Goal: Task Accomplishment & Management: Use online tool/utility

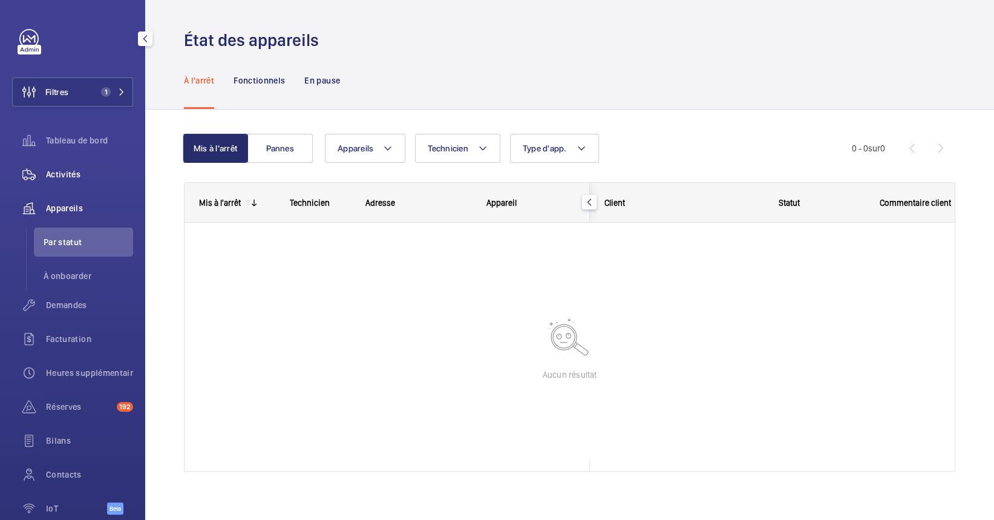
click at [72, 160] on div "Activités" at bounding box center [72, 174] width 121 height 29
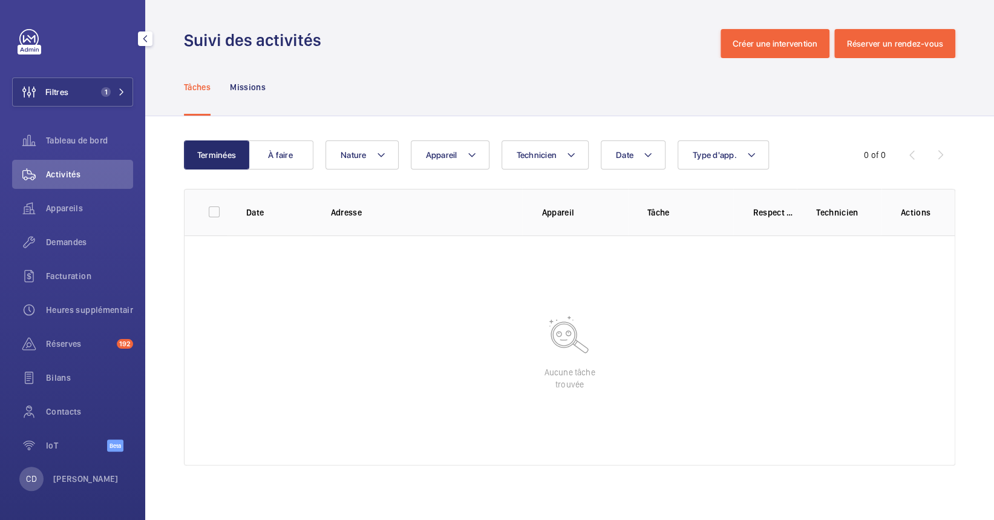
click at [82, 258] on div "Demandes" at bounding box center [72, 245] width 121 height 34
click at [77, 260] on div "Demandes" at bounding box center [72, 245] width 121 height 34
click at [73, 253] on div "Demandes" at bounding box center [72, 242] width 121 height 29
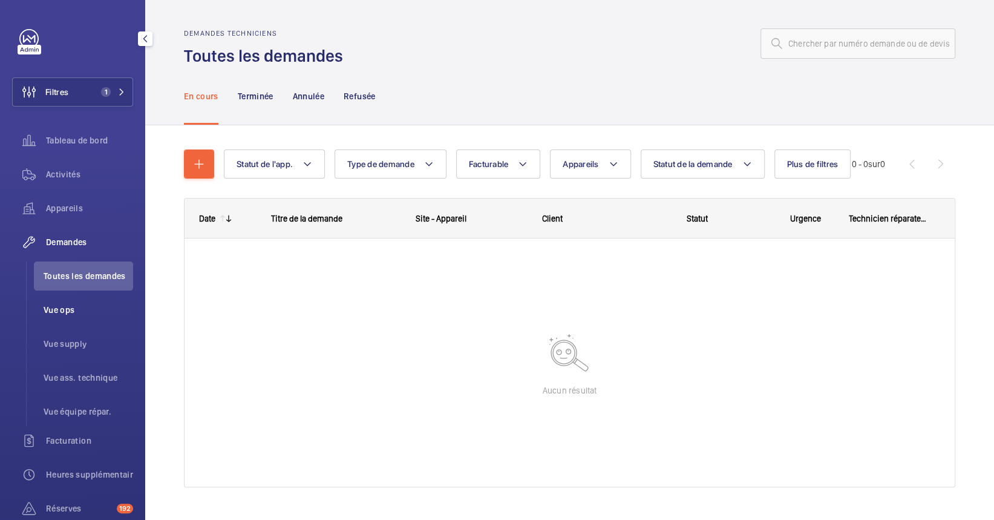
click at [77, 318] on li "Vue ops" at bounding box center [83, 309] width 99 height 29
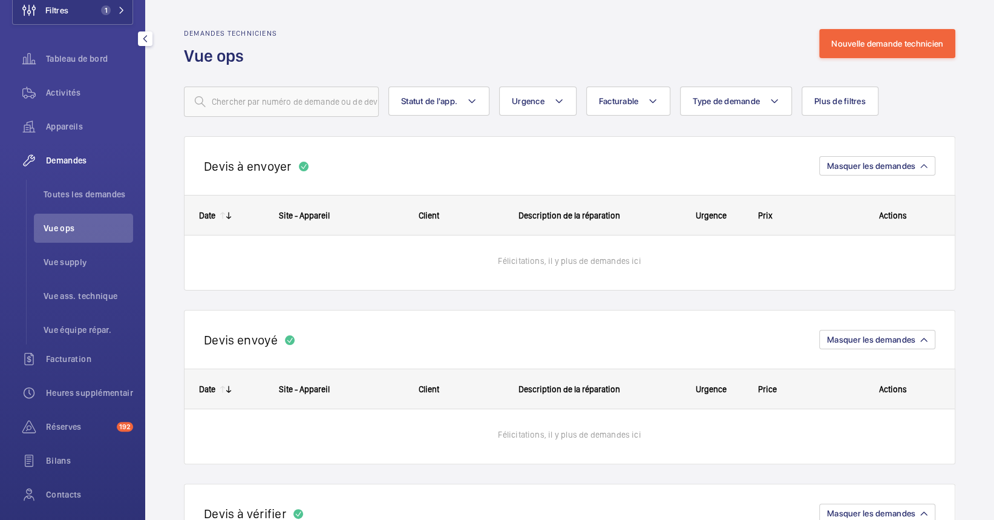
scroll to position [161, 0]
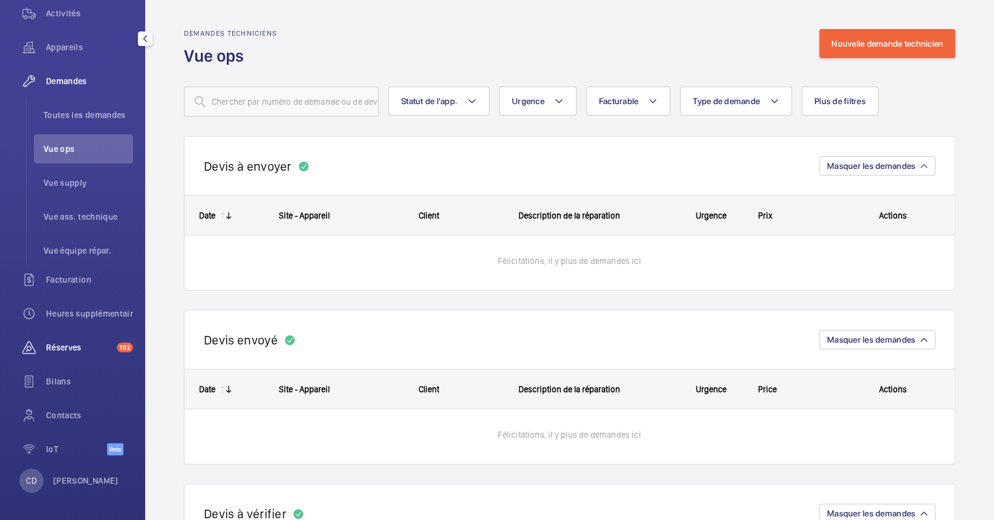
click at [94, 349] on span "Réserves" at bounding box center [79, 347] width 66 height 12
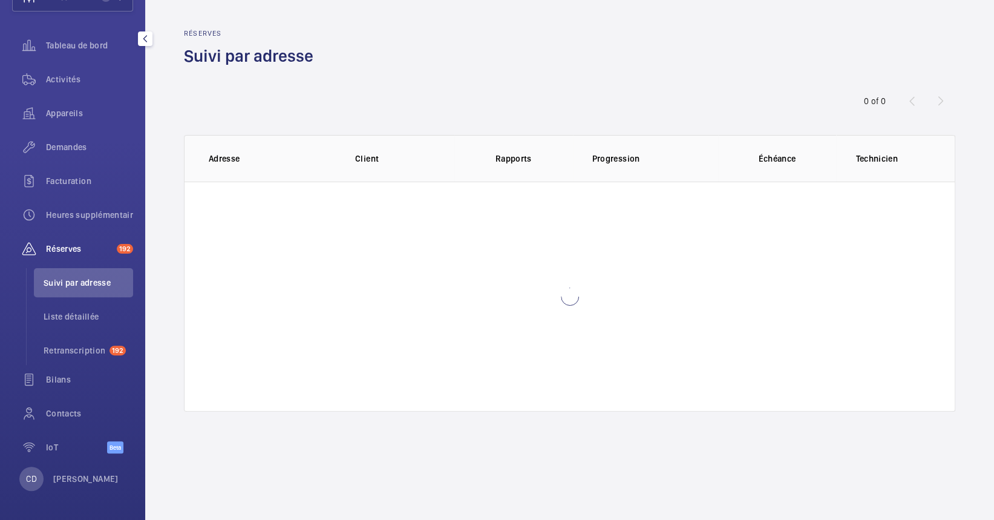
scroll to position [95, 0]
click at [64, 315] on span "Liste détaillée" at bounding box center [89, 316] width 90 height 12
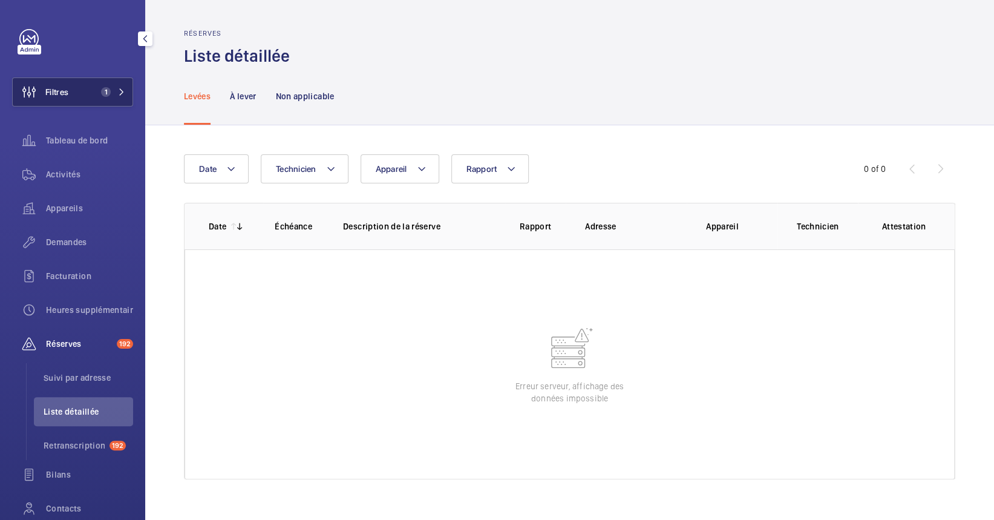
click at [88, 102] on button "Filtres 1" at bounding box center [72, 91] width 121 height 29
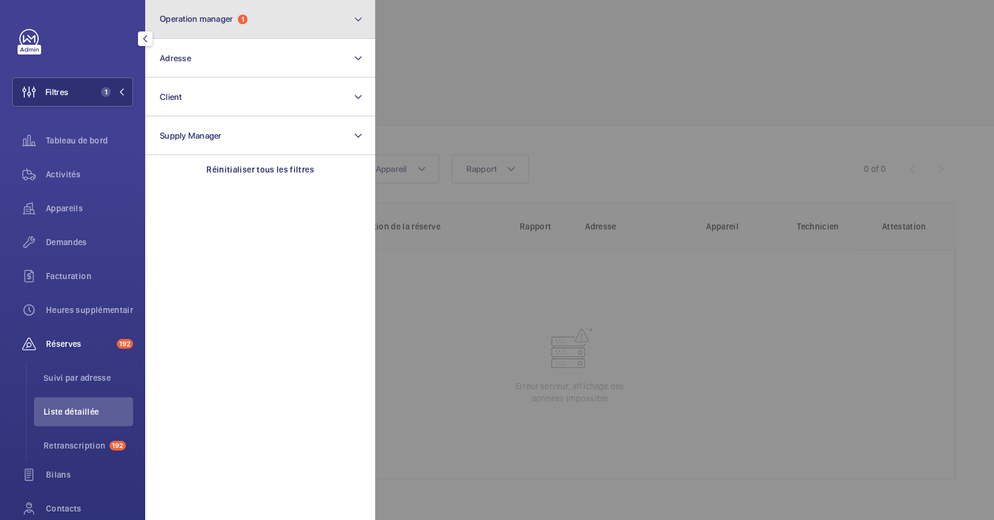
click at [192, 11] on button "Operation manager 1" at bounding box center [260, 19] width 230 height 39
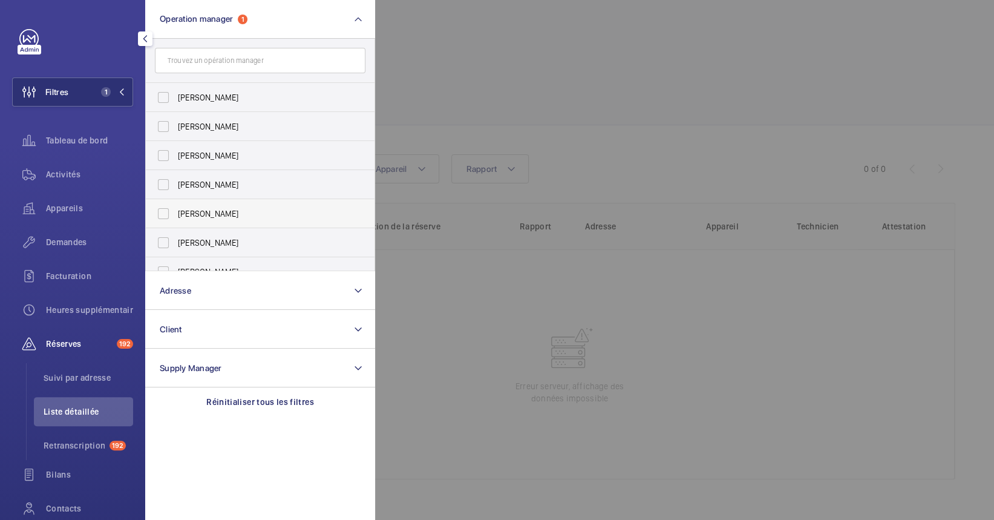
click at [257, 210] on span "[PERSON_NAME]" at bounding box center [261, 214] width 166 height 12
click at [176, 210] on input "[PERSON_NAME]" at bounding box center [163, 214] width 24 height 24
checkbox input "true"
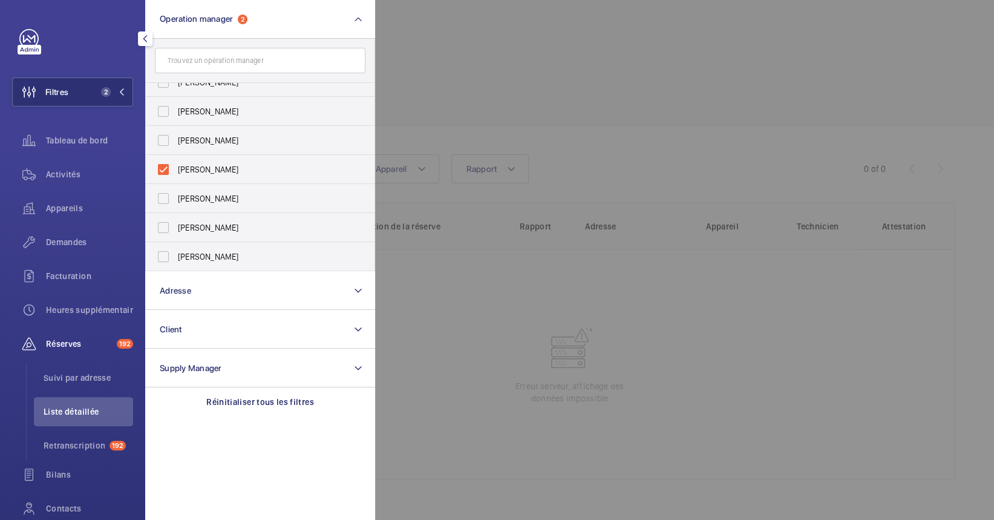
drag, startPoint x: 626, startPoint y: 416, endPoint x: 614, endPoint y: 406, distance: 15.4
click at [618, 413] on div at bounding box center [872, 260] width 994 height 520
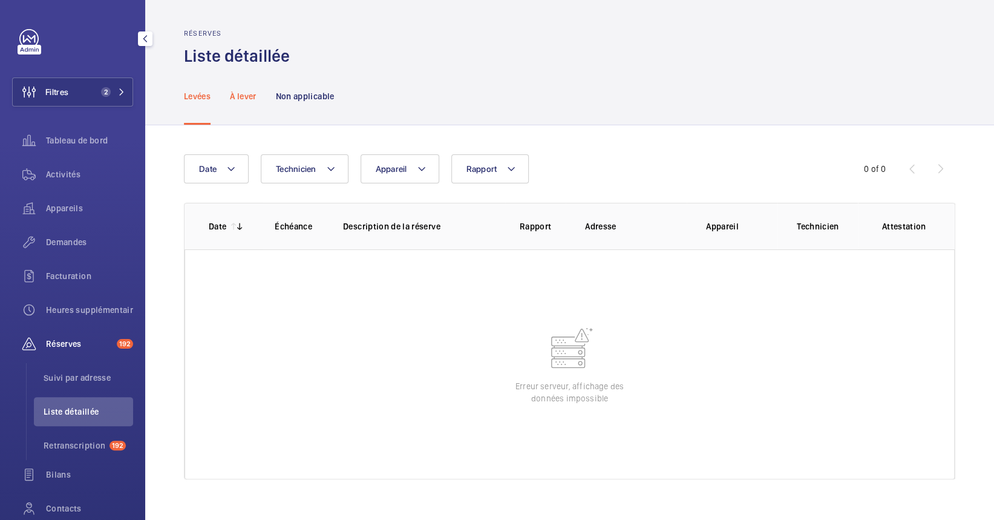
click at [237, 101] on p "À lever" at bounding box center [243, 96] width 26 height 12
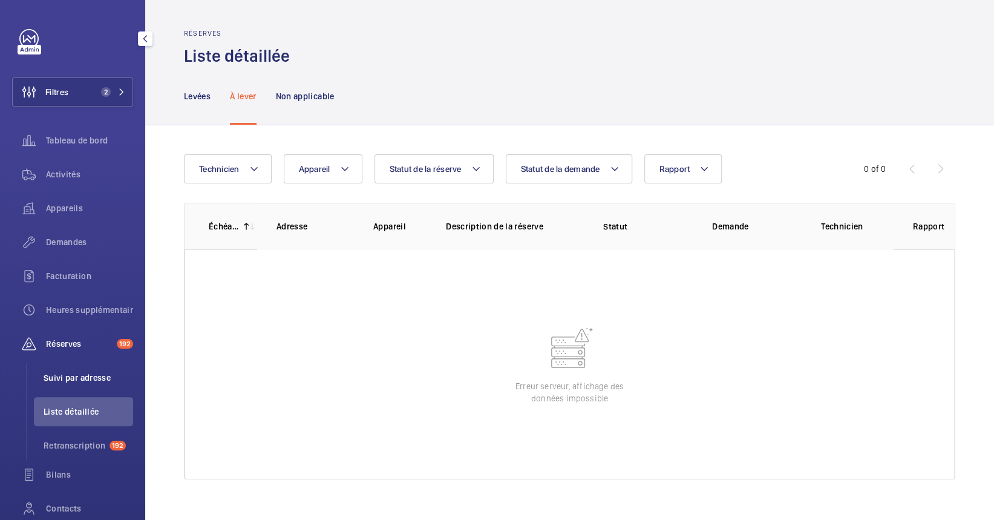
click at [83, 377] on span "Suivi par adresse" at bounding box center [89, 378] width 90 height 12
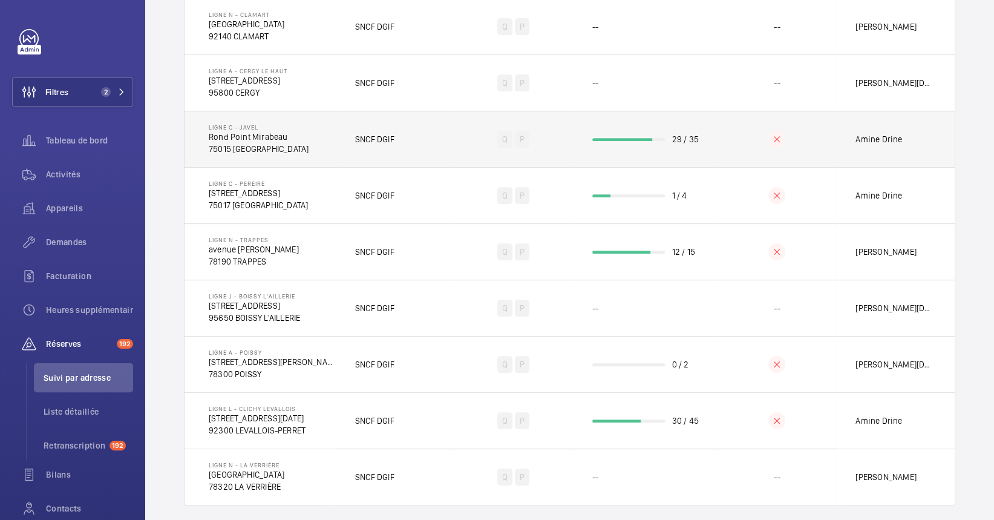
scroll to position [242, 0]
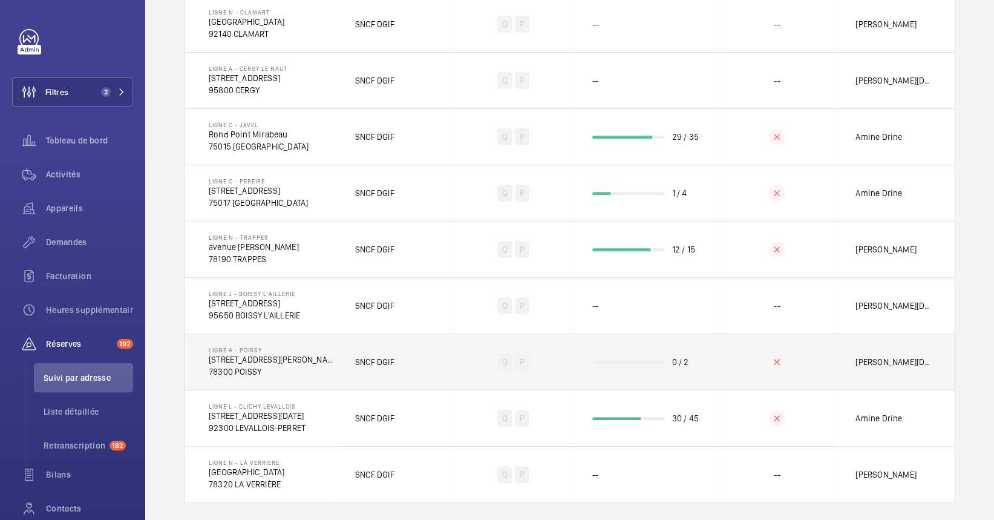
click at [313, 349] on td "Ligne A - POISSY [STREET_ADDRESS][PERSON_NAME]" at bounding box center [260, 361] width 151 height 56
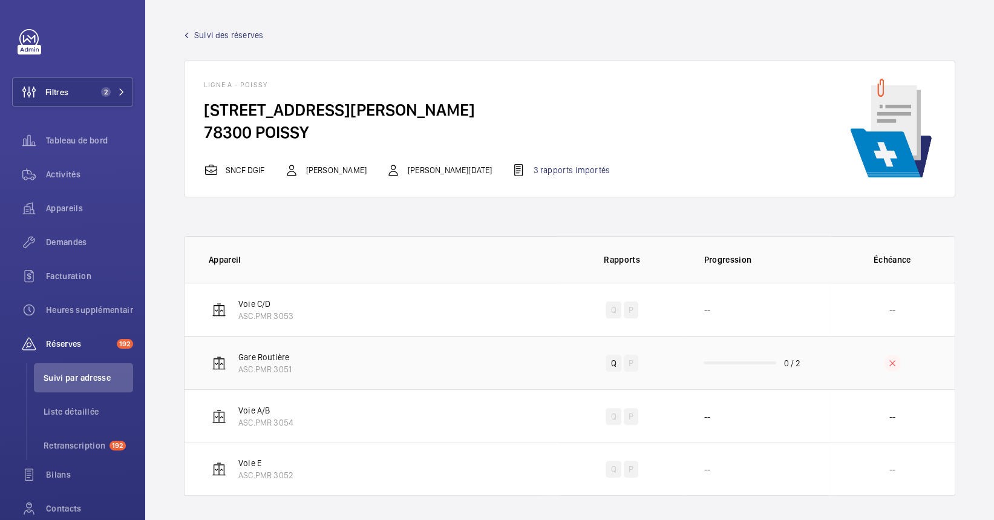
click at [462, 384] on td "Gare Routière ASC.PMR 3051" at bounding box center [372, 362] width 375 height 53
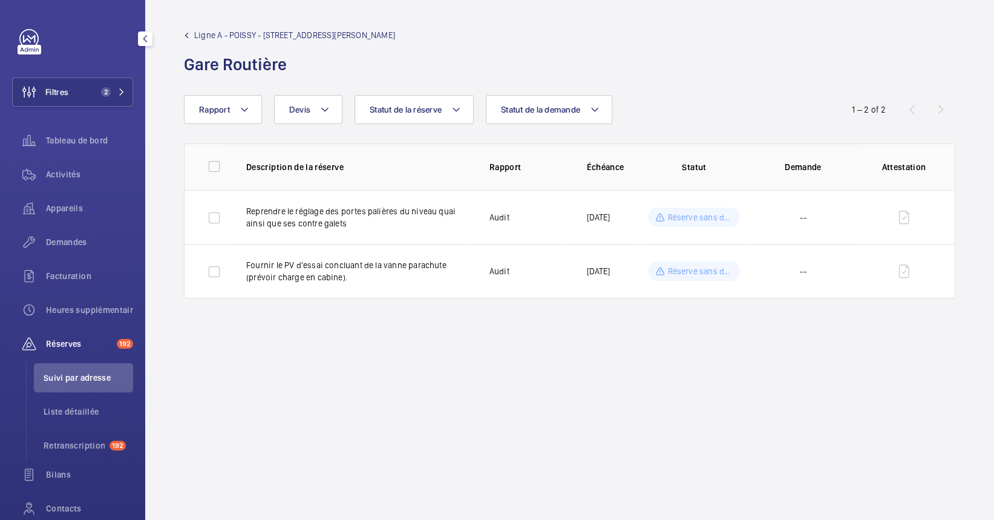
click at [85, 381] on span "Suivi par adresse" at bounding box center [89, 378] width 90 height 12
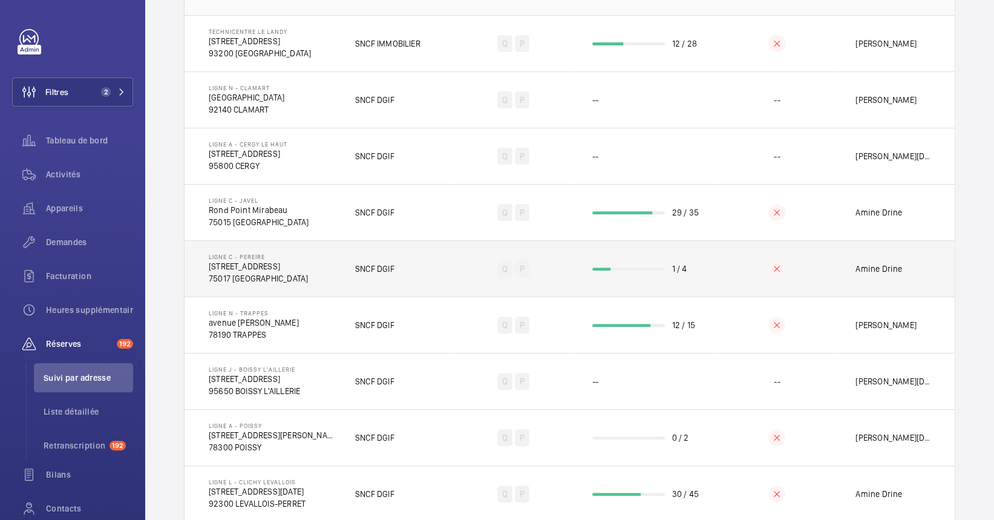
scroll to position [257, 0]
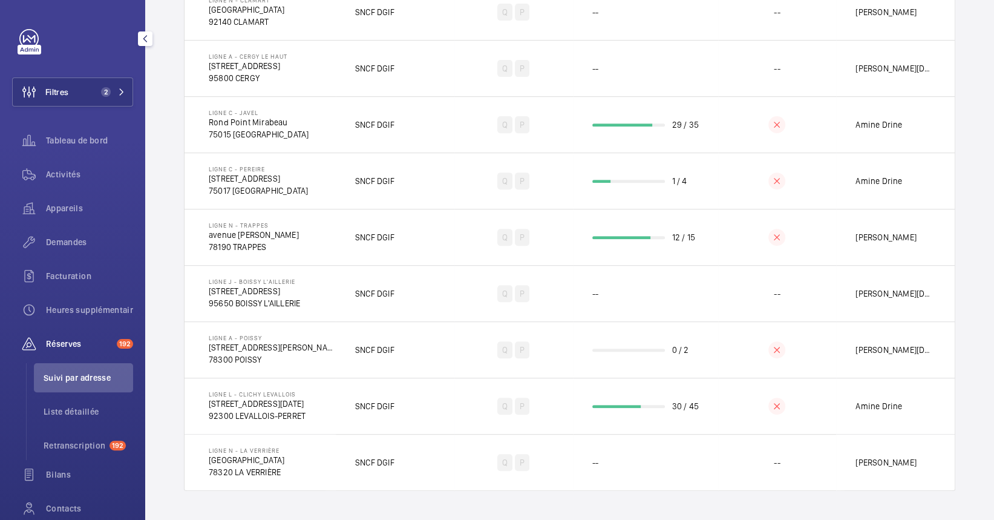
click at [89, 333] on div "Réserves 192" at bounding box center [72, 343] width 121 height 29
click at [93, 338] on div "Réserves 192" at bounding box center [72, 343] width 121 height 29
click at [87, 451] on li "Retranscription 192" at bounding box center [83, 445] width 99 height 29
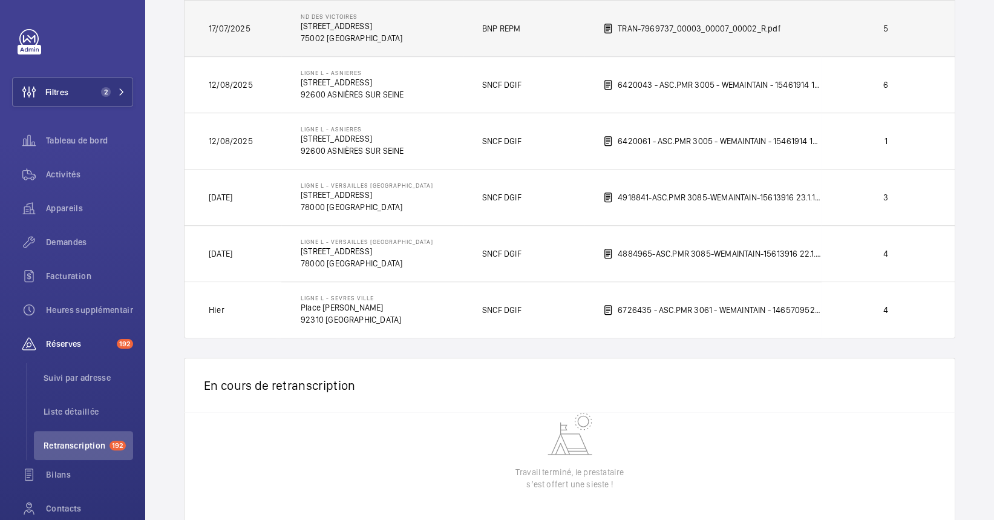
scroll to position [519, 0]
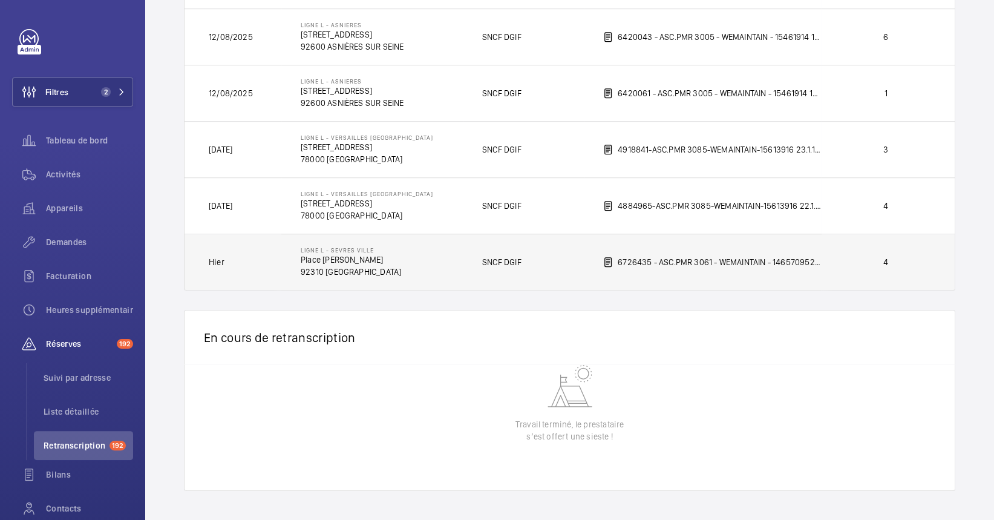
click at [346, 278] on td "Ligne L - SEVRES VILLE Place [PERSON_NAME][GEOGRAPHIC_DATA] [GEOGRAPHIC_DATA]" at bounding box center [372, 262] width 182 height 57
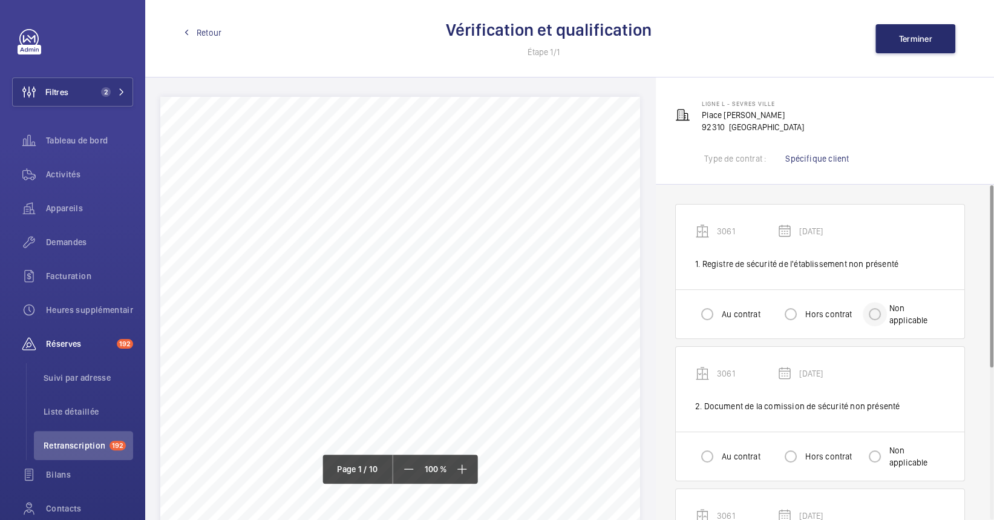
click at [887, 311] on div at bounding box center [875, 314] width 29 height 29
radio input "true"
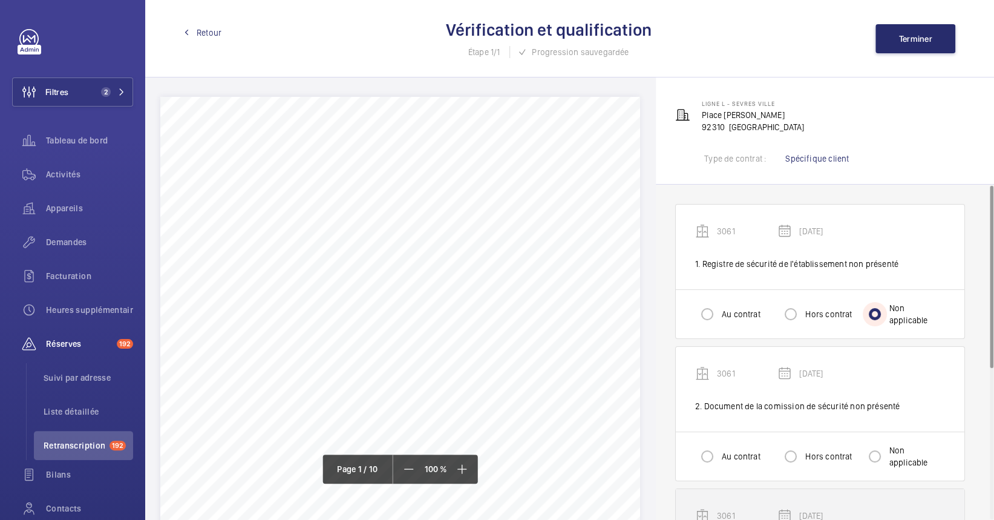
scroll to position [161, 0]
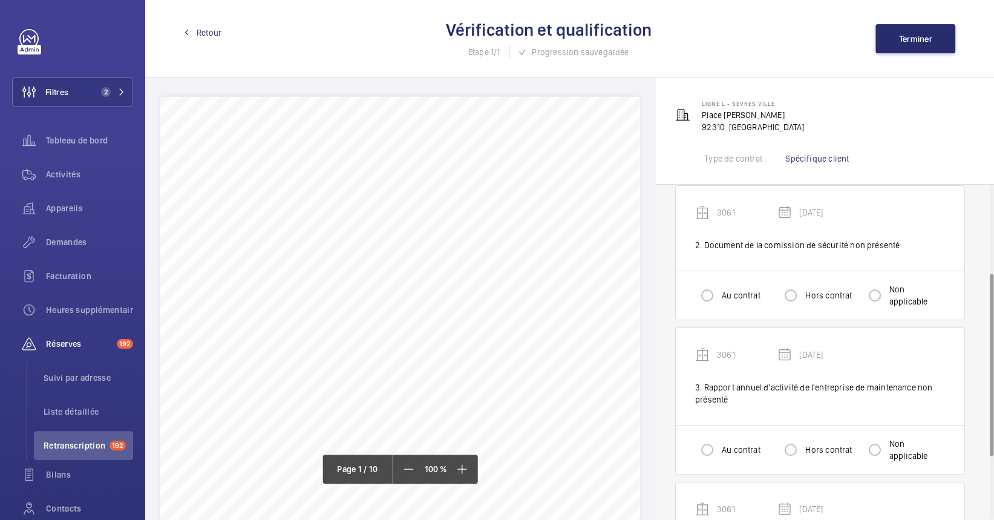
click at [893, 279] on div "Au contrat Hors contrat Non applicable" at bounding box center [820, 295] width 289 height 49
click at [888, 299] on div at bounding box center [875, 295] width 29 height 29
radio input "true"
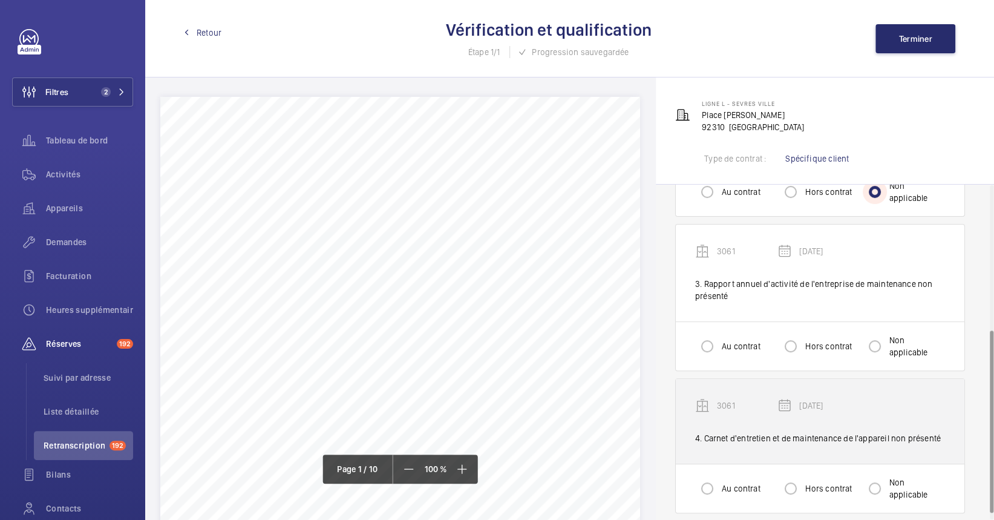
scroll to position [276, 0]
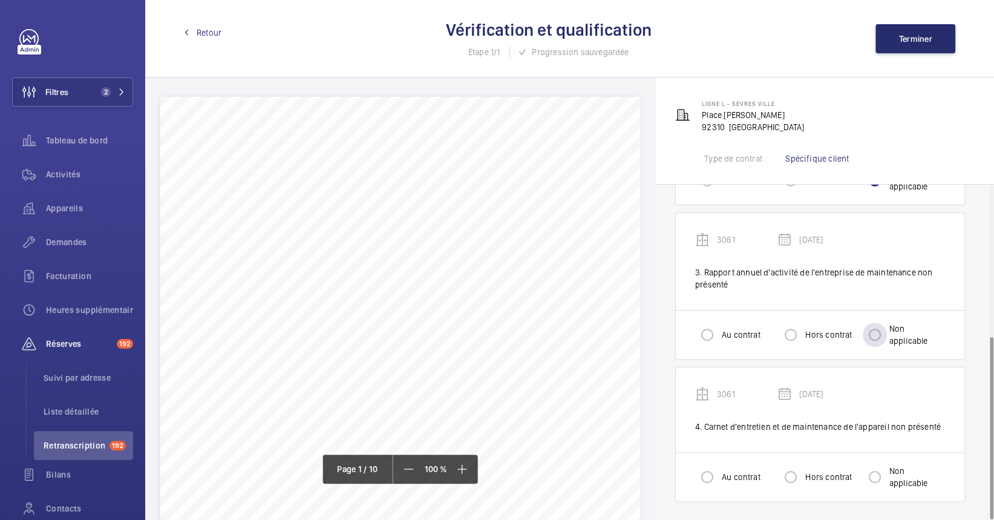
click at [907, 332] on label "Non applicable" at bounding box center [916, 335] width 58 height 24
click at [887, 332] on input "Non applicable" at bounding box center [875, 335] width 24 height 24
radio input "true"
click at [867, 484] on input "Non applicable" at bounding box center [875, 477] width 24 height 24
radio input "true"
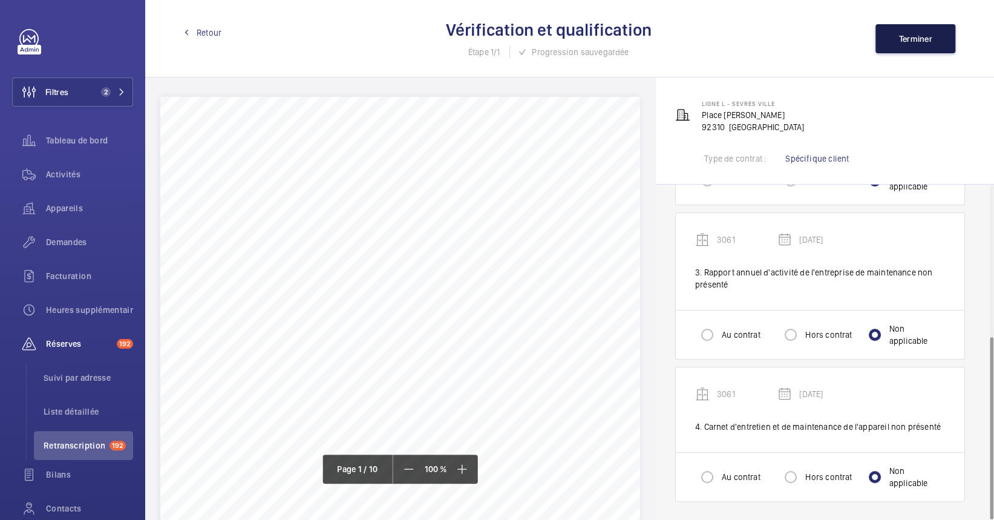
click at [944, 27] on button "Terminer" at bounding box center [916, 38] width 80 height 29
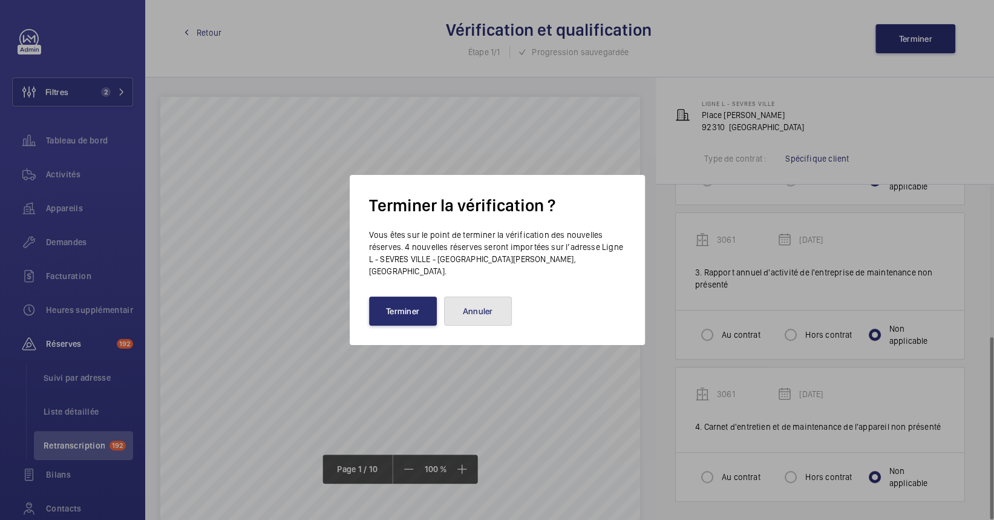
click at [497, 317] on button "Annuler" at bounding box center [478, 311] width 68 height 29
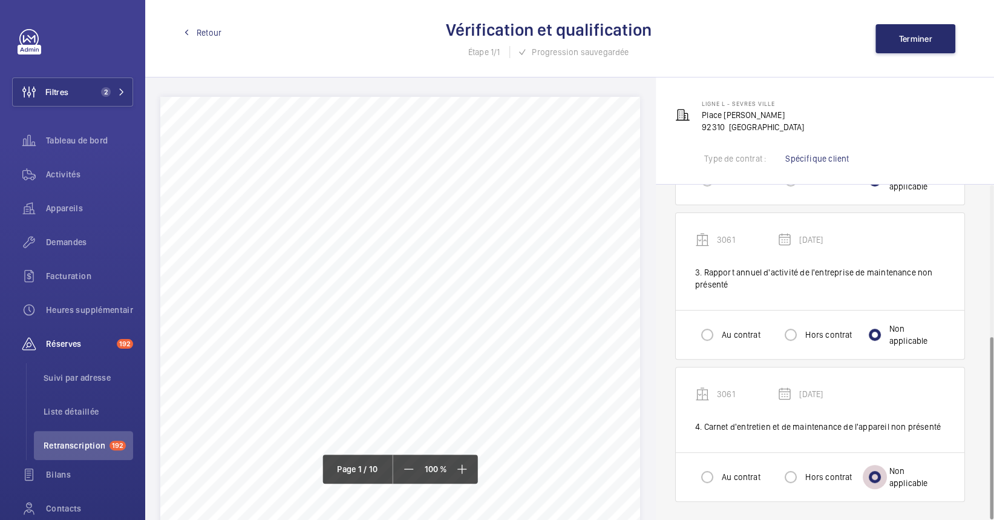
click at [884, 473] on input "Non applicable" at bounding box center [875, 477] width 24 height 24
click at [919, 29] on button "Terminer" at bounding box center [916, 38] width 80 height 29
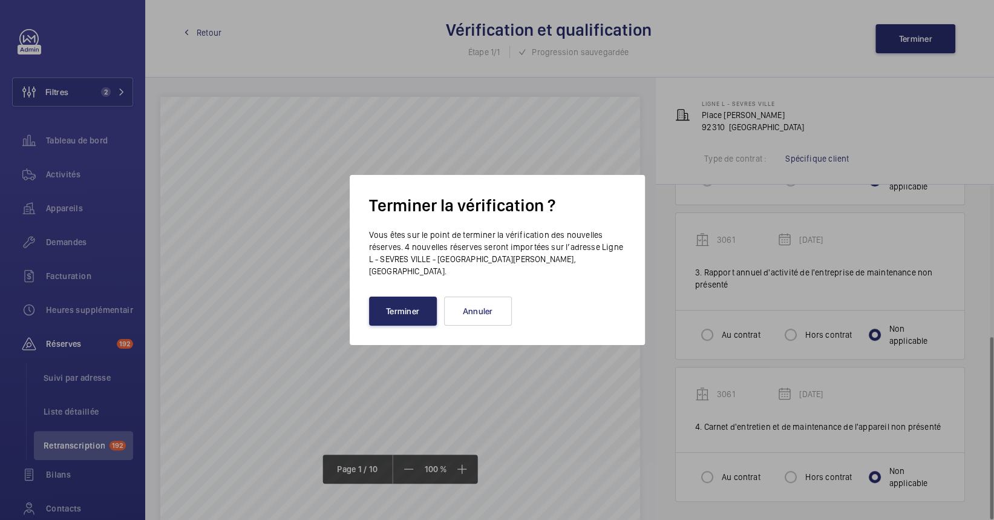
click at [398, 308] on button "Terminer" at bounding box center [403, 311] width 68 height 29
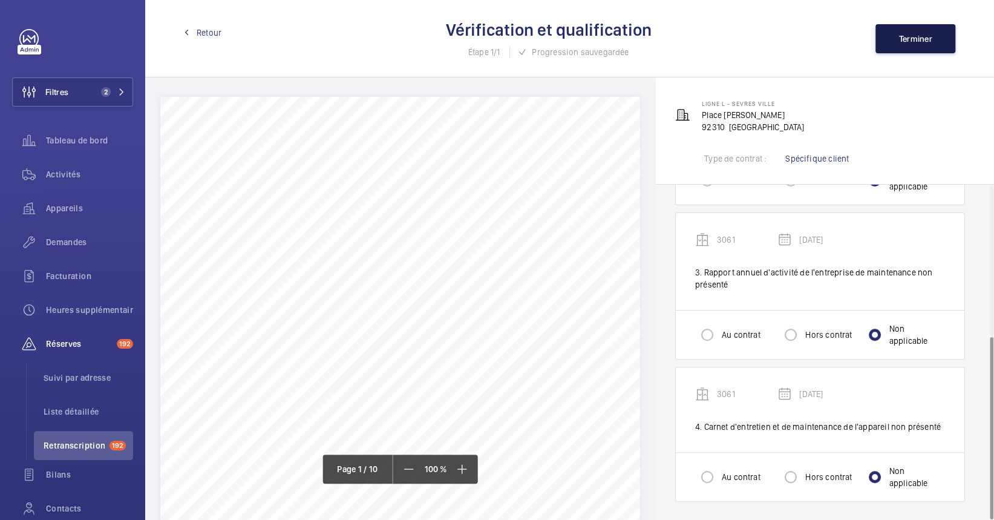
click at [935, 31] on button "Terminer" at bounding box center [916, 38] width 80 height 29
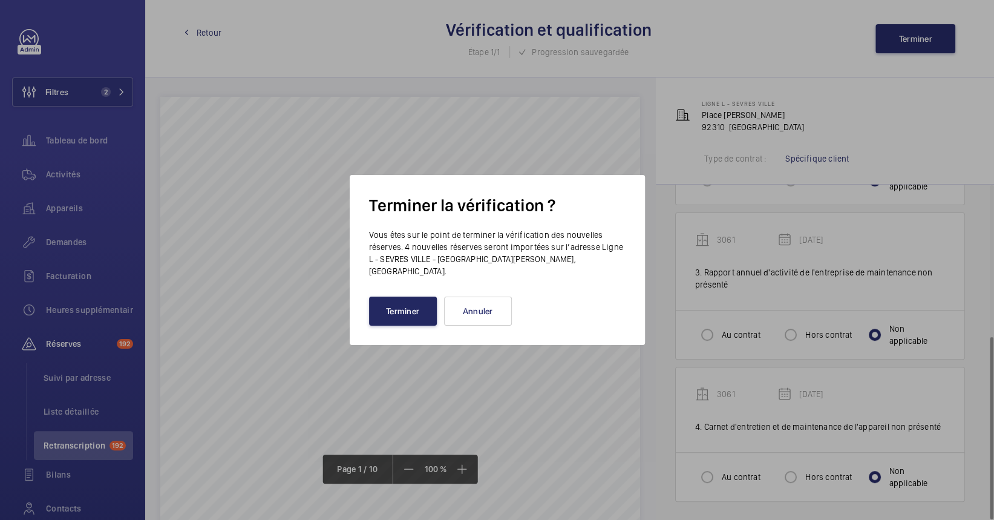
click at [399, 316] on button "Terminer" at bounding box center [403, 311] width 68 height 29
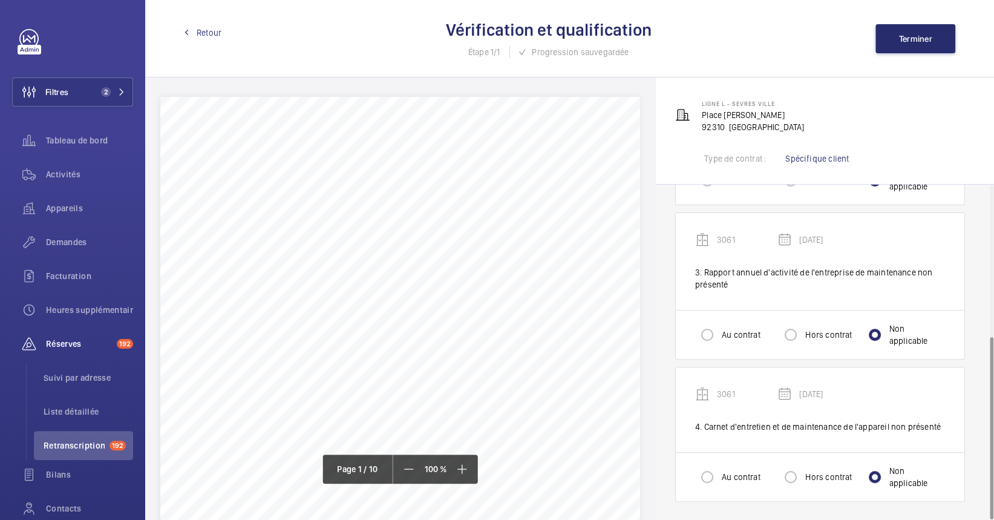
scroll to position [242, 0]
click at [76, 350] on div "Réserves 192" at bounding box center [72, 343] width 121 height 29
click at [88, 431] on li "Retranscription 192" at bounding box center [83, 445] width 99 height 29
drag, startPoint x: 91, startPoint y: 439, endPoint x: 85, endPoint y: 419, distance: 21.4
click at [91, 439] on span "Retranscription" at bounding box center [74, 445] width 61 height 12
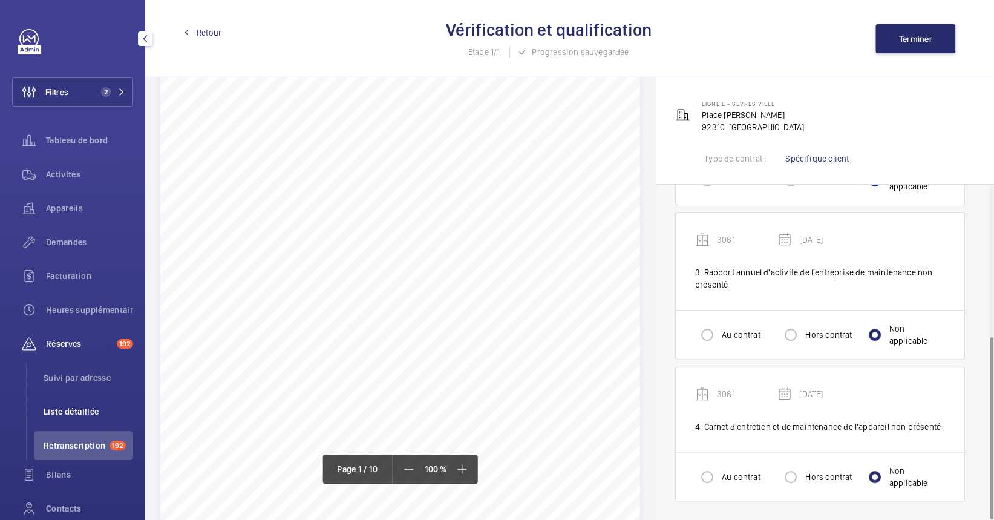
click at [85, 418] on li "Liste détaillée" at bounding box center [83, 411] width 99 height 29
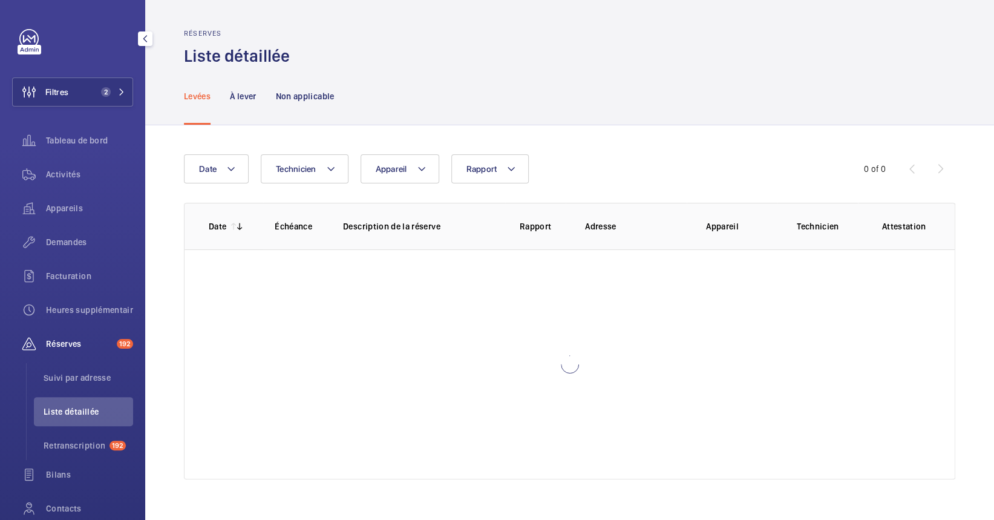
click at [83, 412] on span "Liste détaillée" at bounding box center [89, 411] width 90 height 12
click at [97, 443] on span "Retranscription" at bounding box center [74, 445] width 61 height 12
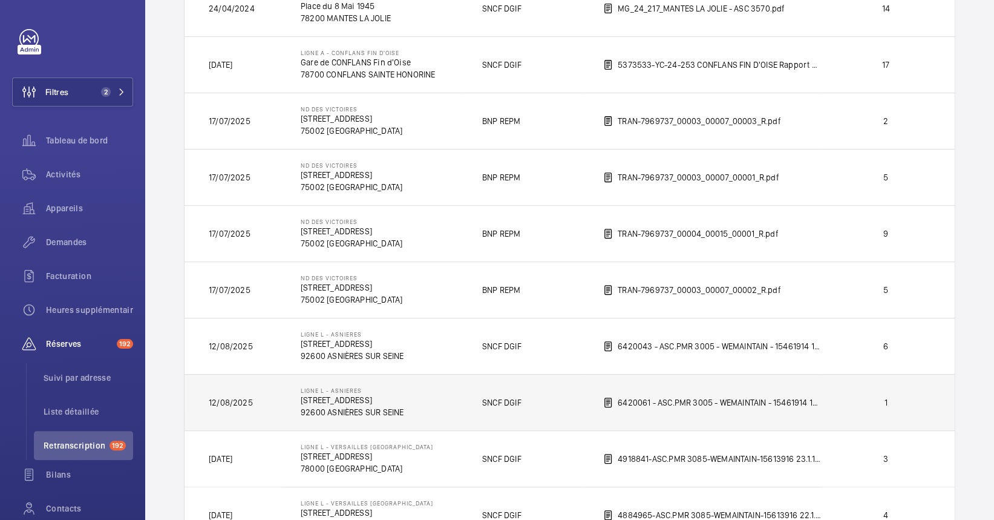
scroll to position [462, 0]
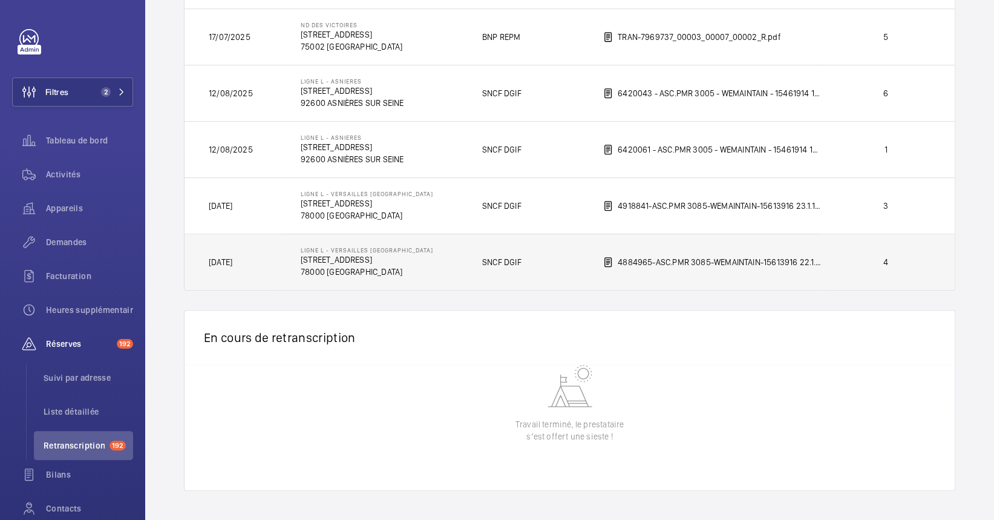
click at [422, 271] on td "ligne L - VERSAILLES RIVE DROITE [STREET_ADDRESS]" at bounding box center [372, 262] width 182 height 57
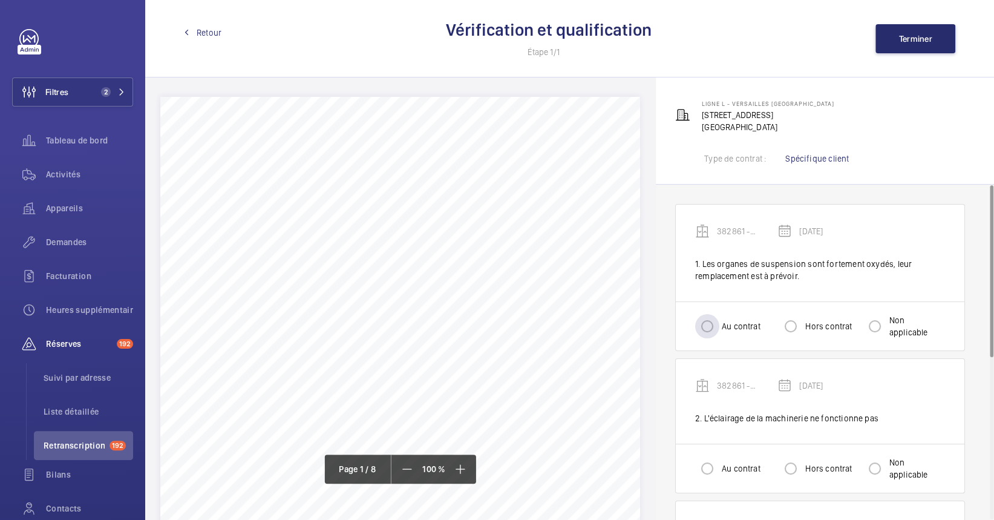
click at [732, 331] on label "Au contrat" at bounding box center [740, 326] width 41 height 12
click at [720, 331] on input "Au contrat" at bounding box center [707, 326] width 24 height 24
radio input "true"
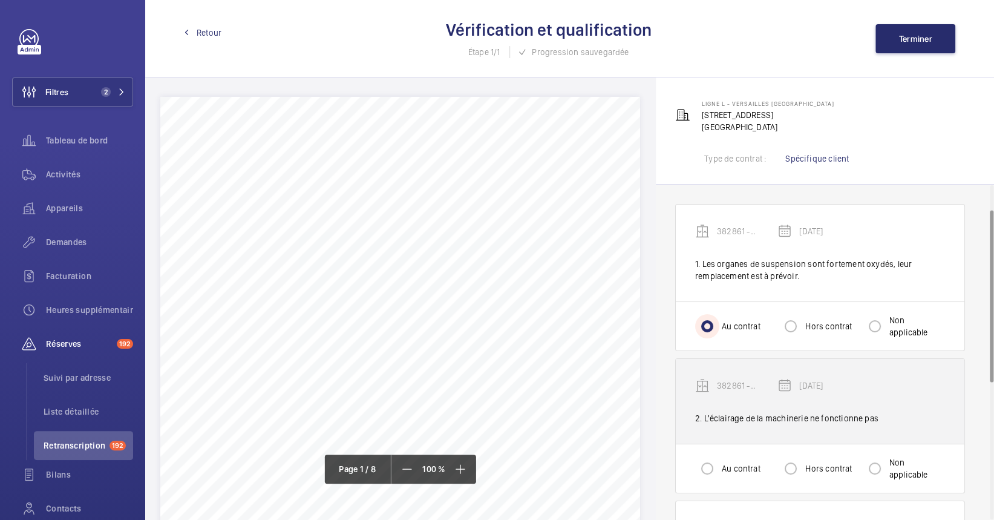
scroll to position [80, 0]
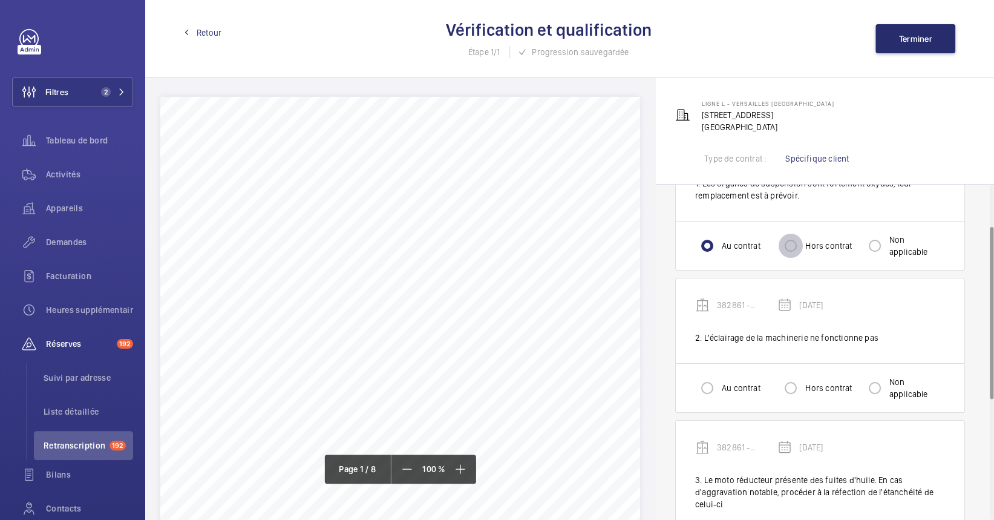
click at [793, 249] on input "Hors contrat" at bounding box center [791, 246] width 24 height 24
radio input "true"
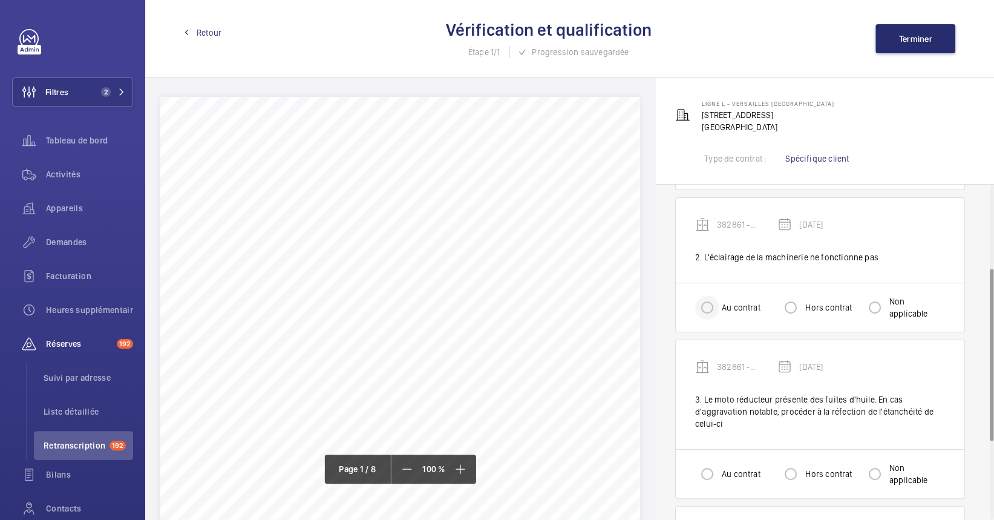
click at [720, 294] on div at bounding box center [707, 307] width 29 height 29
radio input "true"
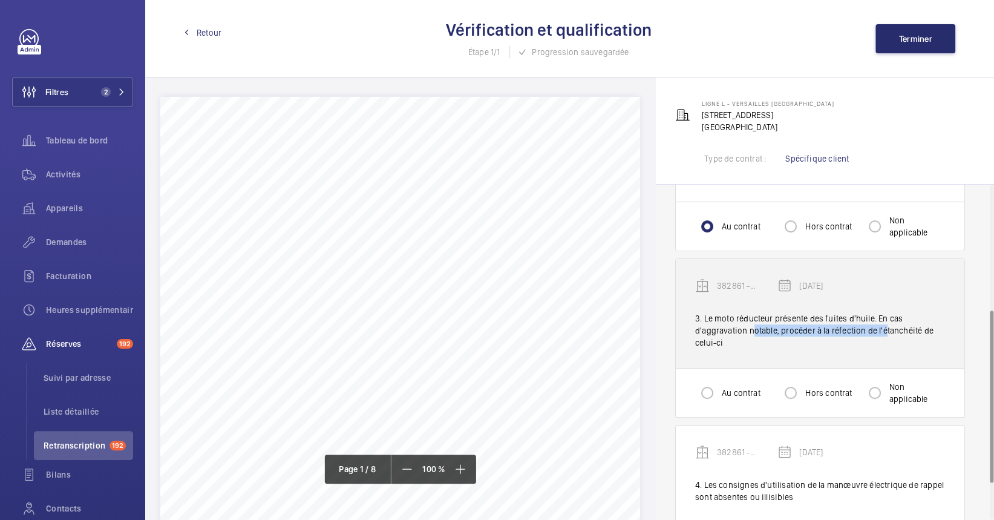
drag, startPoint x: 747, startPoint y: 333, endPoint x: 881, endPoint y: 331, distance: 133.8
click at [881, 331] on div "3. Le moto réducteur présente des fuites d'huile. En cas d'aggravation notable,…" at bounding box center [820, 330] width 250 height 36
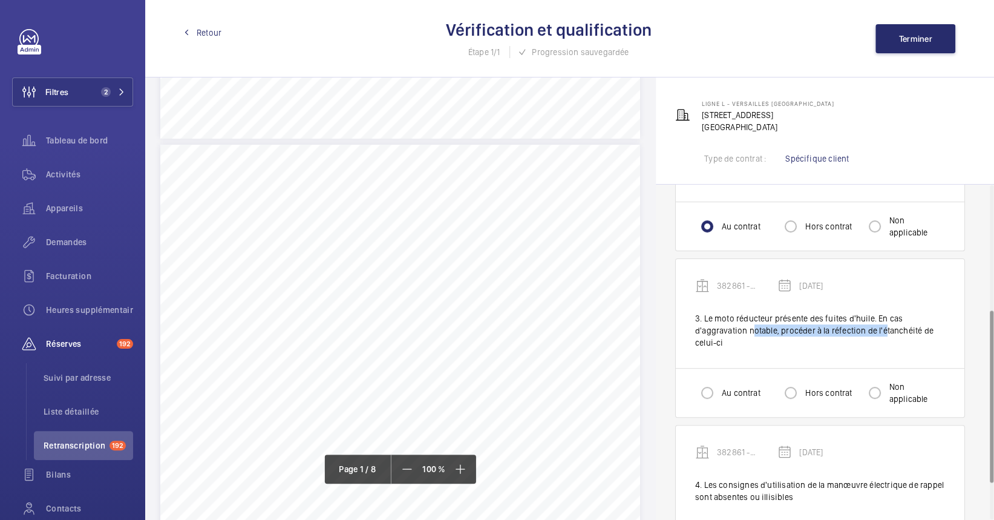
scroll to position [363, 0]
click at [801, 400] on input "Hors contrat" at bounding box center [791, 393] width 24 height 24
radio input "true"
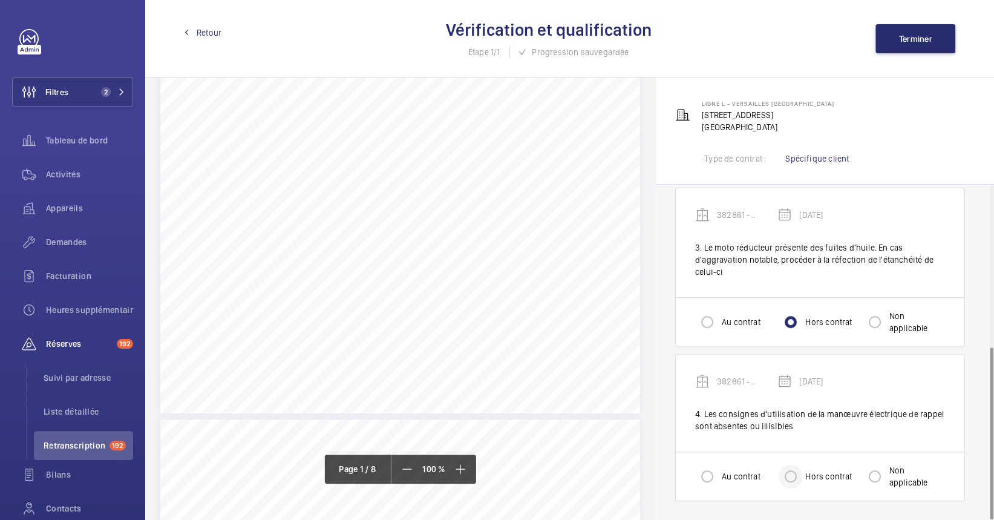
click at [782, 462] on div at bounding box center [790, 476] width 29 height 29
radio input "true"
click at [731, 484] on div "Au contrat" at bounding box center [727, 476] width 65 height 24
click at [698, 473] on input "Au contrat" at bounding box center [707, 476] width 24 height 24
radio input "true"
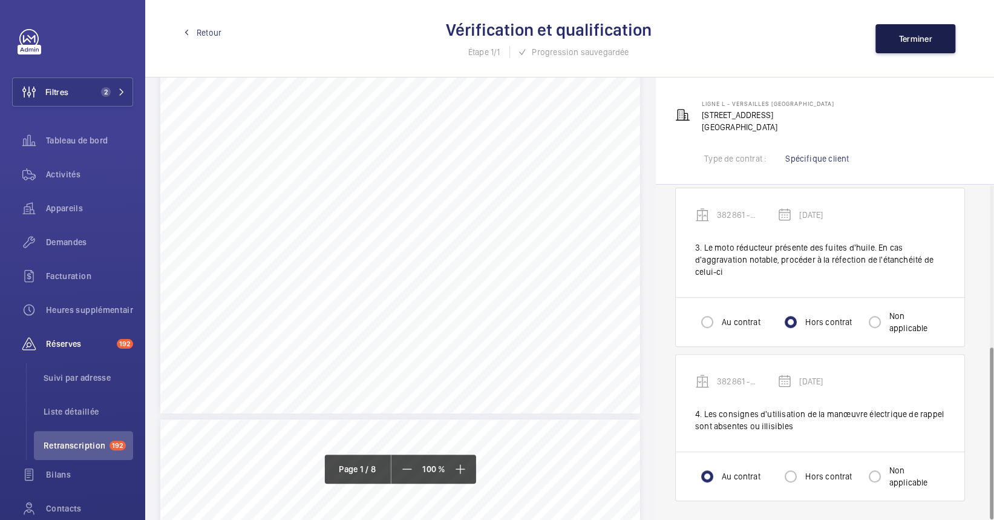
click at [936, 39] on button "Terminer" at bounding box center [916, 38] width 80 height 29
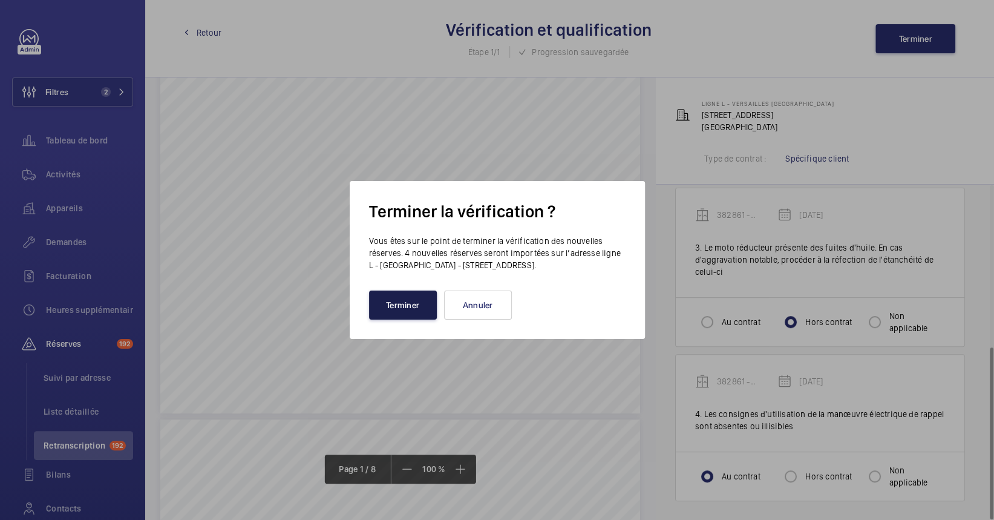
click at [402, 304] on button "Terminer" at bounding box center [403, 304] width 68 height 29
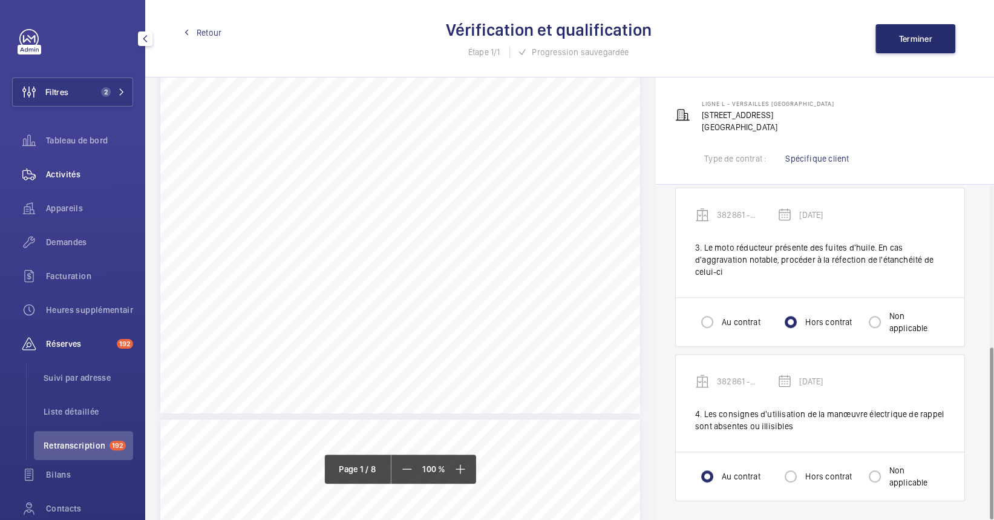
click at [94, 183] on div "Activités" at bounding box center [72, 174] width 121 height 29
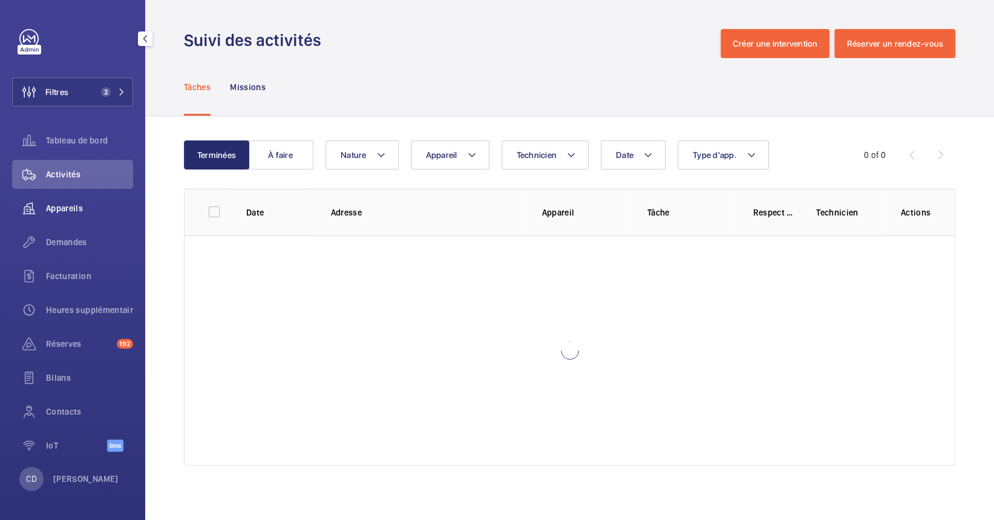
click at [105, 215] on div "Appareils" at bounding box center [72, 208] width 121 height 29
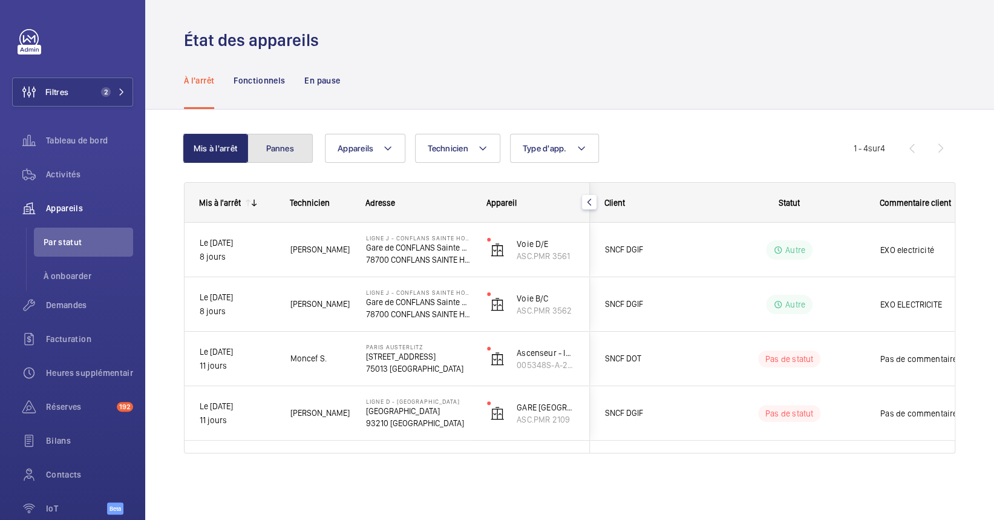
click at [281, 148] on button "Pannes" at bounding box center [280, 148] width 65 height 29
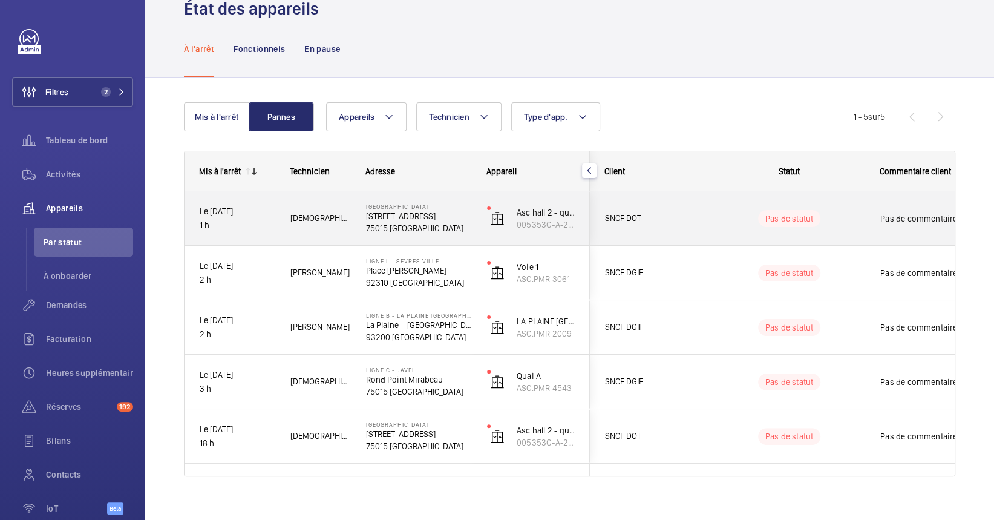
scroll to position [46, 0]
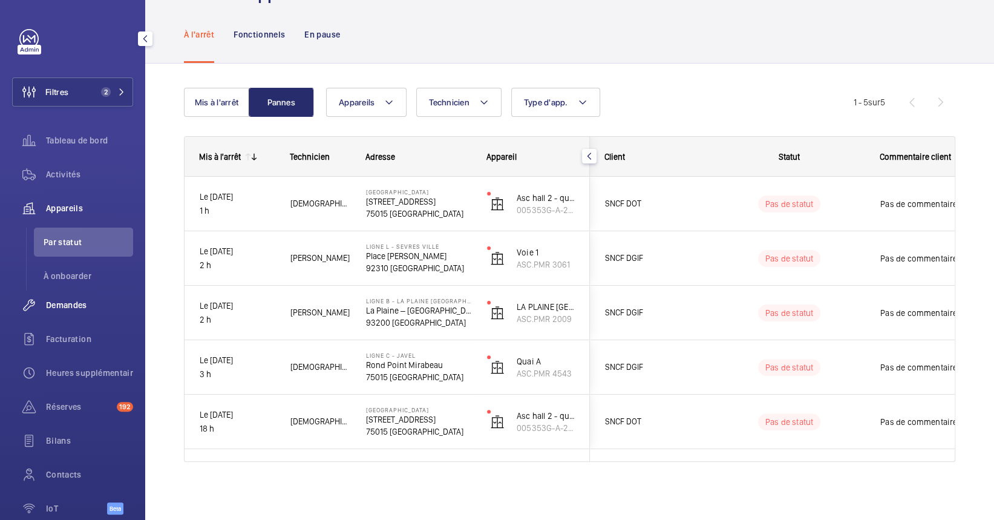
click at [71, 315] on div "Demandes" at bounding box center [72, 304] width 121 height 29
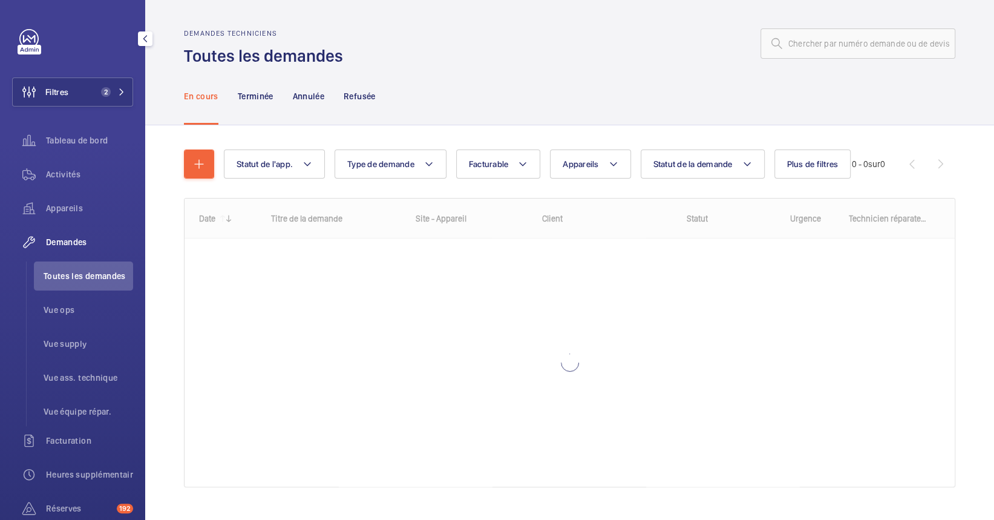
scroll to position [80, 0]
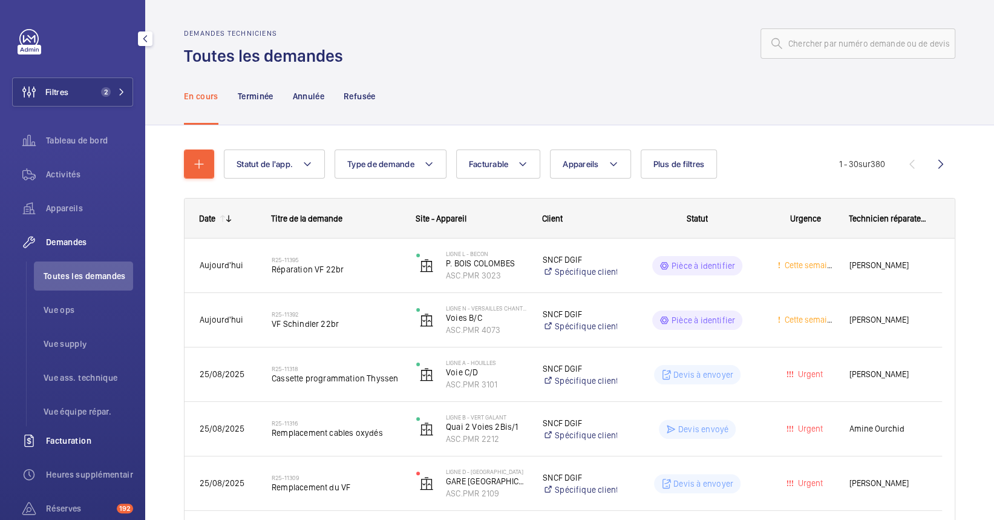
scroll to position [163, 0]
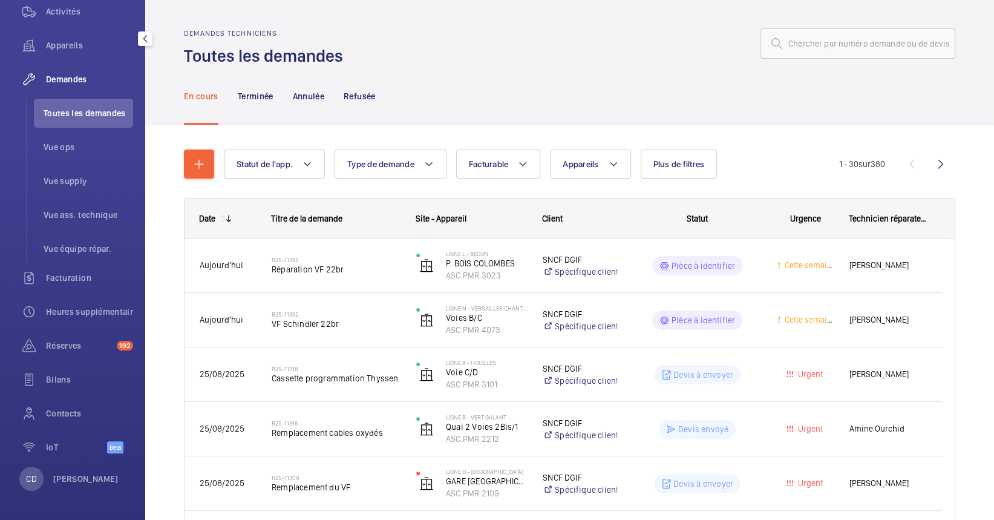
click at [87, 488] on div "CD [PERSON_NAME]" at bounding box center [68, 479] width 99 height 24
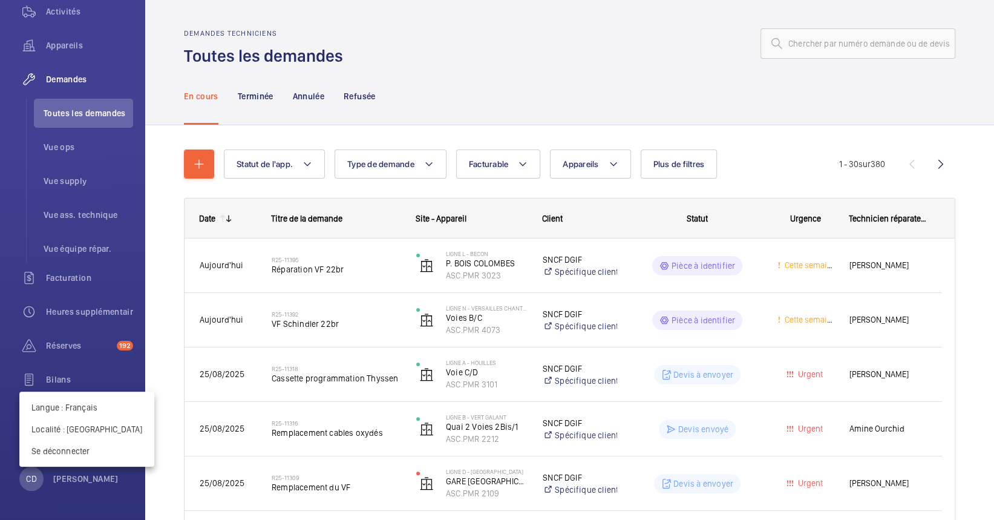
click at [103, 481] on div at bounding box center [497, 260] width 994 height 520
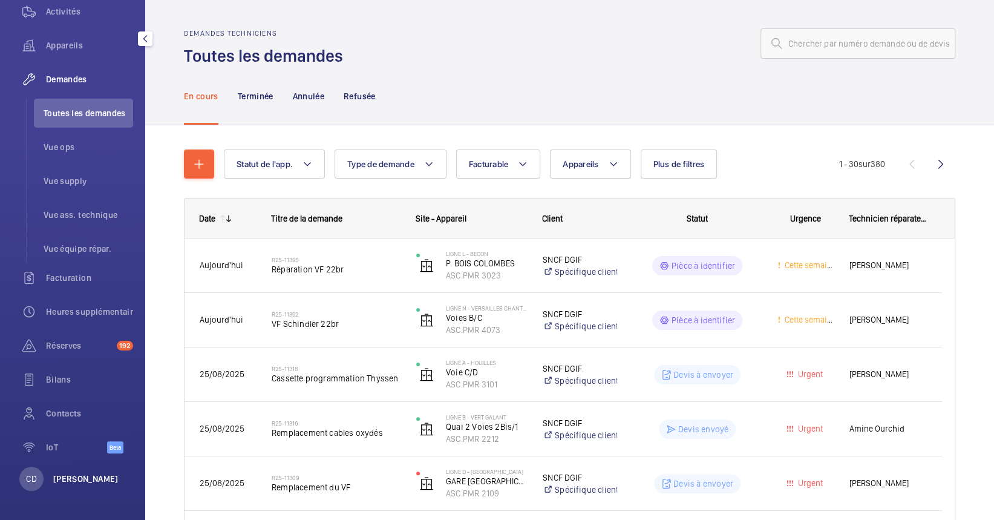
click at [102, 476] on p "[PERSON_NAME]" at bounding box center [85, 479] width 65 height 12
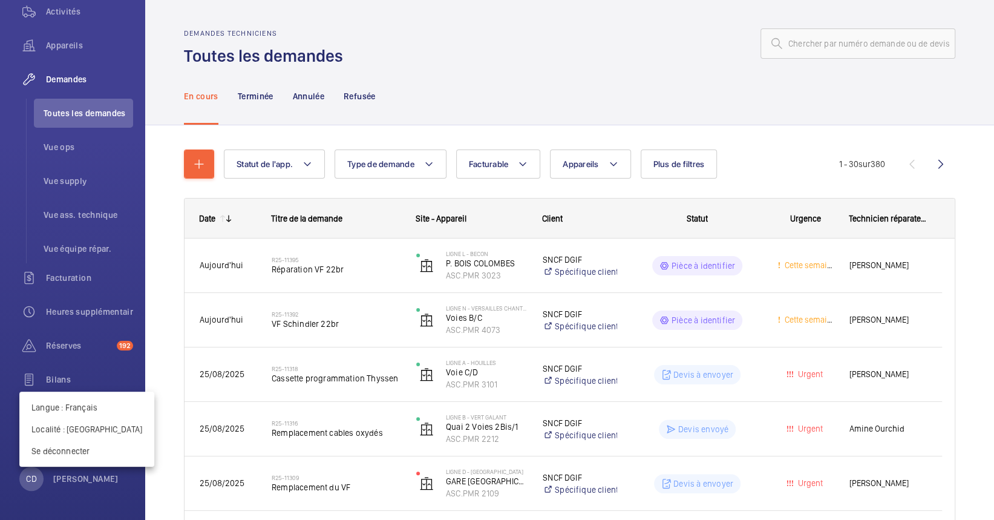
click at [110, 485] on div at bounding box center [497, 260] width 994 height 520
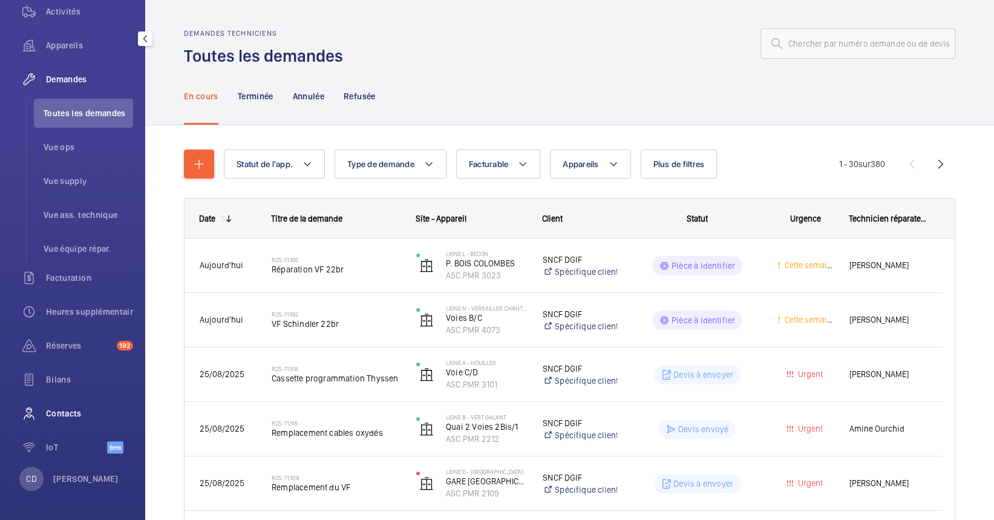
click at [48, 410] on span "Contacts" at bounding box center [89, 413] width 87 height 12
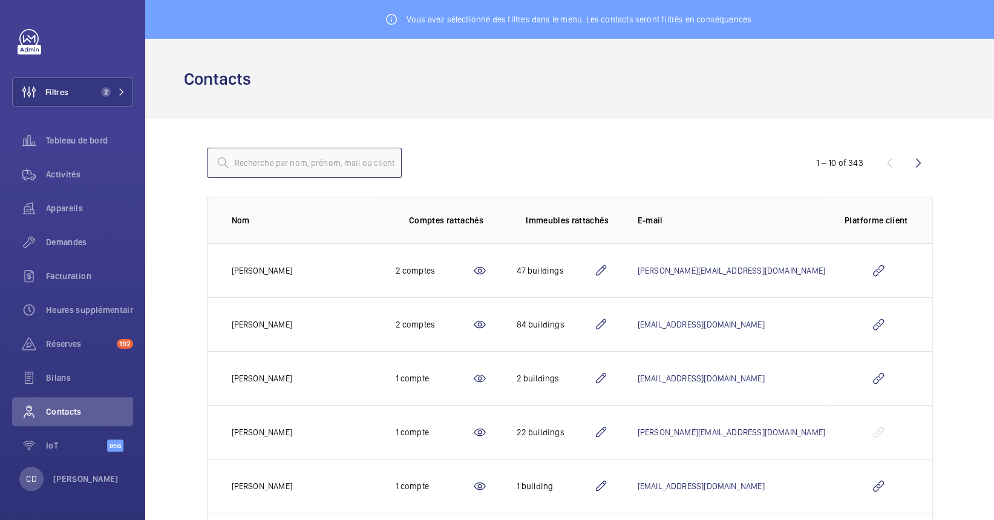
click at [313, 152] on input "text" at bounding box center [304, 163] width 195 height 30
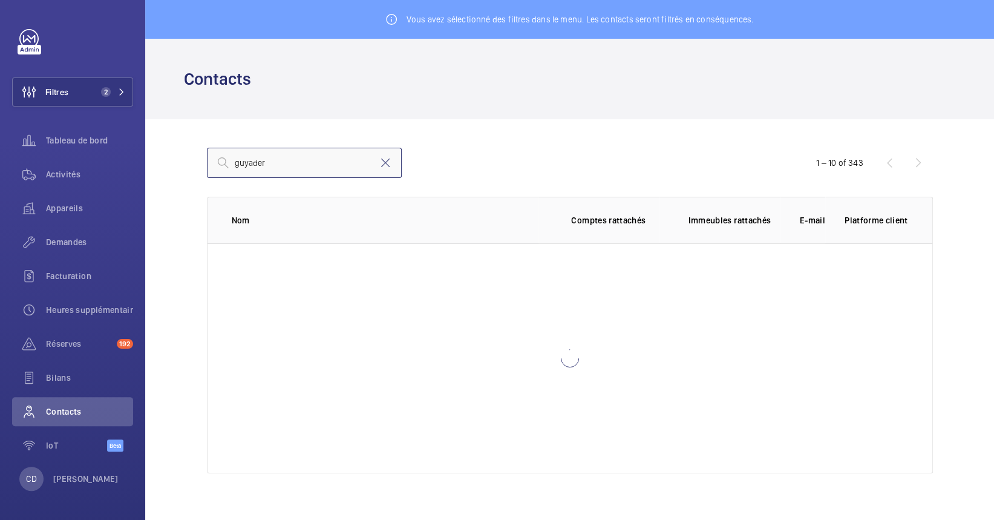
type input "guyader"
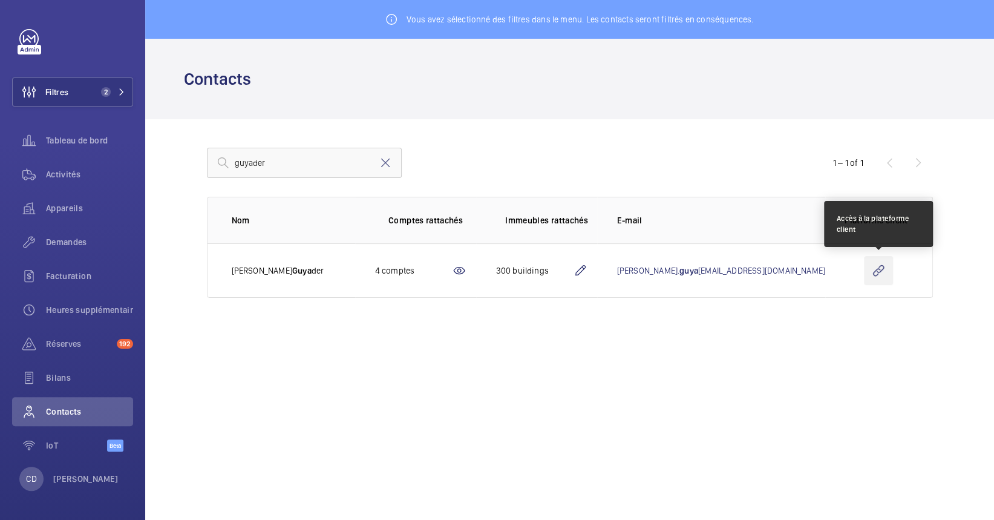
click at [886, 269] on wm-front-icon-button at bounding box center [878, 270] width 29 height 29
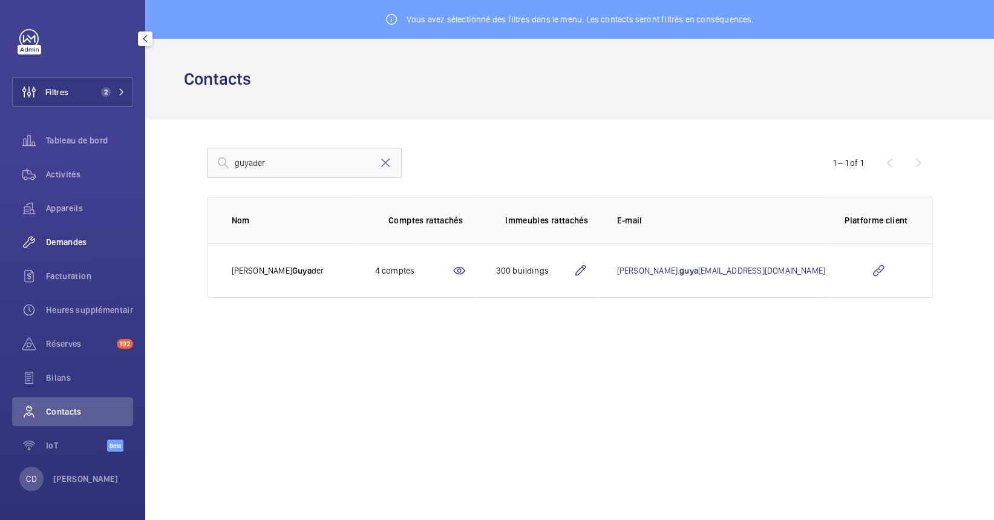
click at [77, 231] on div "Demandes" at bounding box center [72, 242] width 121 height 29
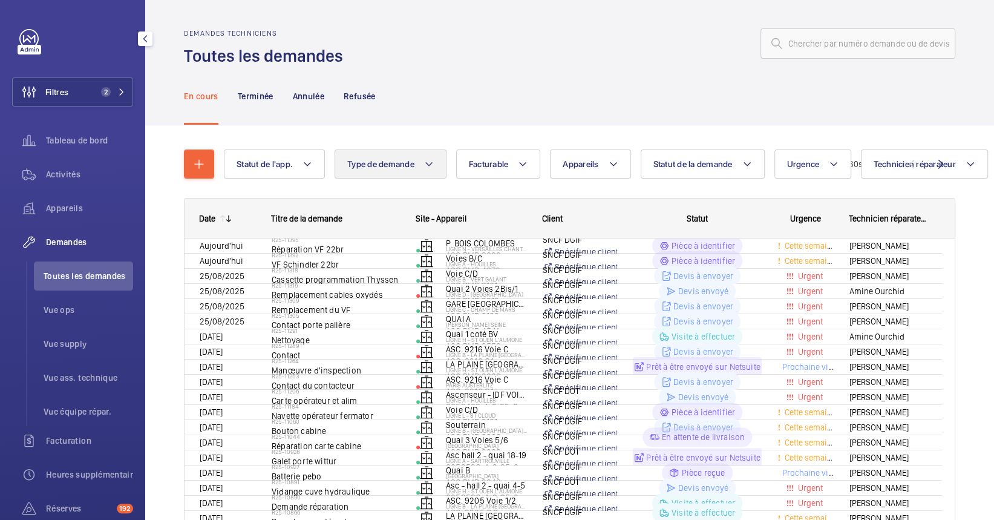
scroll to position [25, 0]
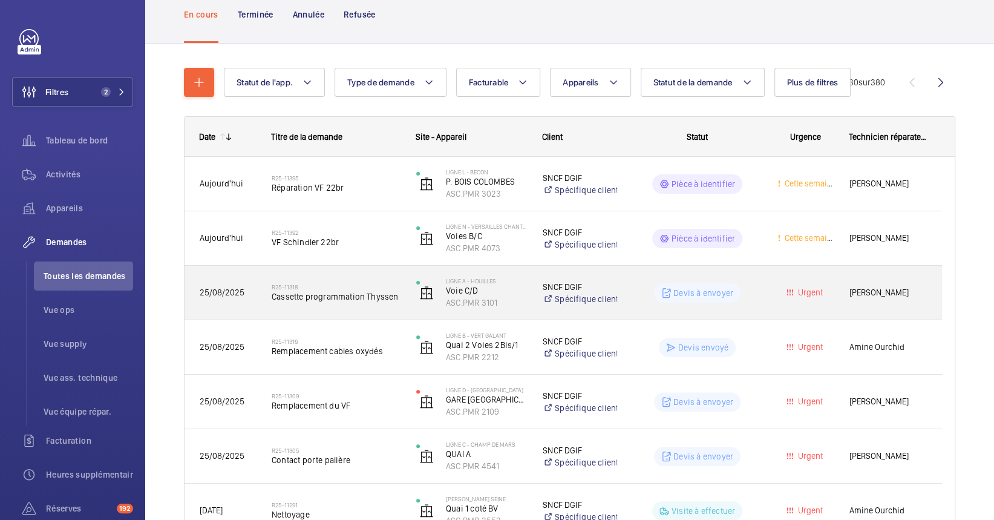
scroll to position [107, 0]
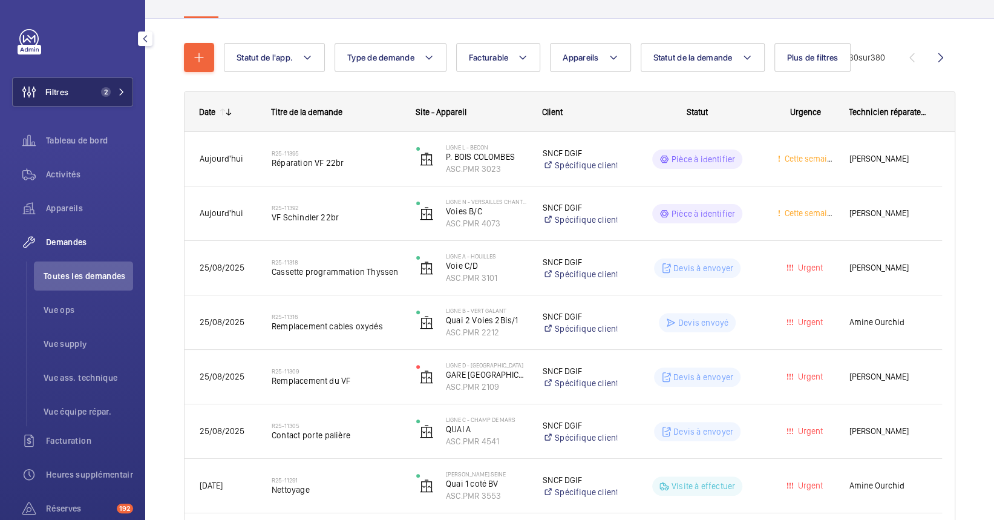
click at [113, 88] on span "2" at bounding box center [110, 92] width 29 height 10
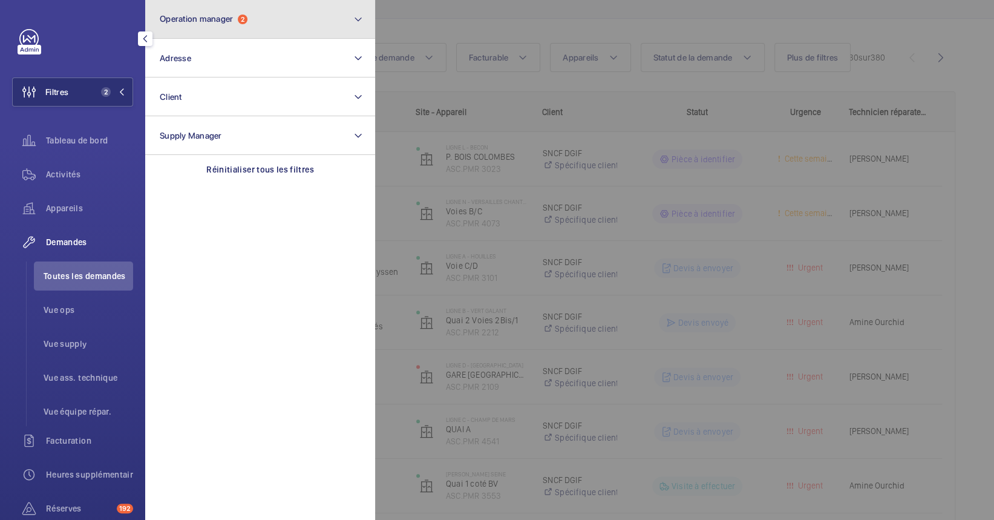
click at [278, 27] on button "Operation manager 2" at bounding box center [260, 19] width 230 height 39
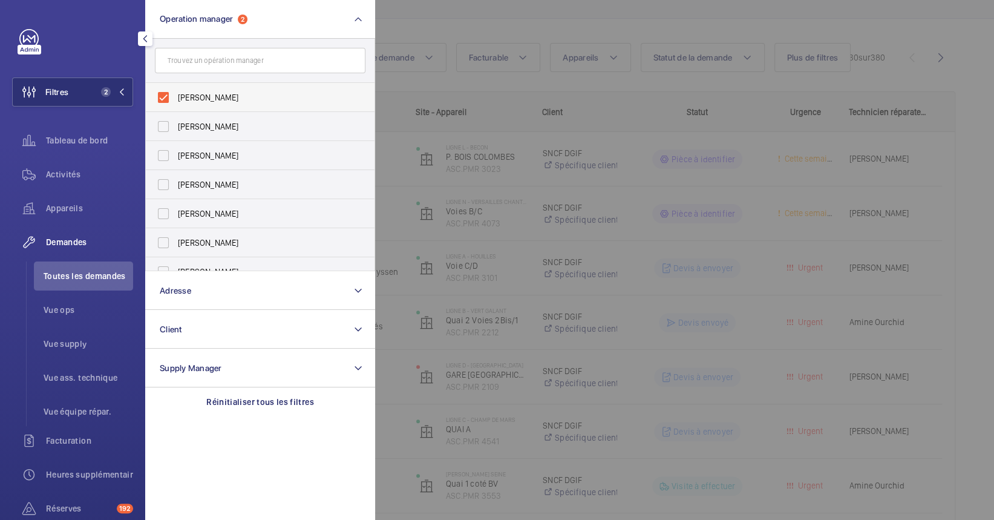
click at [241, 95] on span "[PERSON_NAME]" at bounding box center [261, 97] width 166 height 12
click at [176, 95] on input "[PERSON_NAME]" at bounding box center [163, 97] width 24 height 24
checkbox input "false"
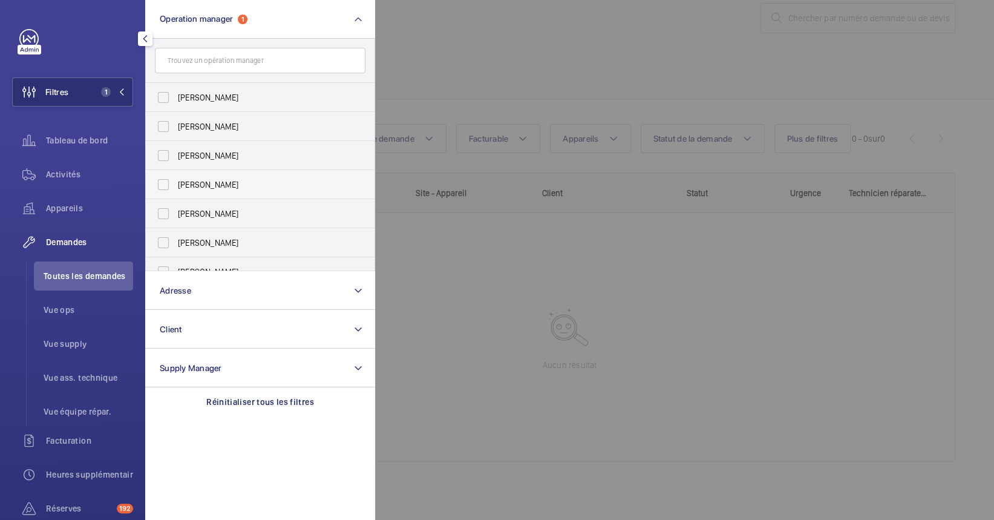
scroll to position [44, 0]
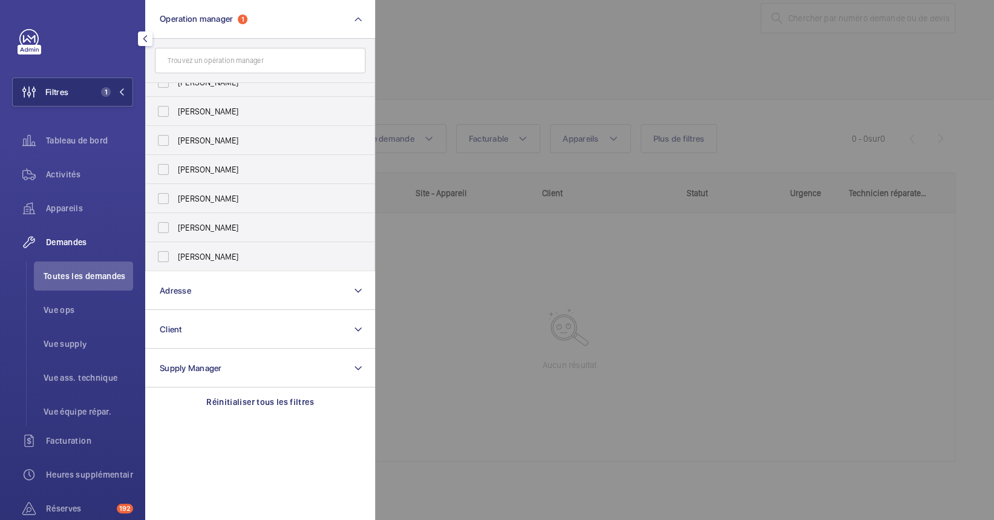
click at [504, 291] on div at bounding box center [872, 260] width 994 height 520
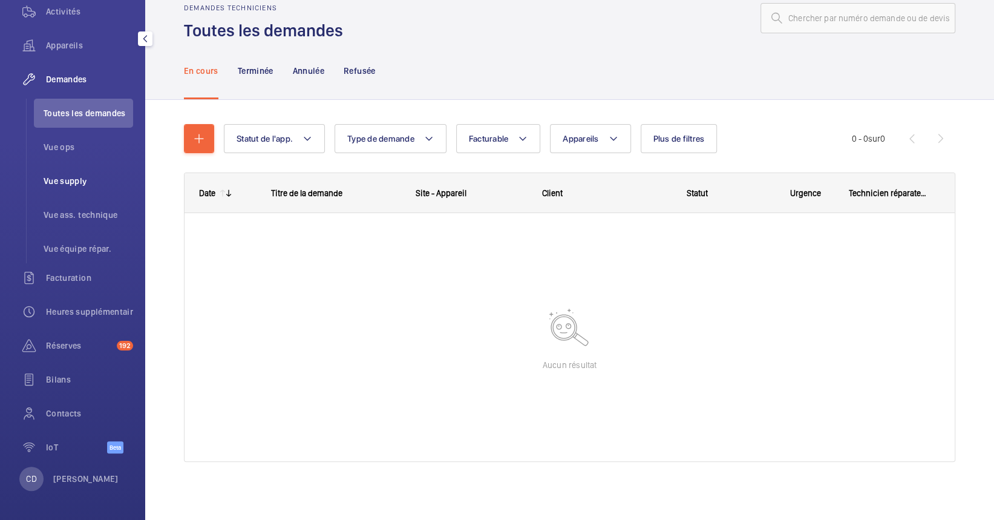
scroll to position [82, 0]
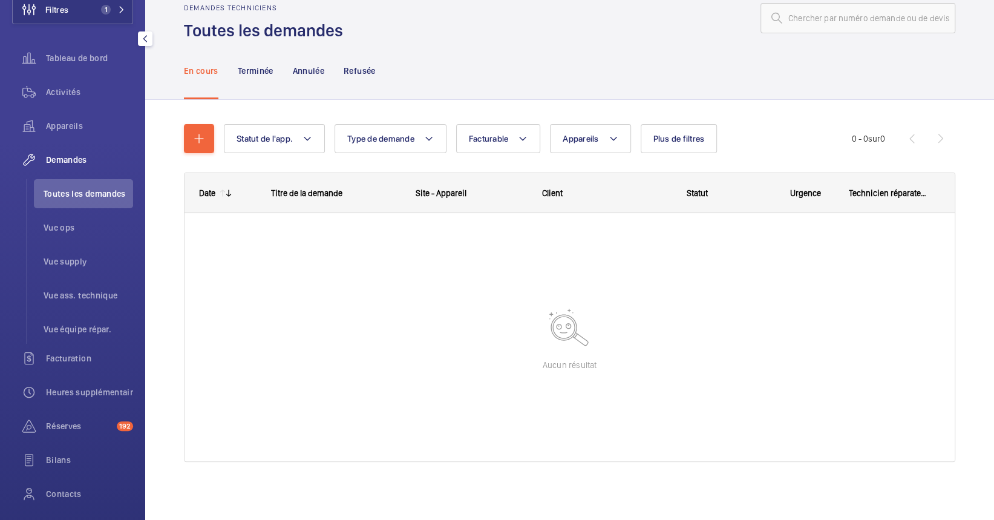
click at [91, 195] on span "Toutes les demandes" at bounding box center [89, 194] width 90 height 12
click at [82, 232] on span "Vue ops" at bounding box center [89, 228] width 90 height 12
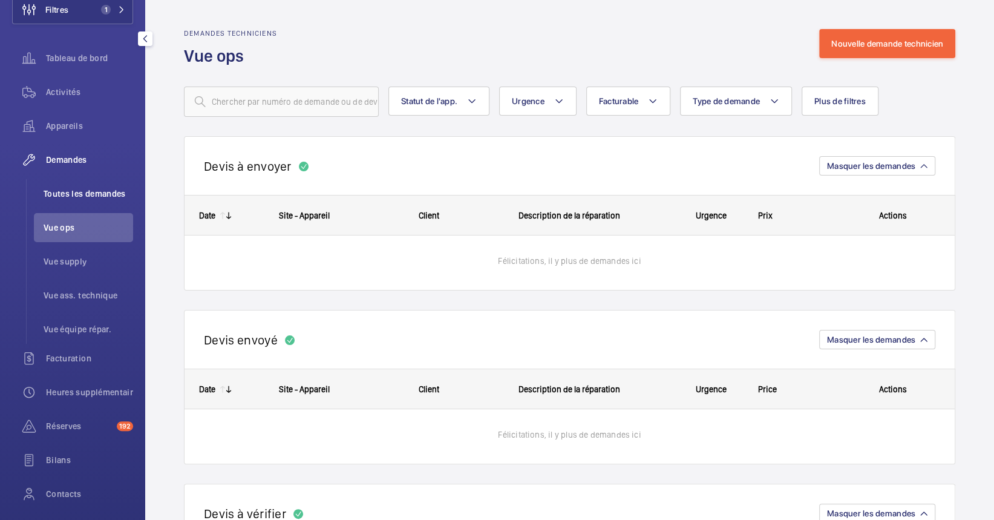
click at [111, 188] on span "Toutes les demandes" at bounding box center [89, 194] width 90 height 12
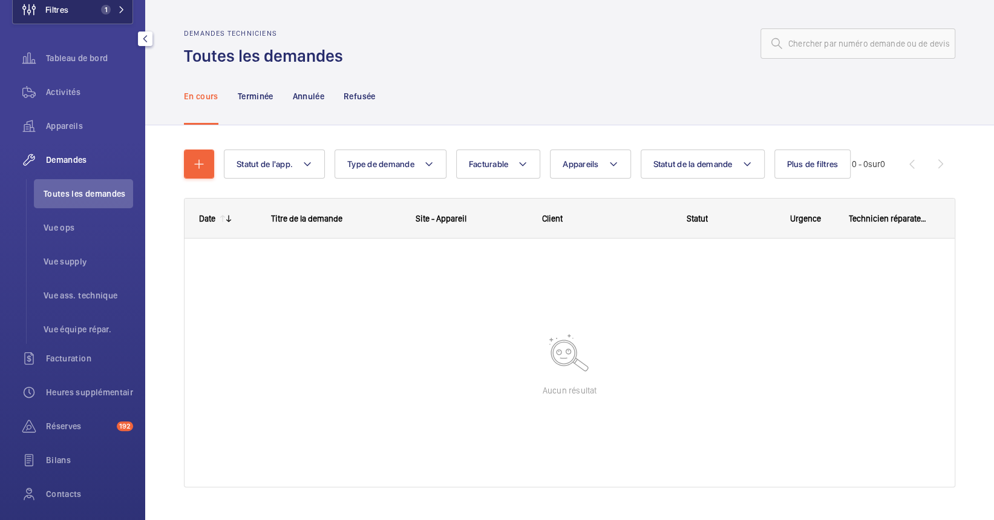
click at [93, 17] on button "Filtres 1" at bounding box center [72, 9] width 121 height 29
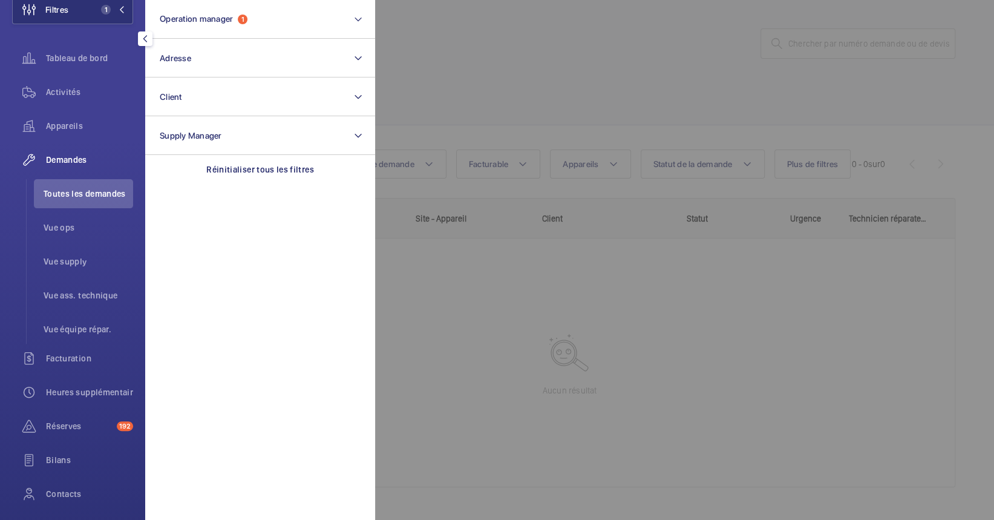
click at [248, 191] on section "Operation manager 1 Adresse Client Supply Manager Réinitialiser tous les filtres" at bounding box center [260, 260] width 230 height 520
click at [248, 165] on p "Réinitialiser tous les filtres" at bounding box center [260, 169] width 108 height 12
click at [565, 295] on div at bounding box center [872, 260] width 994 height 520
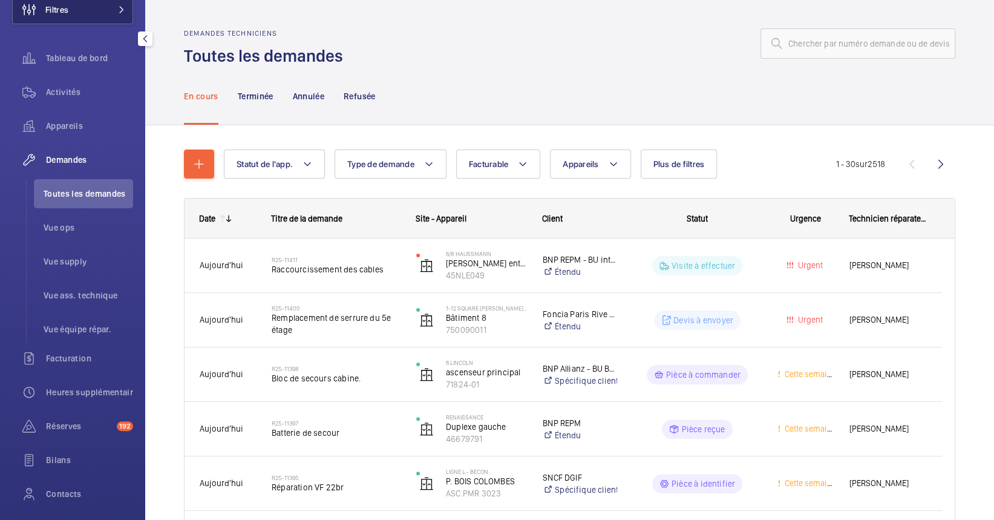
click at [109, 15] on button "Filtres" at bounding box center [72, 9] width 121 height 29
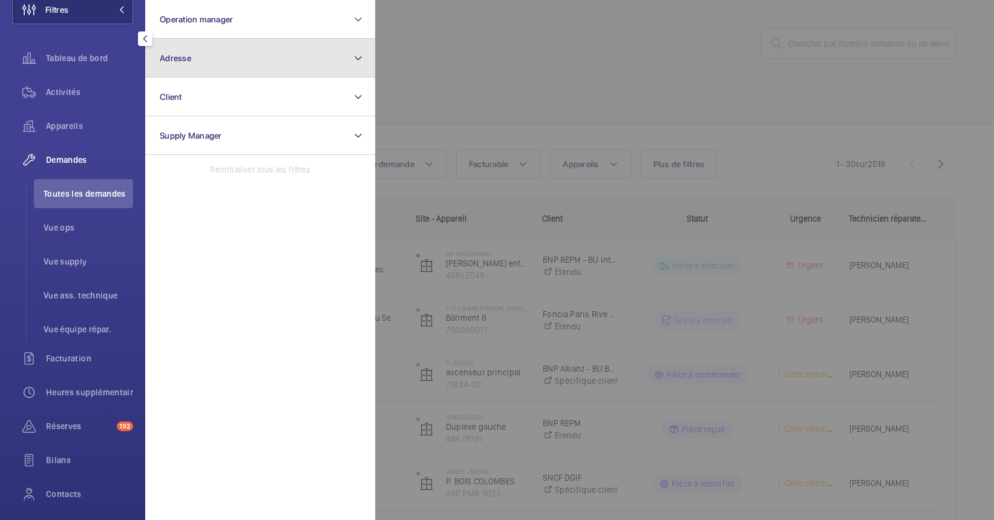
click at [258, 54] on button "Adresse" at bounding box center [260, 58] width 230 height 39
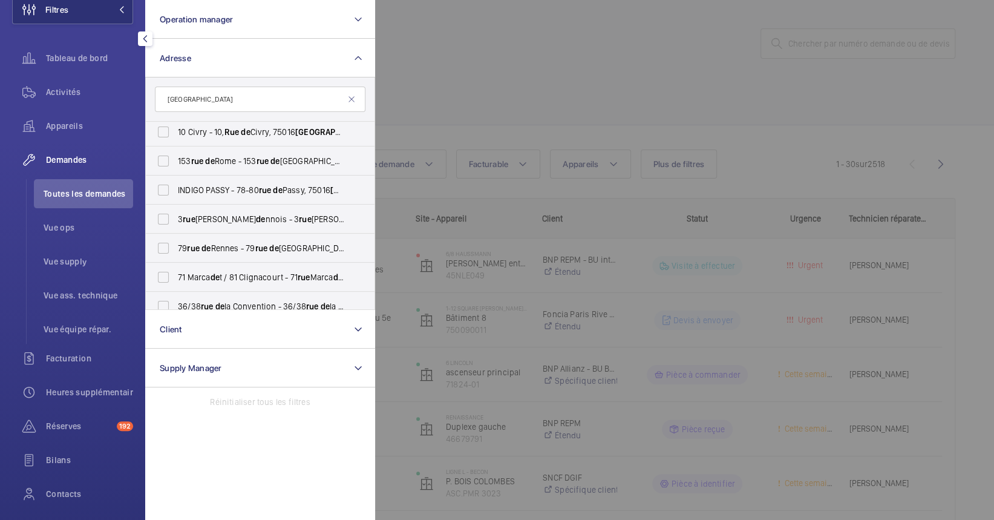
scroll to position [645, 0]
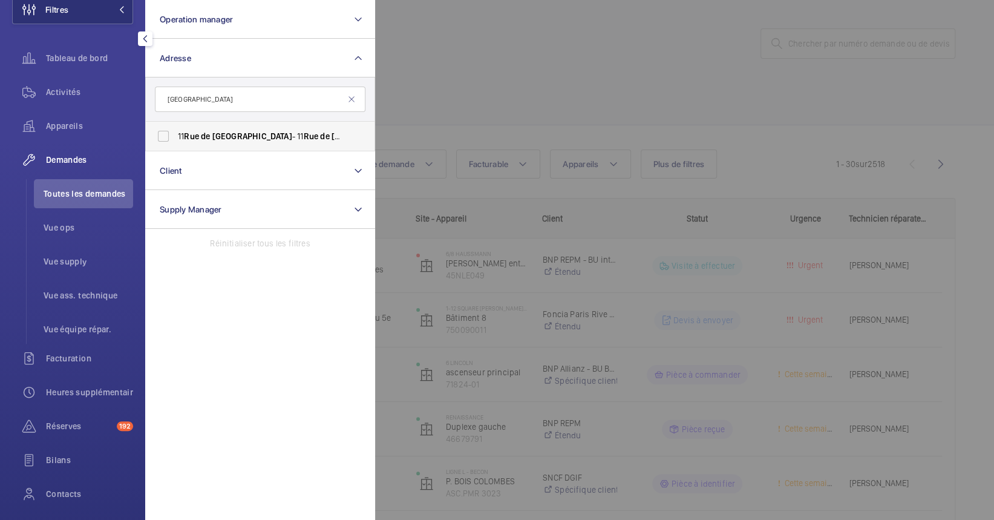
type input "[GEOGRAPHIC_DATA]"
click at [232, 136] on span "[GEOGRAPHIC_DATA]" at bounding box center [252, 136] width 80 height 10
click at [176, 136] on input "[STREET_ADDRESS][GEOGRAPHIC_DATA][STREET_ADDRESS]" at bounding box center [163, 136] width 24 height 24
checkbox input "true"
click at [571, 68] on div at bounding box center [872, 260] width 994 height 520
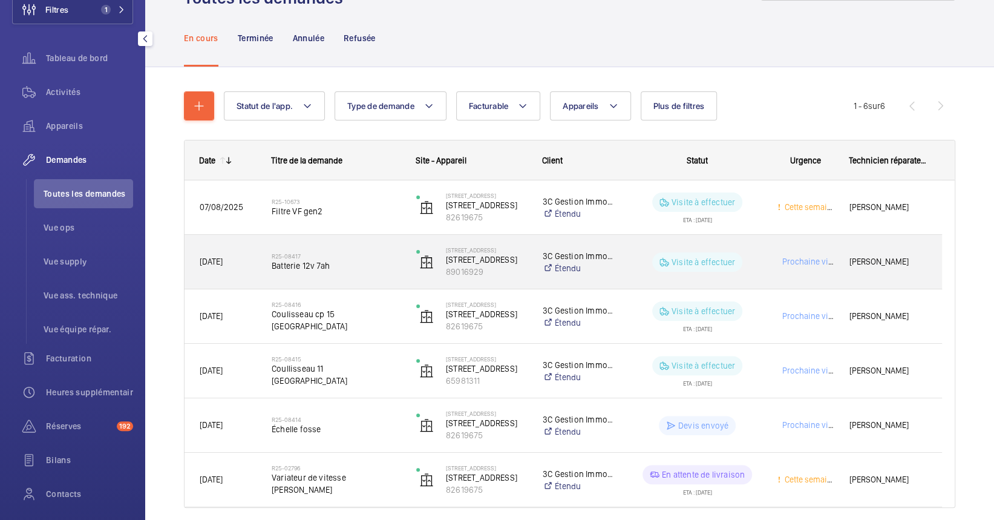
scroll to position [80, 0]
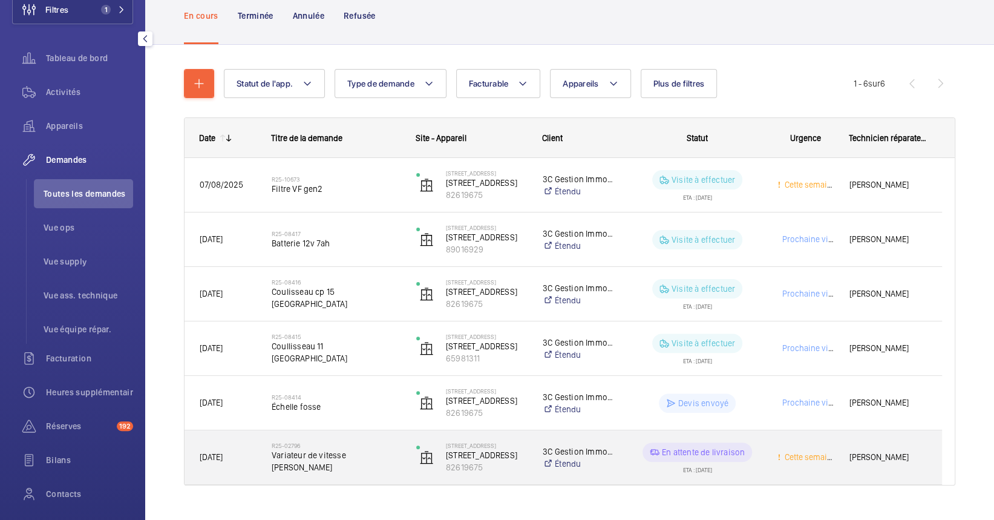
click at [632, 461] on div "En attente de livraison ETA : [DATE]" at bounding box center [690, 457] width 143 height 54
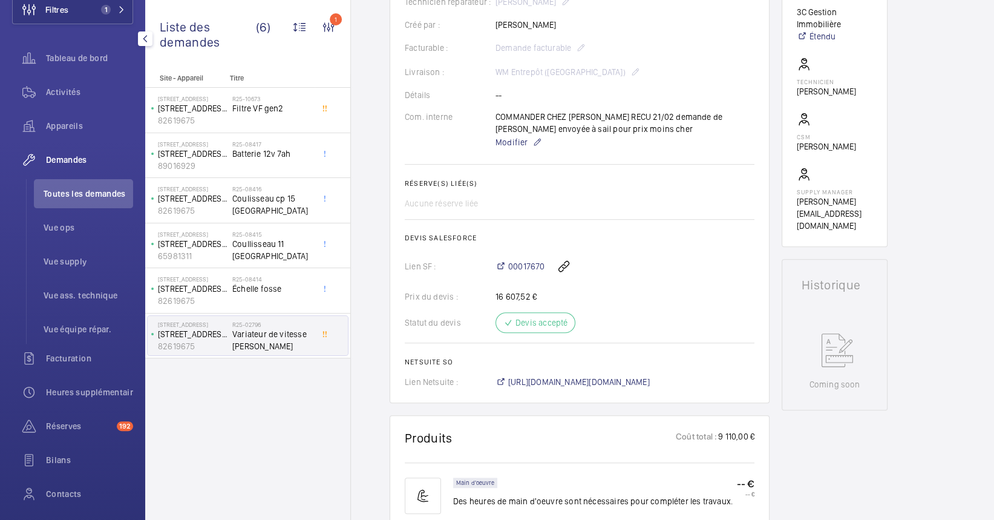
scroll to position [484, 0]
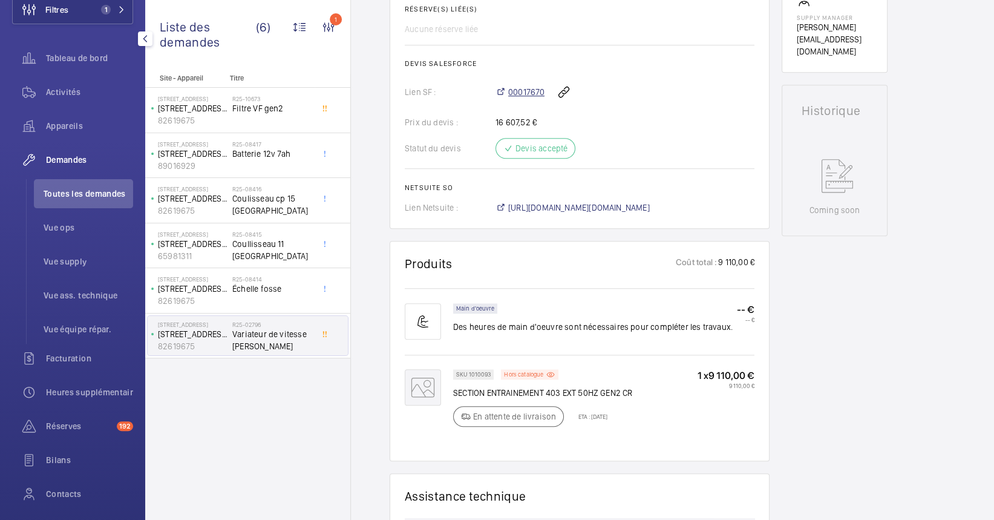
click at [514, 98] on span "00017670" at bounding box center [526, 92] width 36 height 12
click at [73, 137] on div "Appareils" at bounding box center [72, 125] width 121 height 29
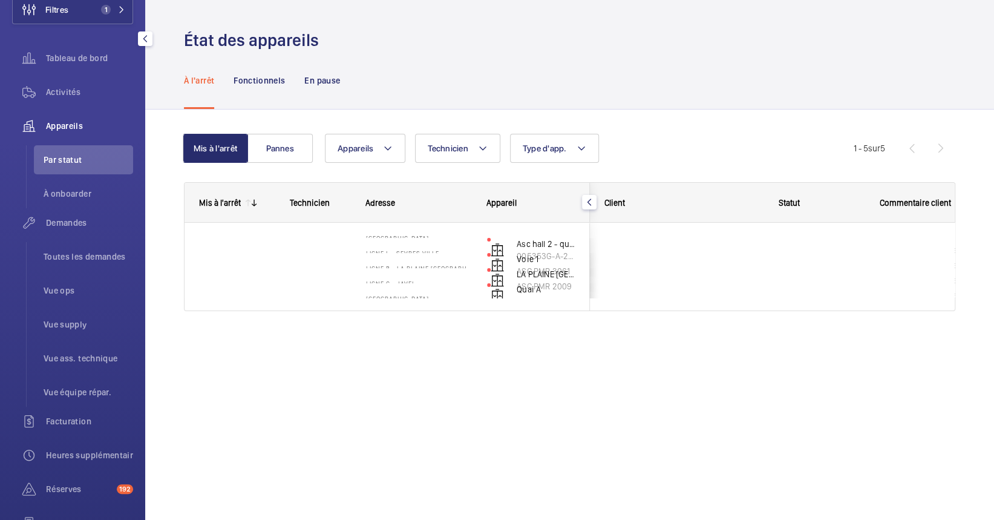
scroll to position [61, 0]
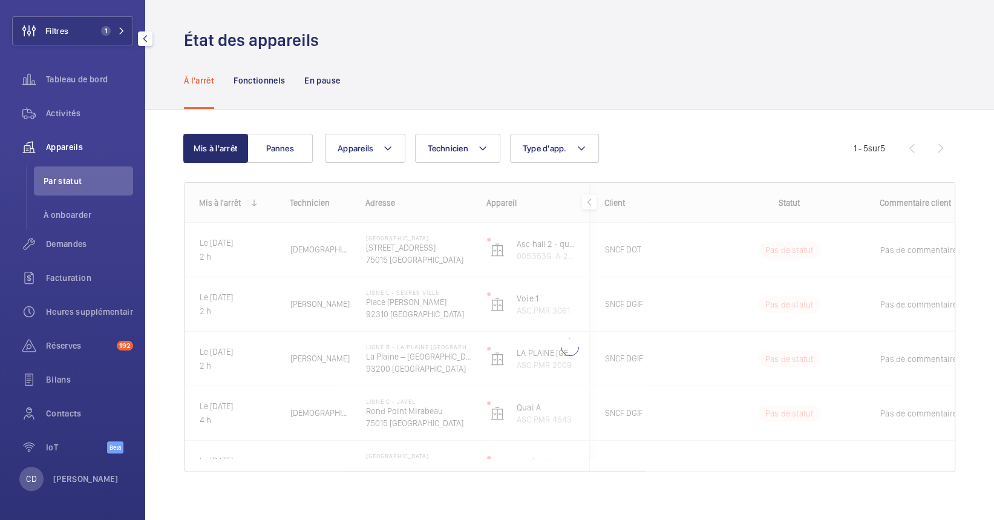
click at [64, 96] on div "Tableau de bord" at bounding box center [72, 82] width 121 height 34
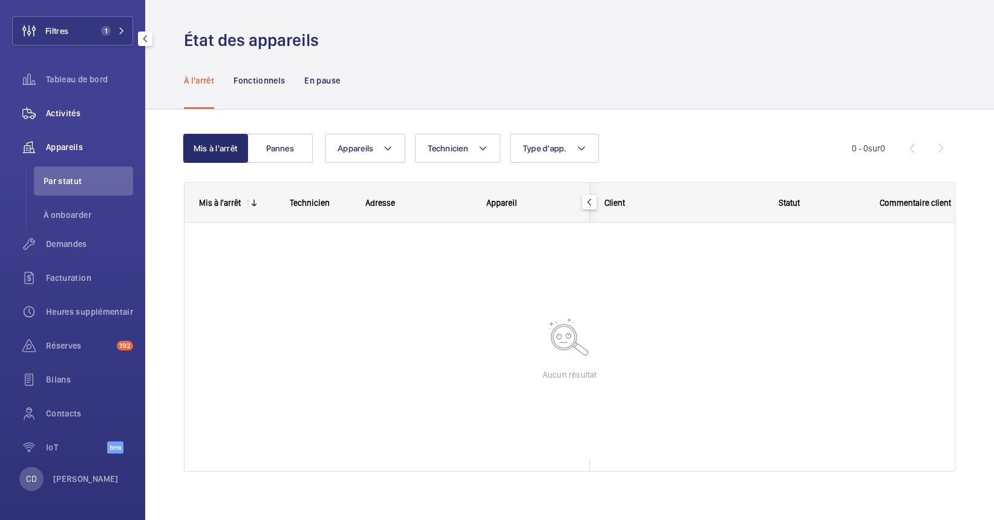
click at [61, 101] on div "Activités" at bounding box center [72, 113] width 121 height 29
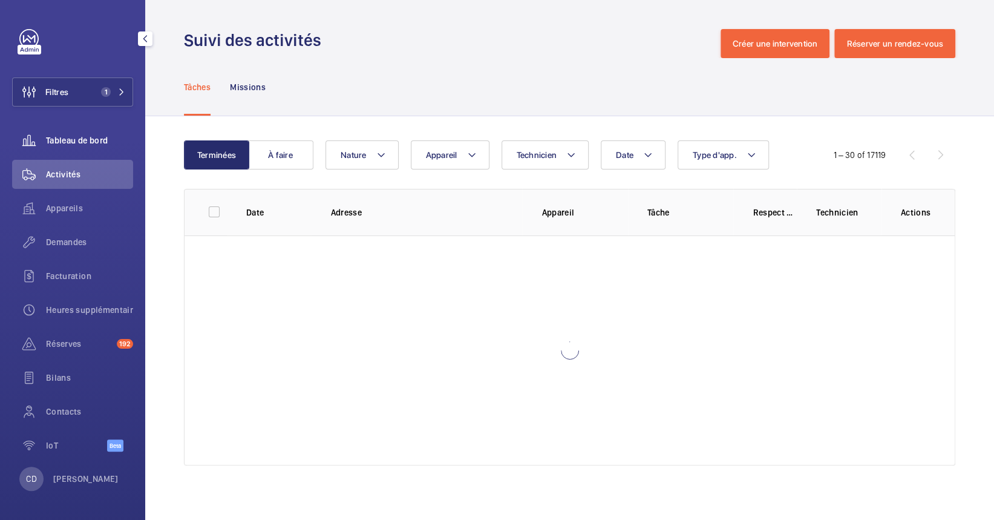
click at [90, 137] on span "Tableau de bord" at bounding box center [89, 140] width 87 height 12
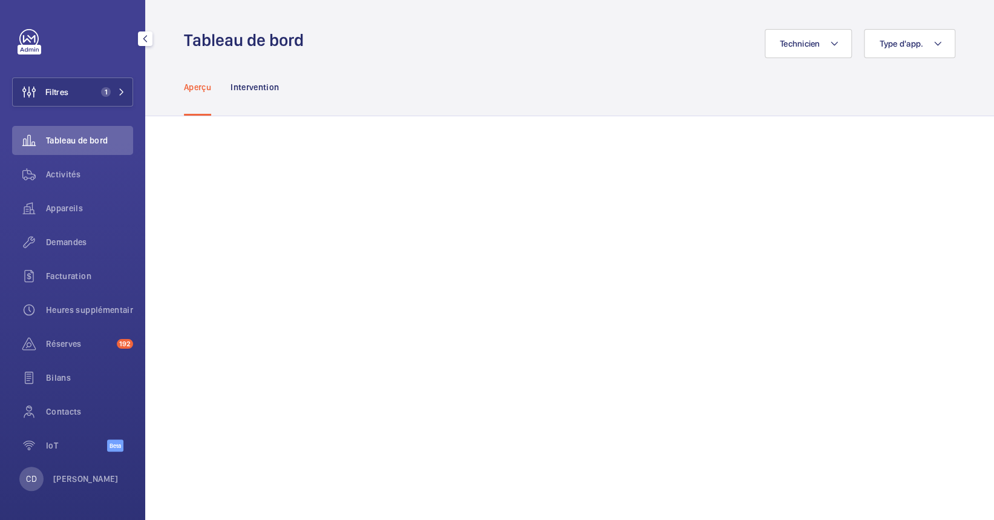
click at [93, 238] on span "Demandes" at bounding box center [89, 242] width 87 height 12
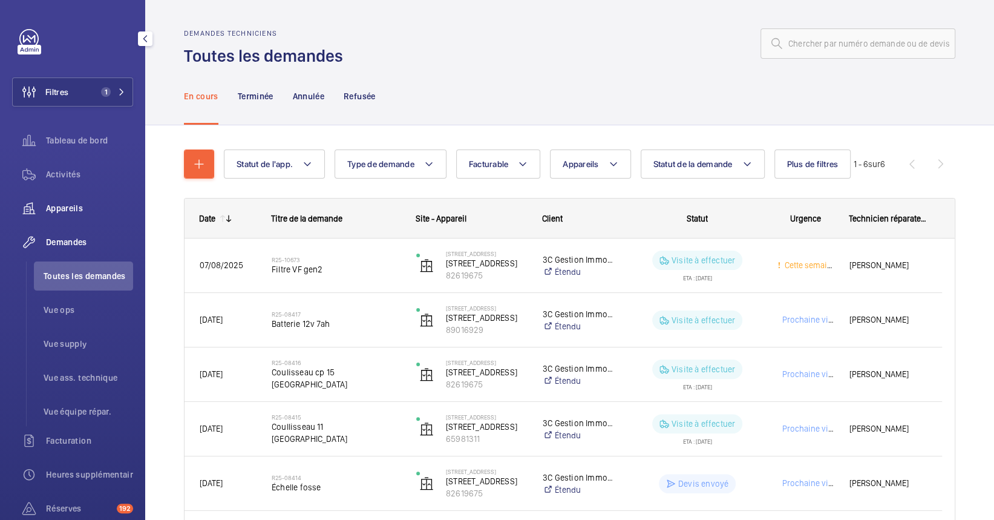
click at [50, 198] on div "Appareils" at bounding box center [72, 208] width 121 height 29
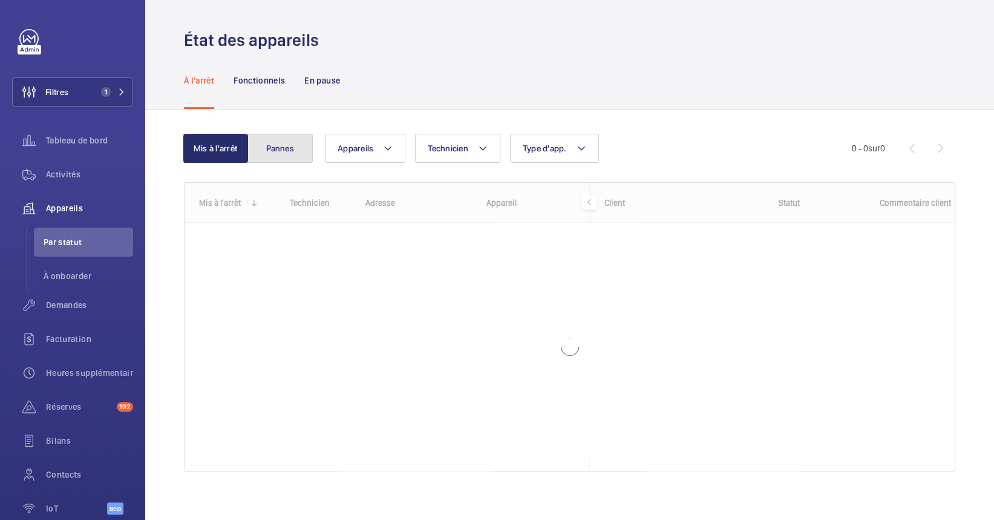
click at [297, 150] on button "Pannes" at bounding box center [280, 148] width 65 height 29
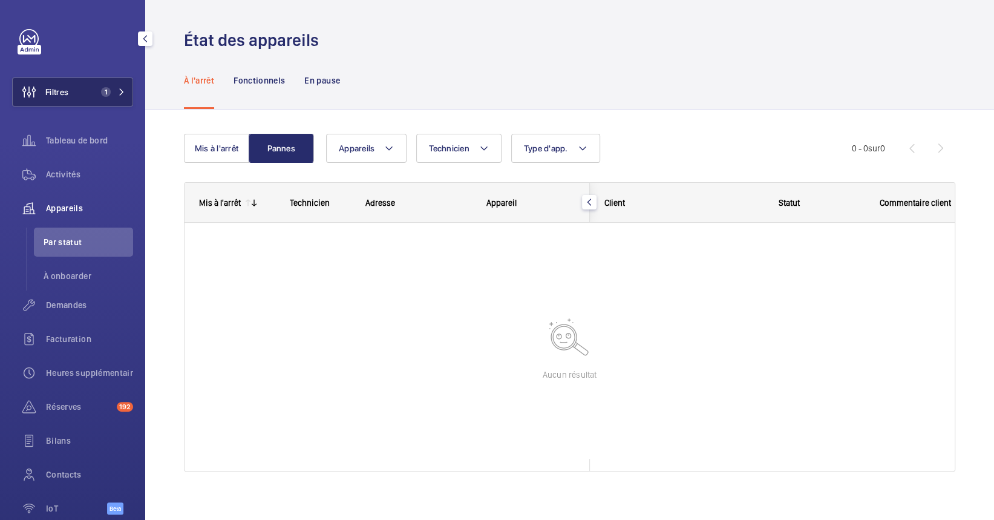
click at [79, 77] on button "Filtres 1" at bounding box center [72, 91] width 121 height 29
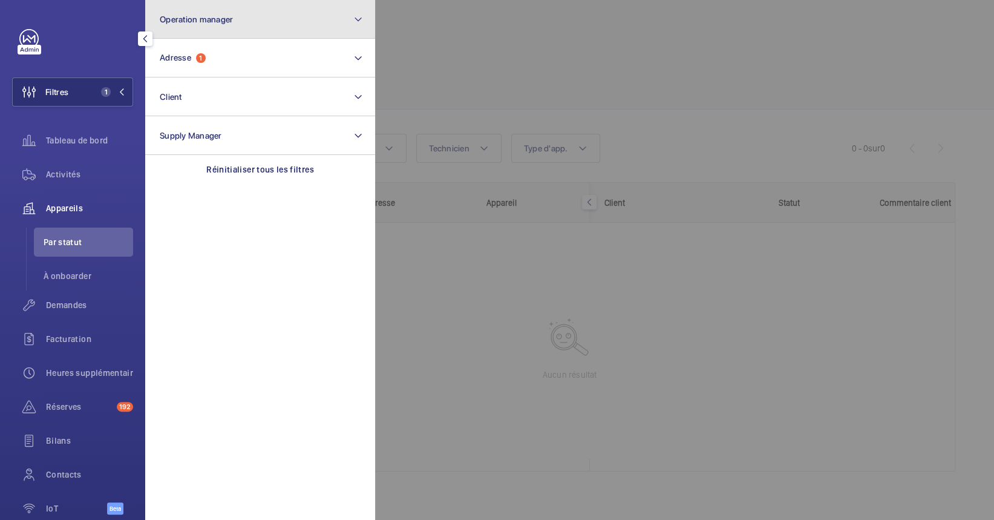
click at [207, 9] on button "Operation manager" at bounding box center [260, 19] width 230 height 39
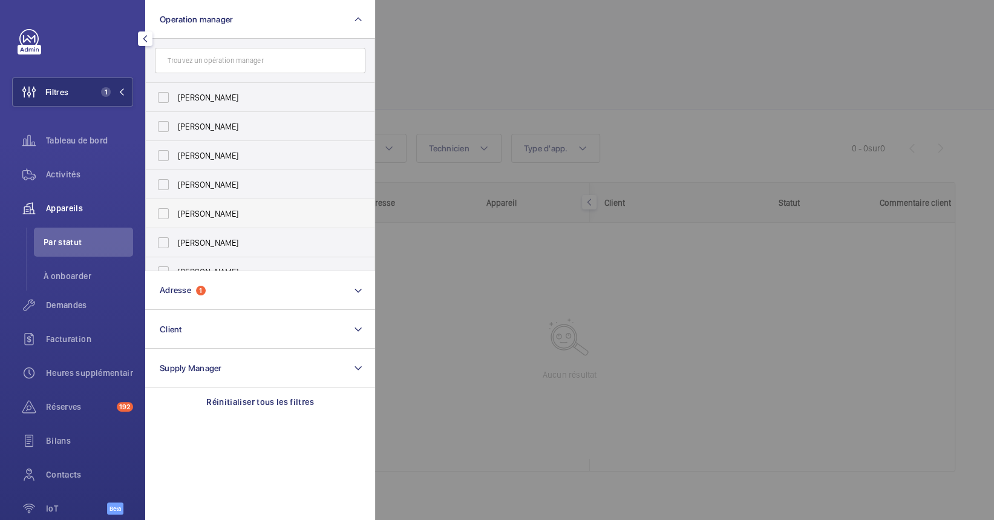
click at [222, 214] on span "[PERSON_NAME]" at bounding box center [261, 214] width 166 height 12
click at [176, 214] on input "[PERSON_NAME]" at bounding box center [163, 214] width 24 height 24
checkbox input "true"
click at [508, 315] on div at bounding box center [872, 260] width 994 height 520
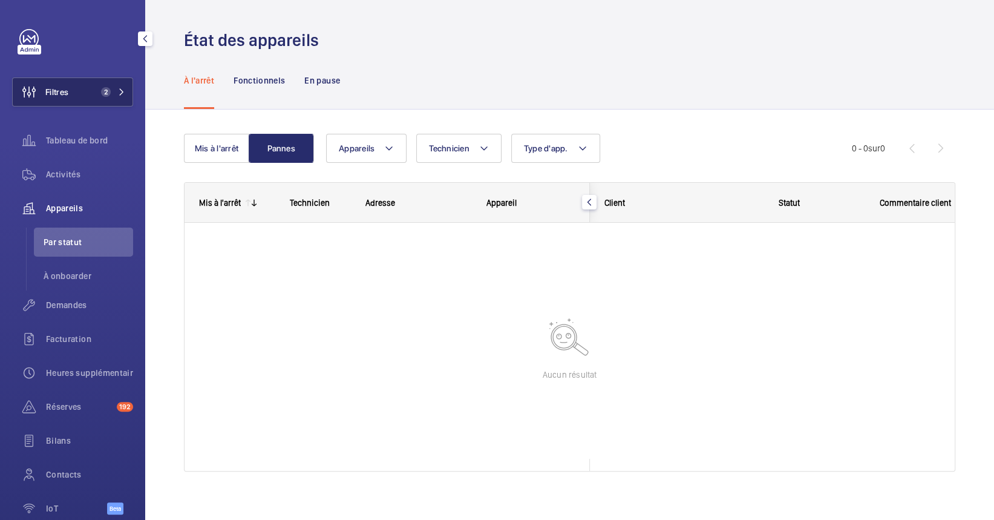
click at [63, 86] on span "Filtres" at bounding box center [56, 92] width 23 height 12
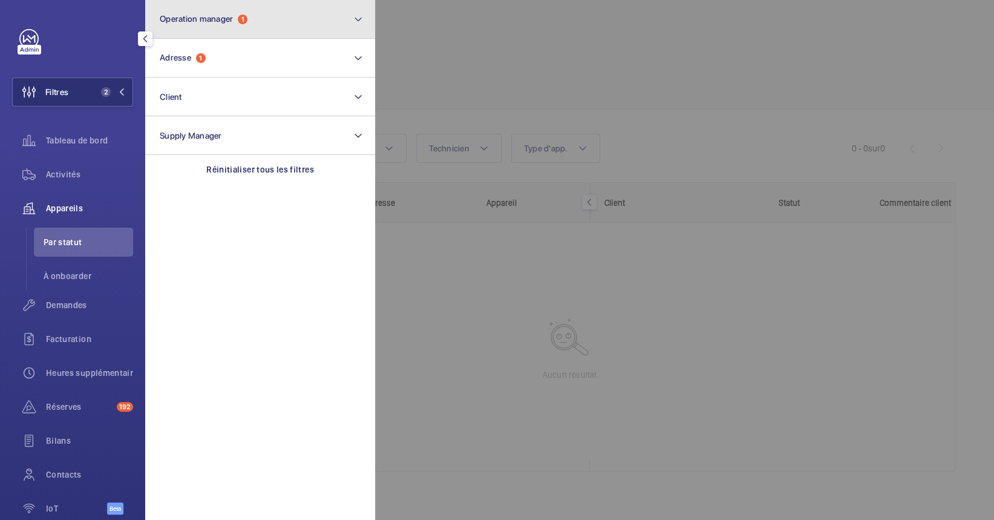
click at [180, 23] on span "Operation manager" at bounding box center [196, 19] width 73 height 10
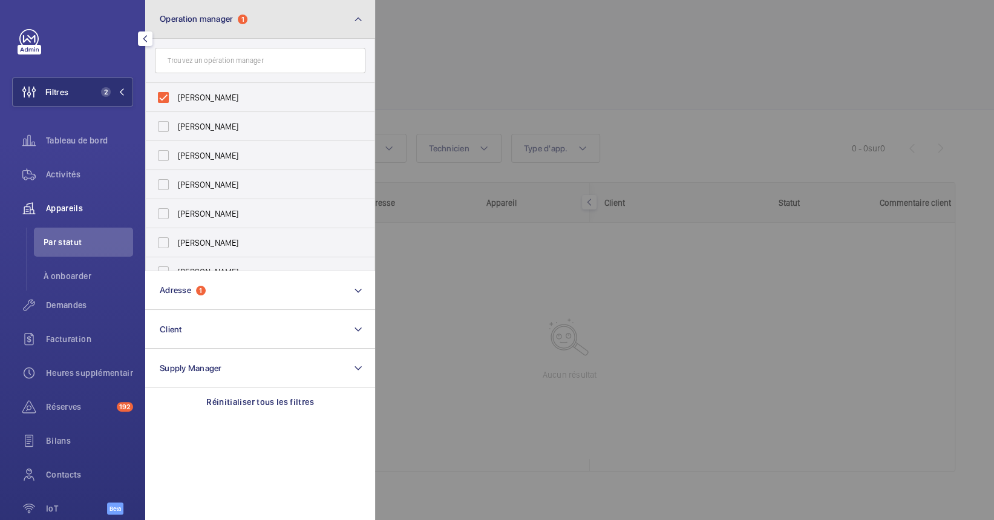
click at [192, 22] on span "Operation manager" at bounding box center [196, 19] width 73 height 10
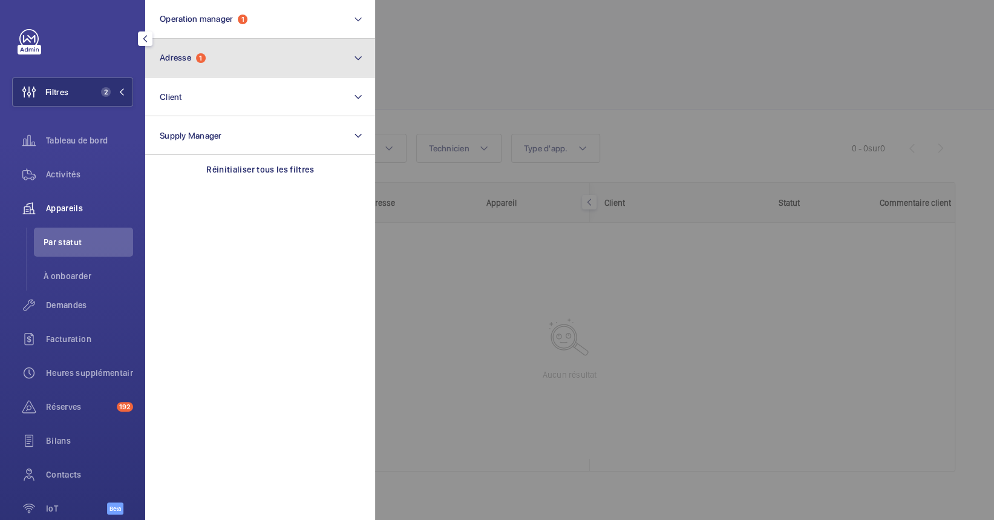
click at [197, 57] on span "1" at bounding box center [201, 58] width 10 height 10
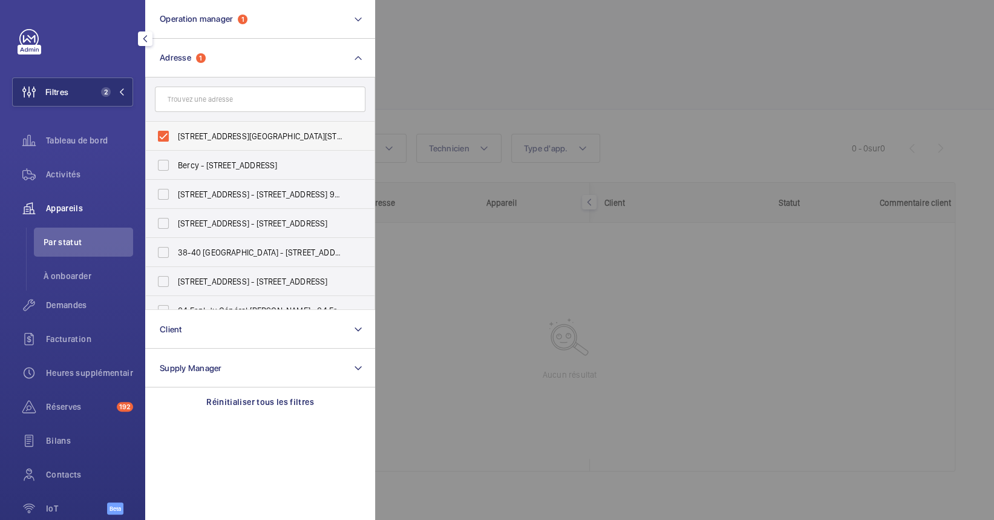
click at [207, 125] on label "[STREET_ADDRESS][GEOGRAPHIC_DATA][STREET_ADDRESS]" at bounding box center [251, 136] width 211 height 29
click at [176, 125] on input "[STREET_ADDRESS][GEOGRAPHIC_DATA][STREET_ADDRESS]" at bounding box center [163, 136] width 24 height 24
checkbox input "false"
click at [552, 300] on div at bounding box center [872, 260] width 994 height 520
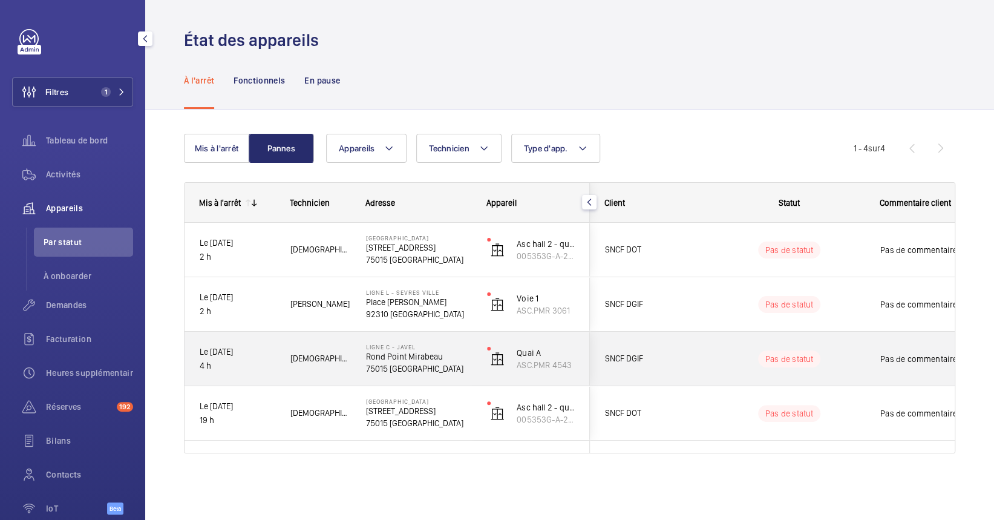
click at [361, 342] on div "Ligne C - JAVEL [GEOGRAPHIC_DATA]" at bounding box center [412, 359] width 120 height 54
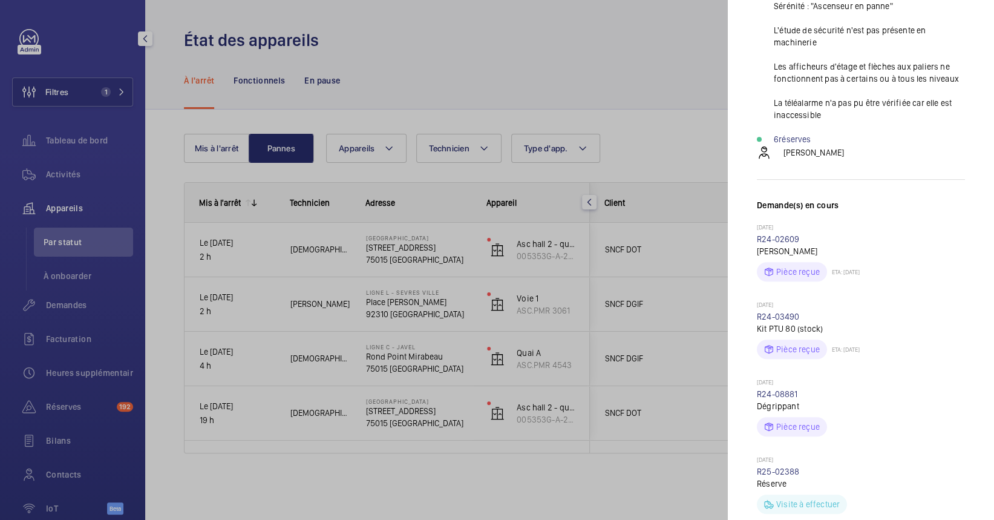
scroll to position [242, 0]
click at [446, 383] on div at bounding box center [497, 260] width 994 height 520
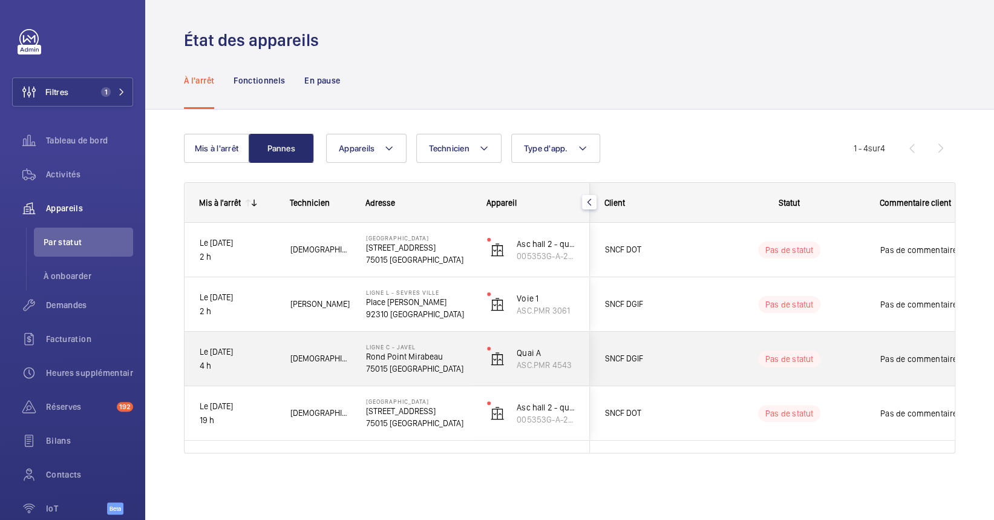
click at [418, 363] on p "75015 [GEOGRAPHIC_DATA]" at bounding box center [418, 369] width 105 height 12
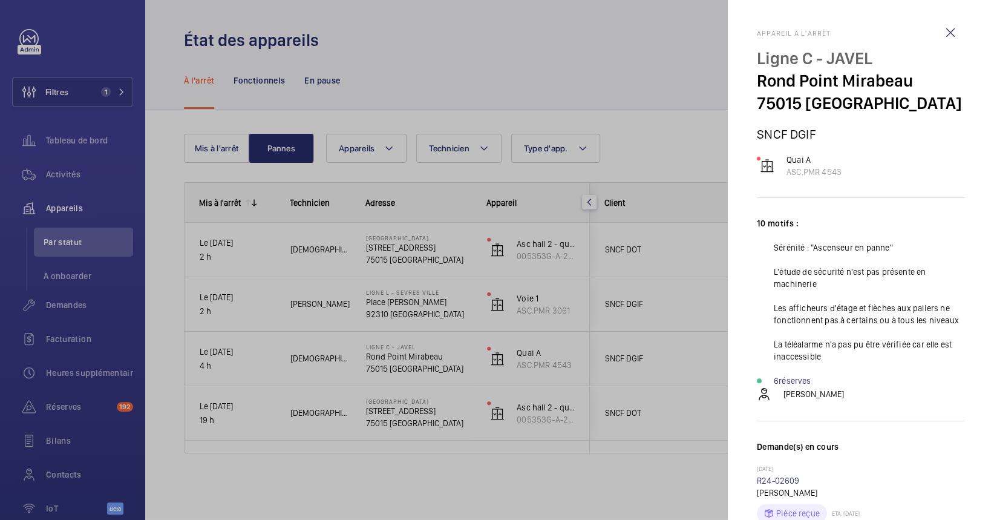
click at [489, 176] on div at bounding box center [497, 260] width 994 height 520
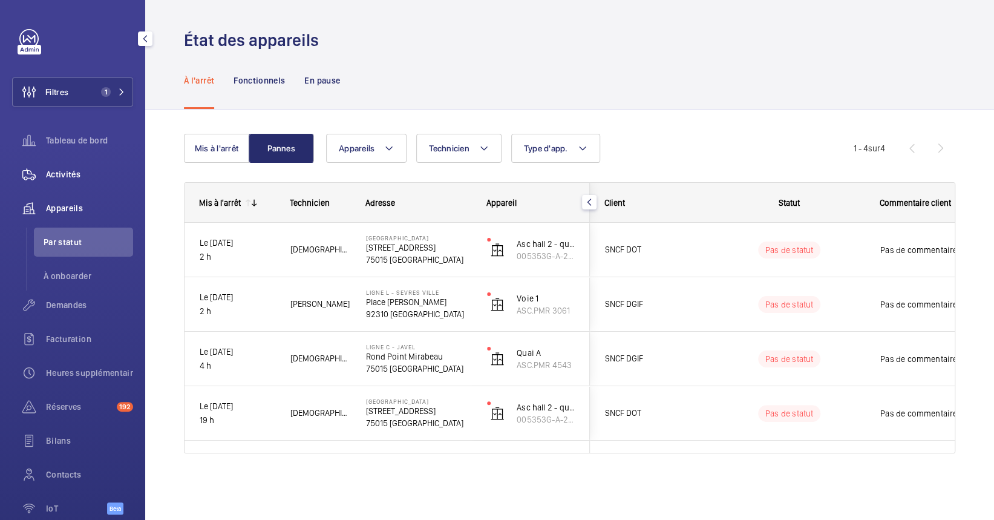
click at [69, 177] on span "Activités" at bounding box center [89, 174] width 87 height 12
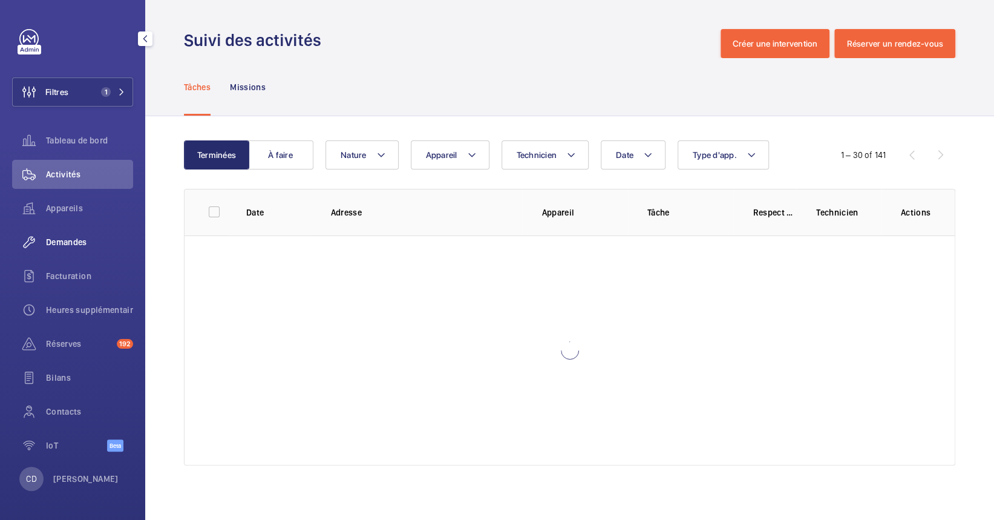
click at [68, 229] on div "Demandes" at bounding box center [72, 242] width 121 height 29
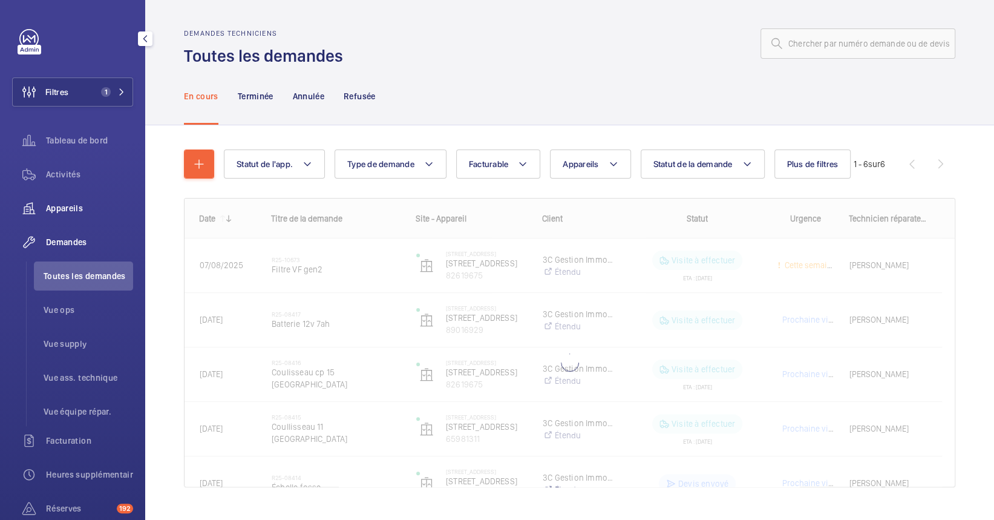
click at [70, 213] on span "Appareils" at bounding box center [89, 208] width 87 height 12
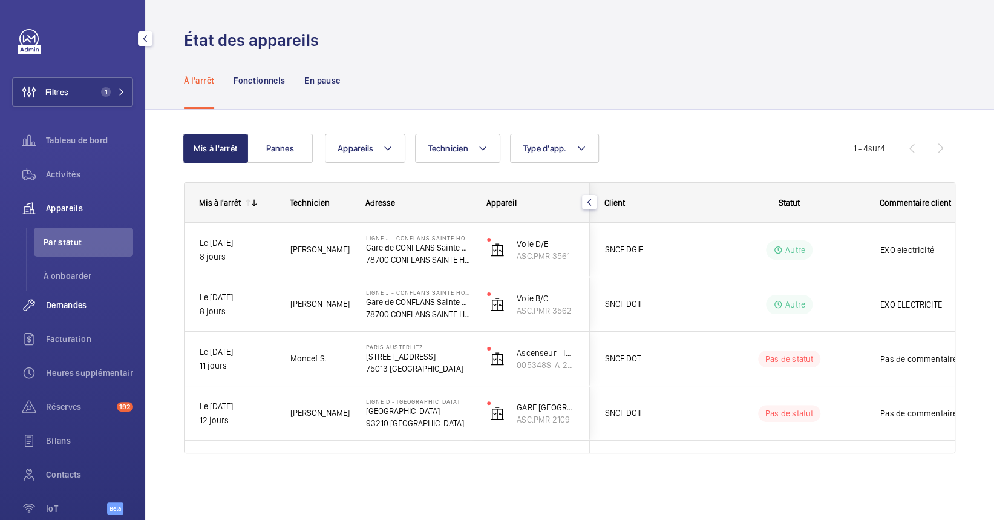
click at [54, 313] on div "Demandes" at bounding box center [72, 304] width 121 height 29
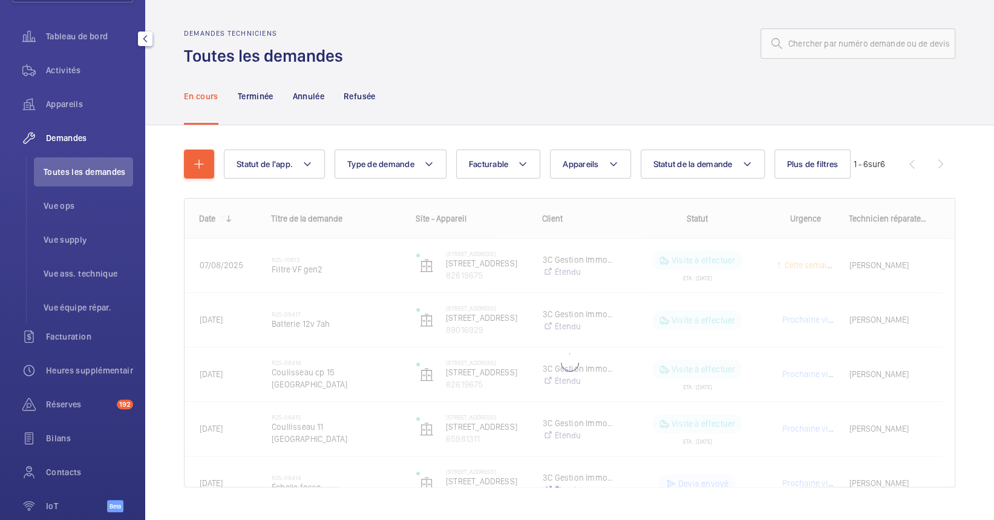
scroll to position [161, 0]
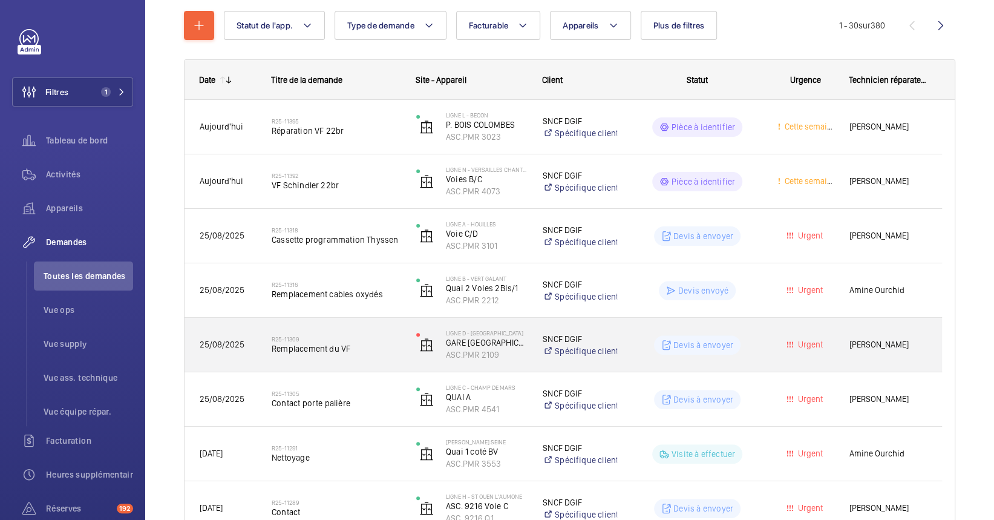
scroll to position [161, 0]
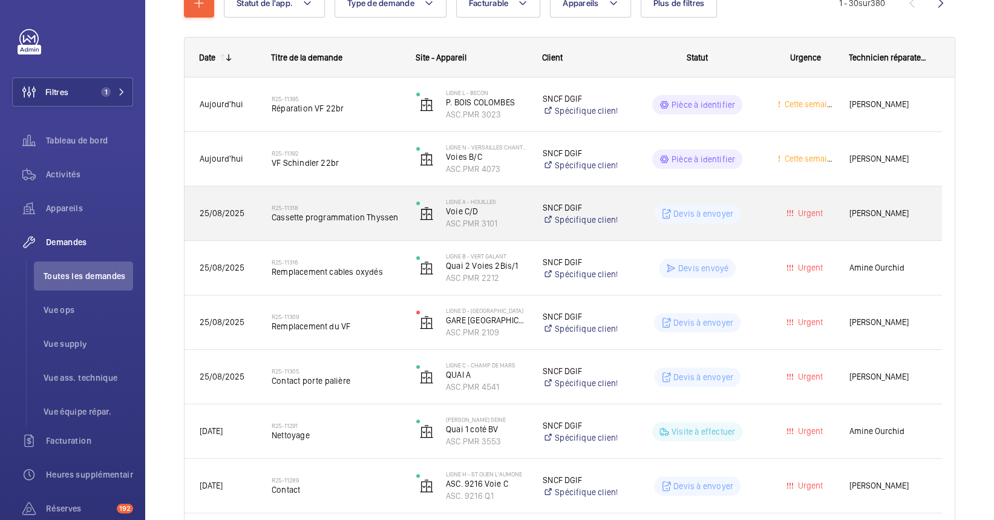
click at [331, 211] on span "Cassette programmation Thyssen" at bounding box center [336, 217] width 129 height 12
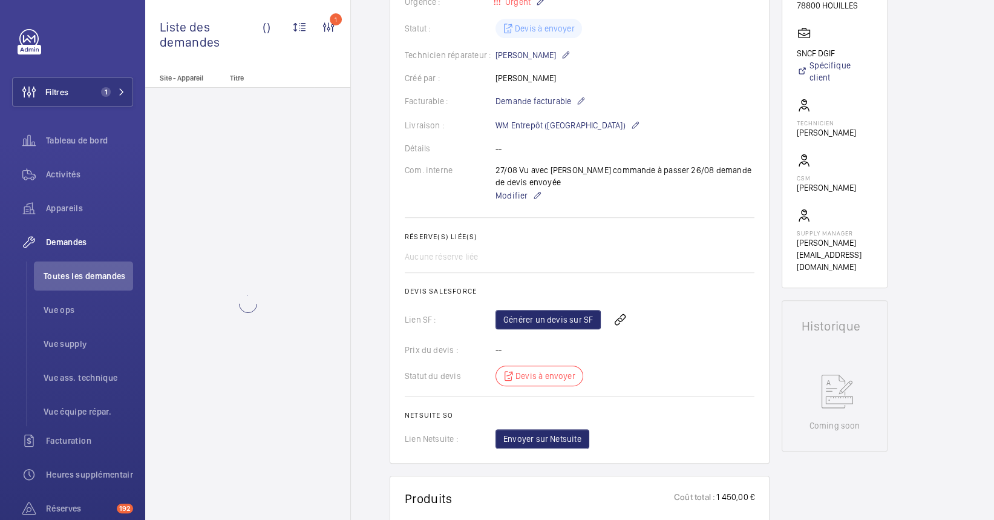
scroll to position [565, 0]
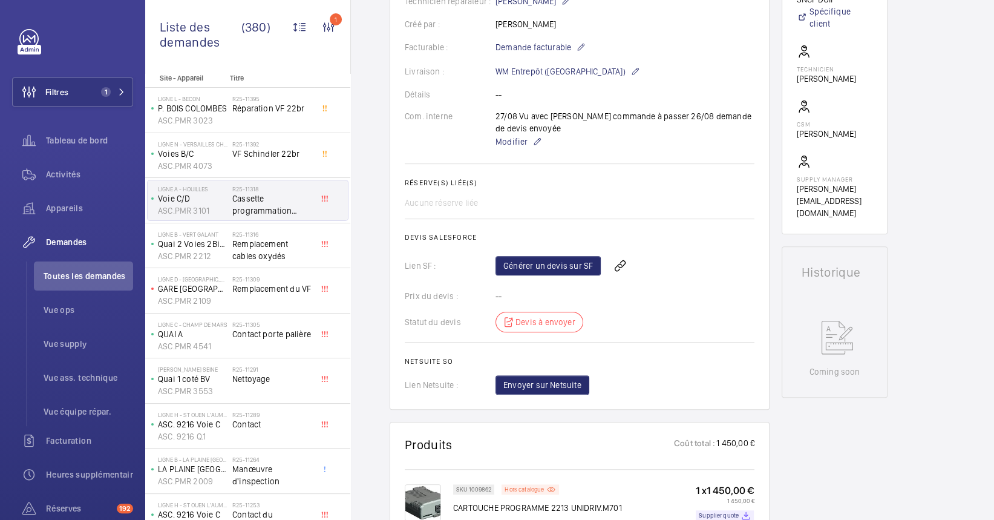
scroll to position [242, 0]
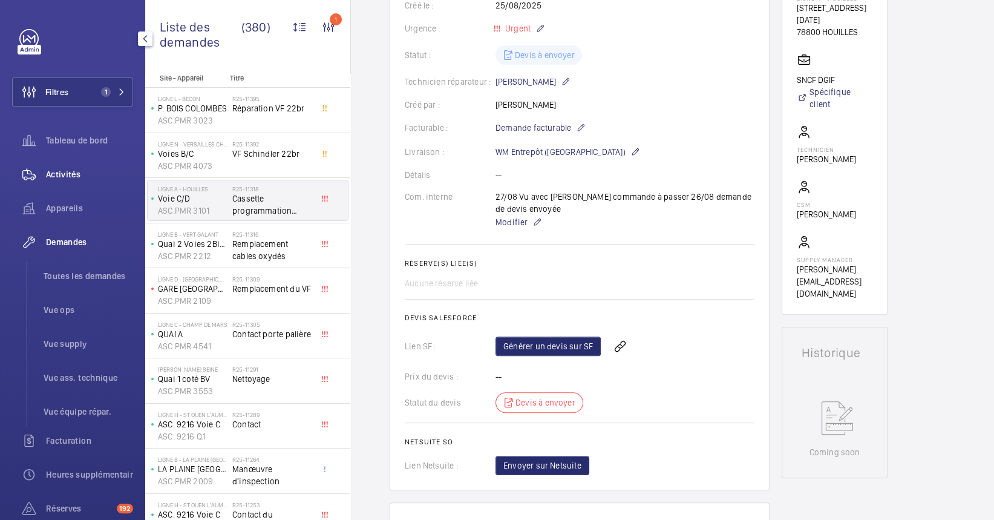
click at [46, 179] on span "Activités" at bounding box center [89, 174] width 87 height 12
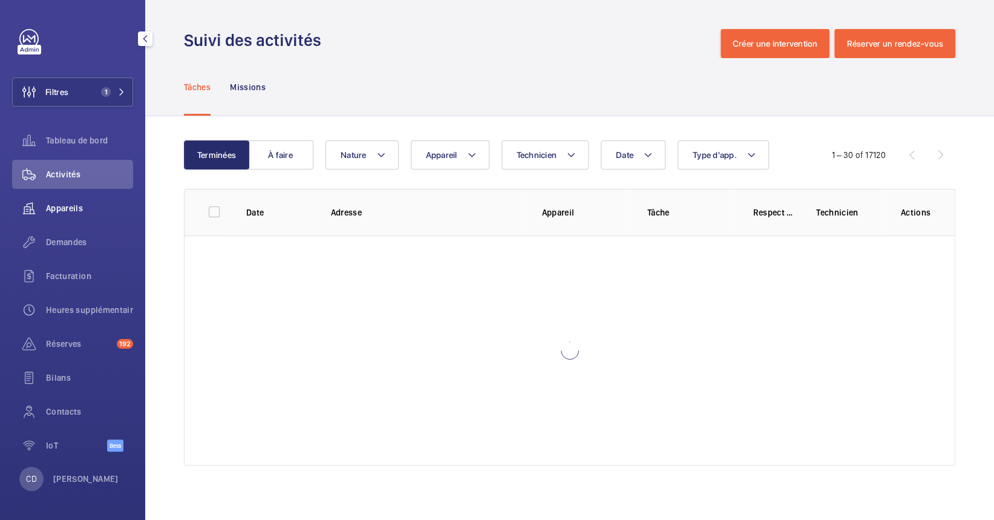
click at [84, 206] on span "Appareils" at bounding box center [89, 208] width 87 height 12
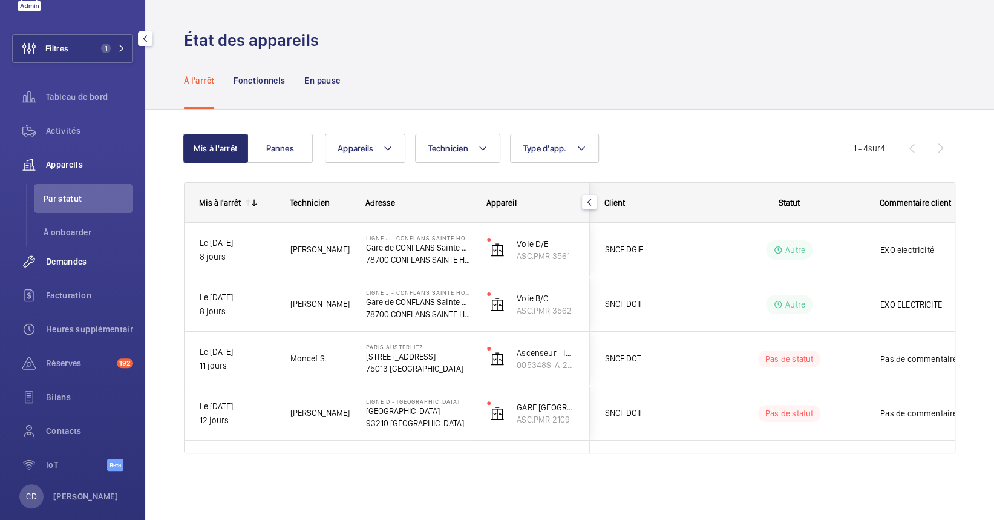
scroll to position [61, 0]
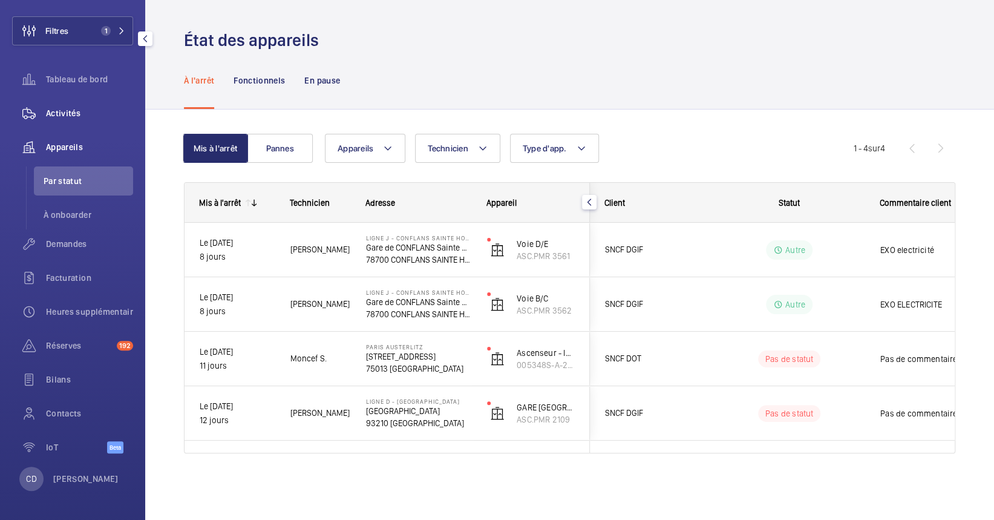
click at [70, 107] on span "Activités" at bounding box center [89, 113] width 87 height 12
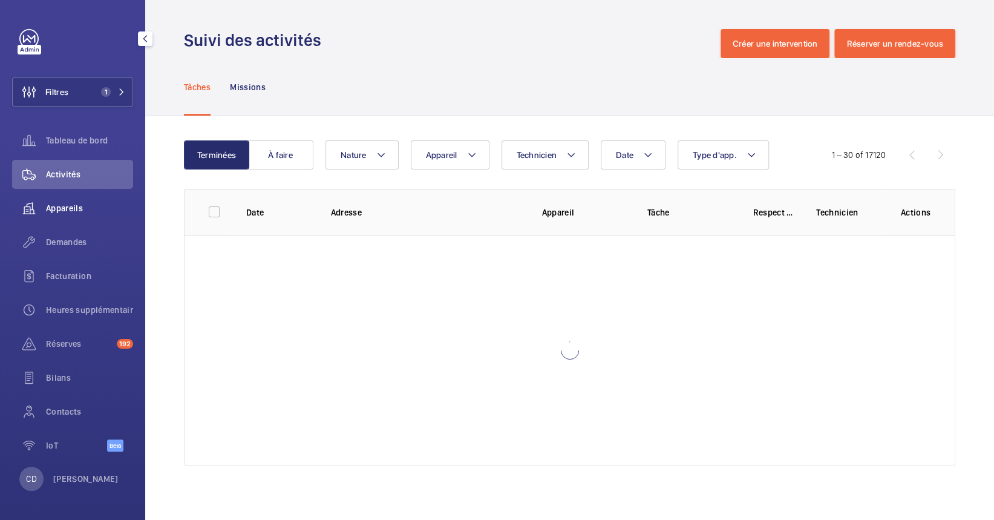
click at [64, 209] on span "Appareils" at bounding box center [89, 208] width 87 height 12
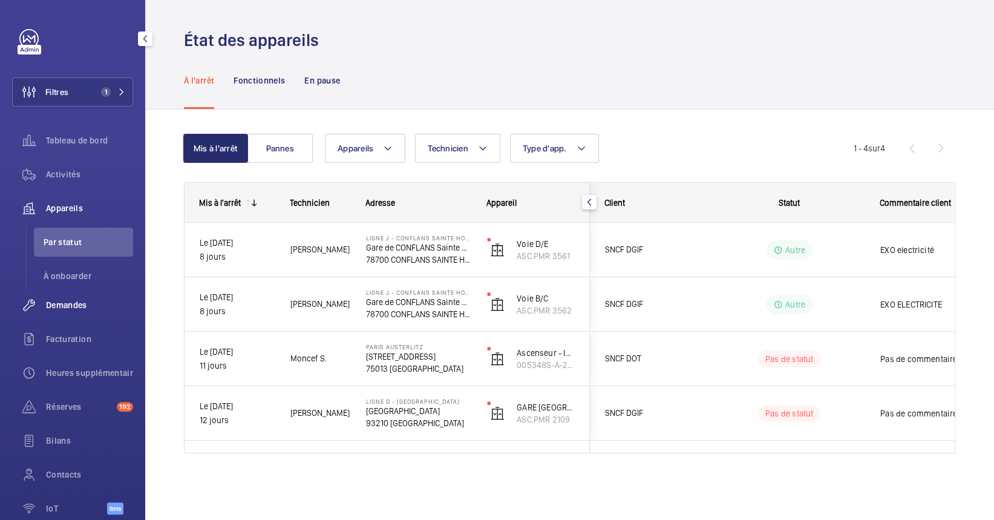
click at [54, 313] on div "Demandes" at bounding box center [72, 304] width 121 height 29
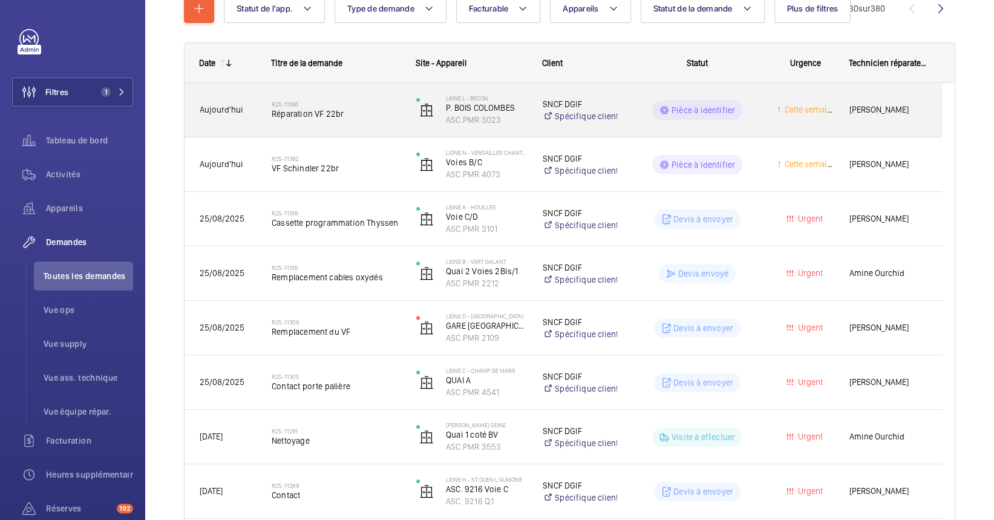
scroll to position [161, 0]
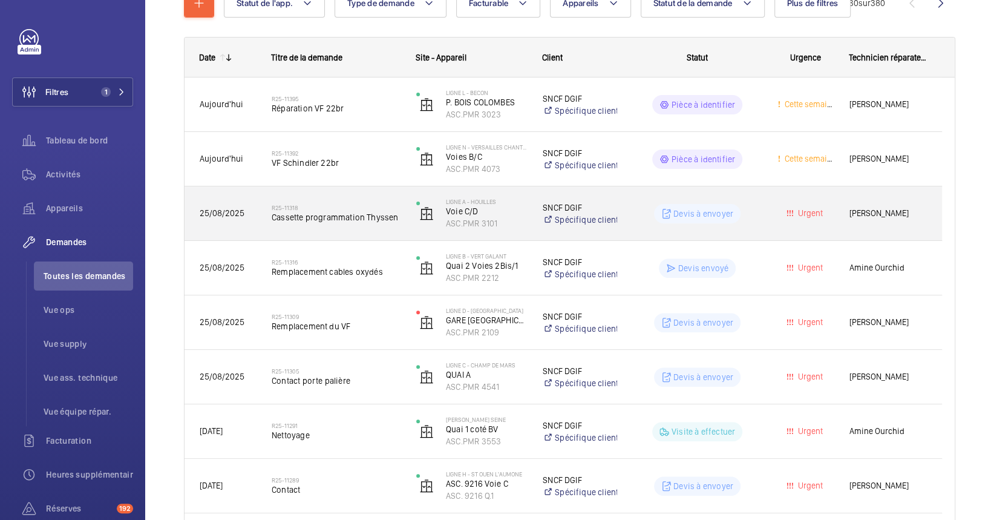
click at [392, 222] on span "Cassette programmation Thyssen" at bounding box center [336, 217] width 129 height 12
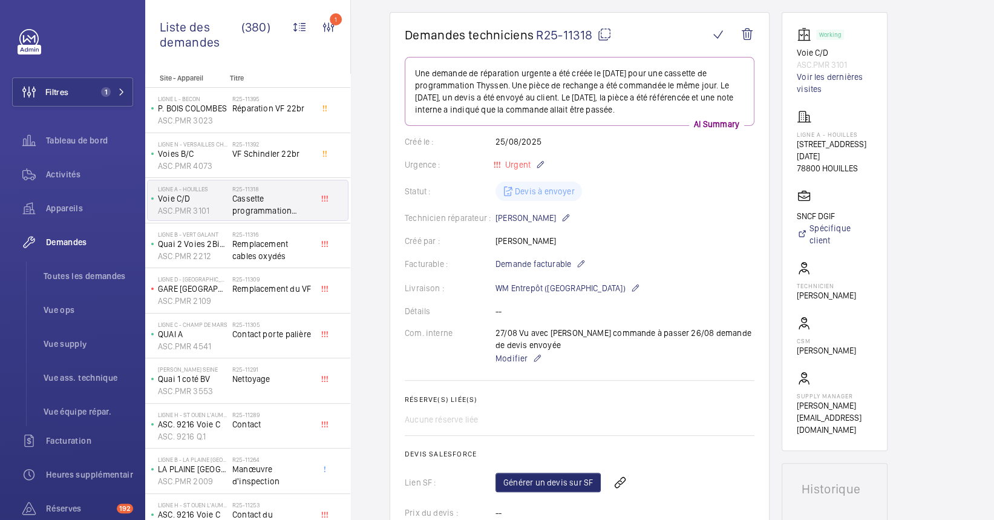
scroll to position [161, 0]
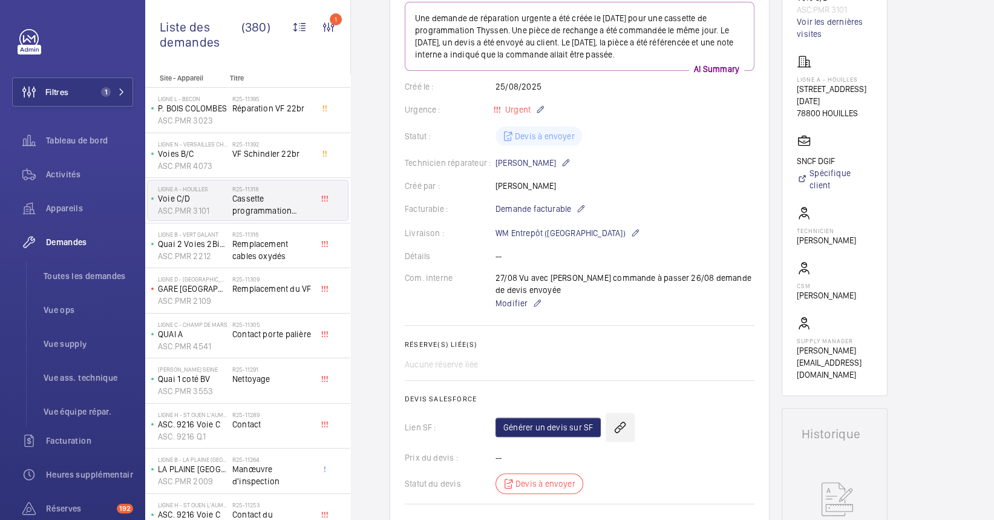
click at [628, 433] on wm-front-icon-button at bounding box center [620, 427] width 29 height 29
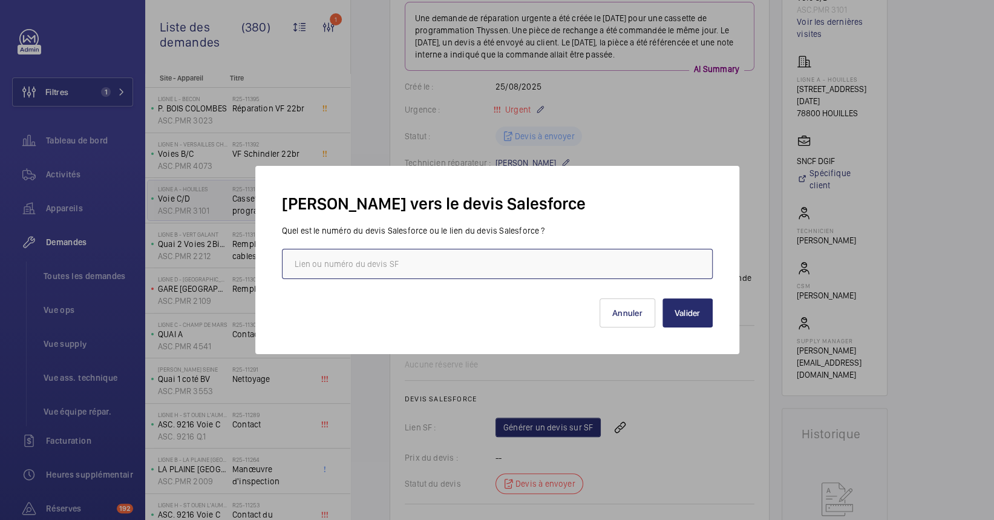
click at [496, 269] on input "text" at bounding box center [497, 264] width 431 height 30
paste input "[URL][DOMAIN_NAME]"
type input "[URL][DOMAIN_NAME]"
click at [697, 312] on button "Valider" at bounding box center [688, 312] width 50 height 29
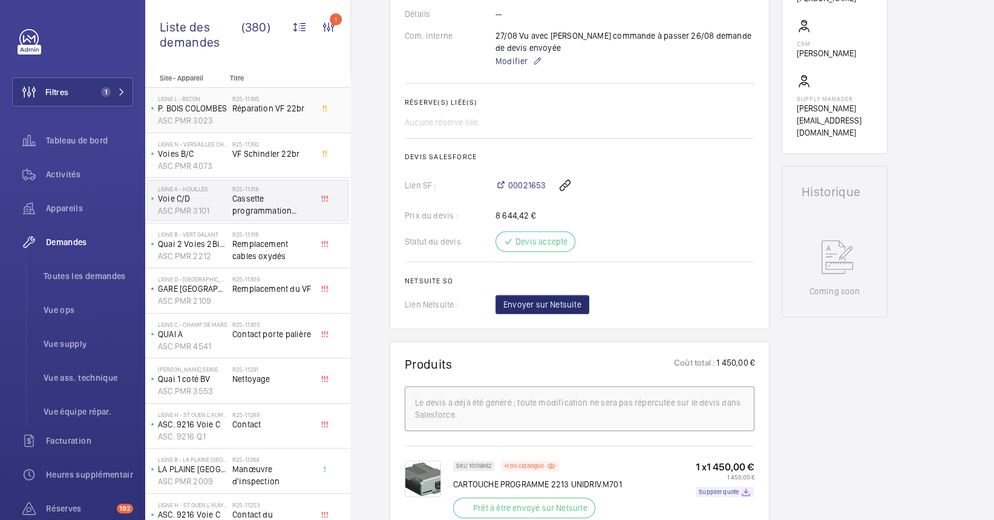
scroll to position [323, 0]
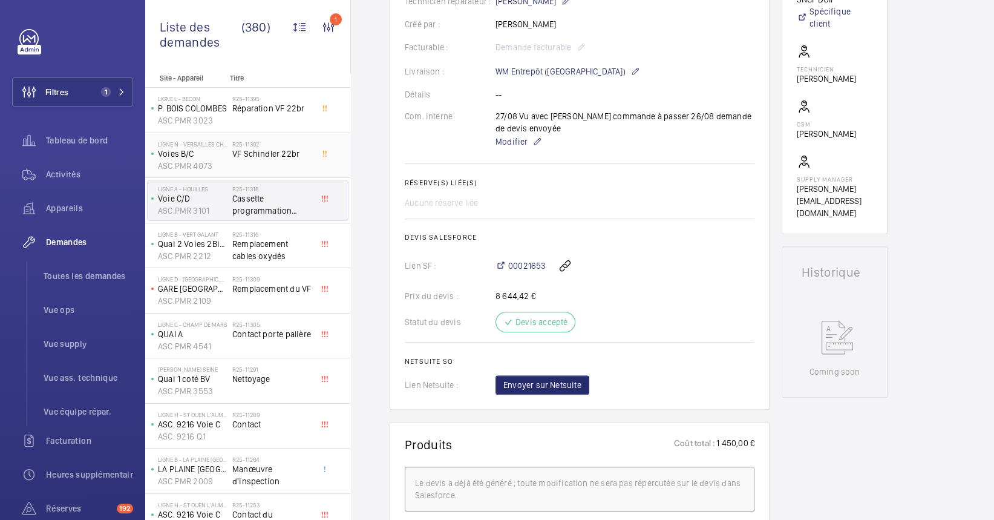
click at [272, 168] on div "R25-11392 VF Schindler 22br" at bounding box center [272, 157] width 80 height 35
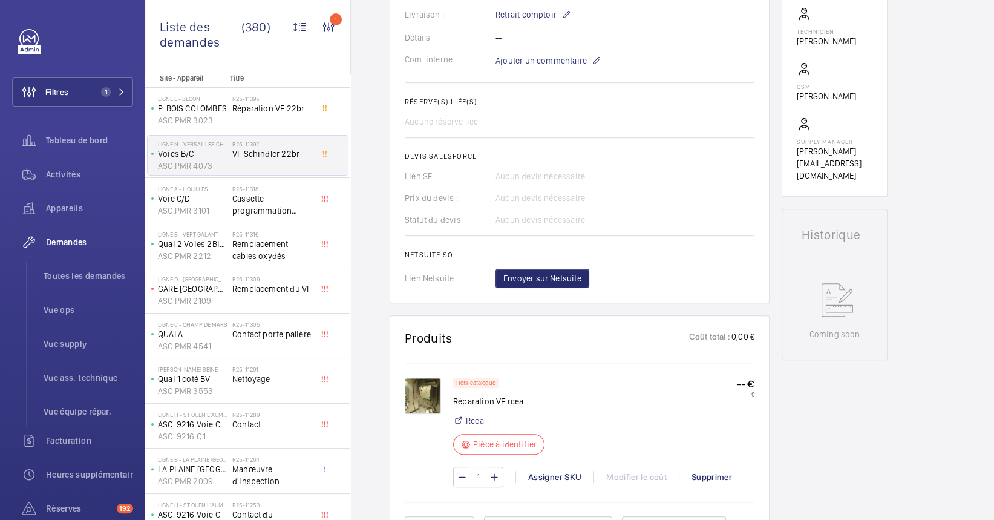
scroll to position [403, 0]
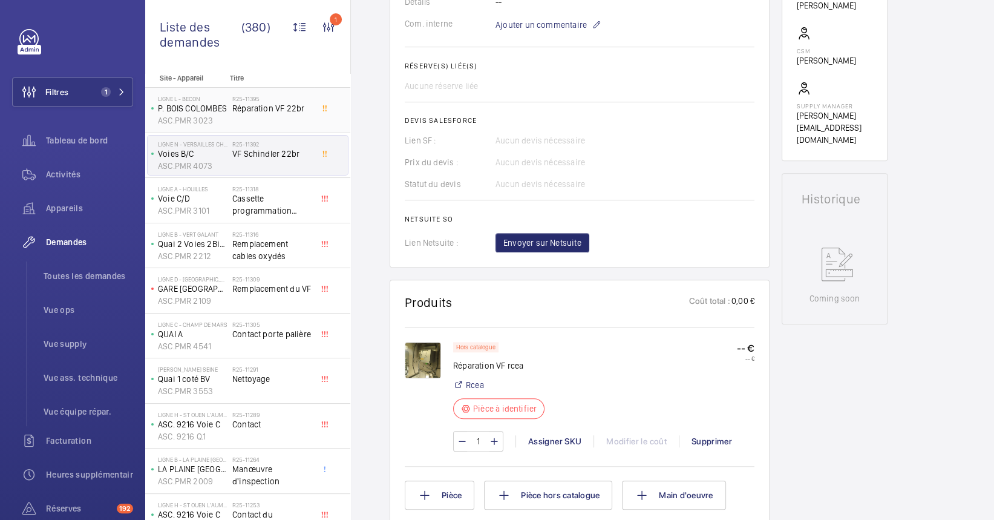
click at [231, 106] on div "Ligne L - BECON P. BOIS COLOMBES ASC.PMR 3023" at bounding box center [190, 110] width 85 height 40
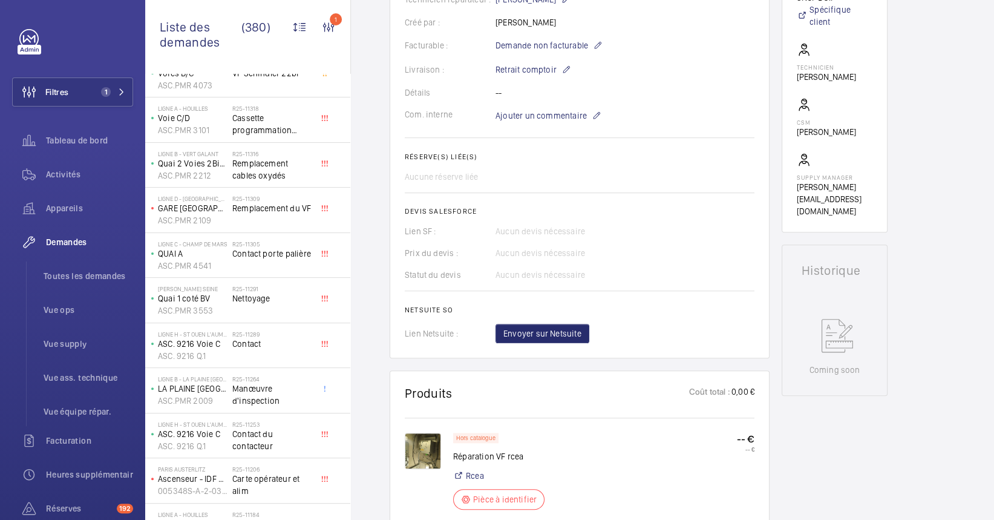
scroll to position [403, 0]
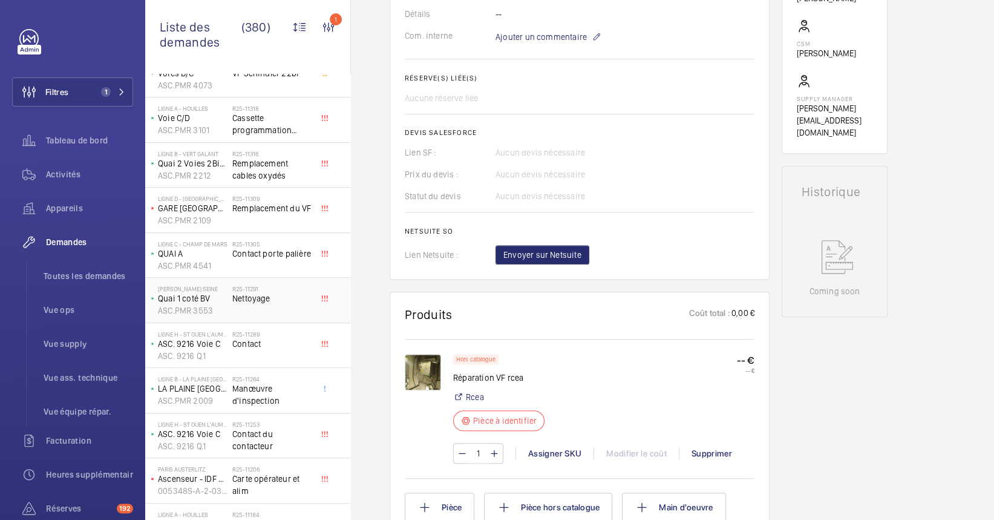
click at [259, 290] on h2 "R25-11291" at bounding box center [272, 288] width 80 height 7
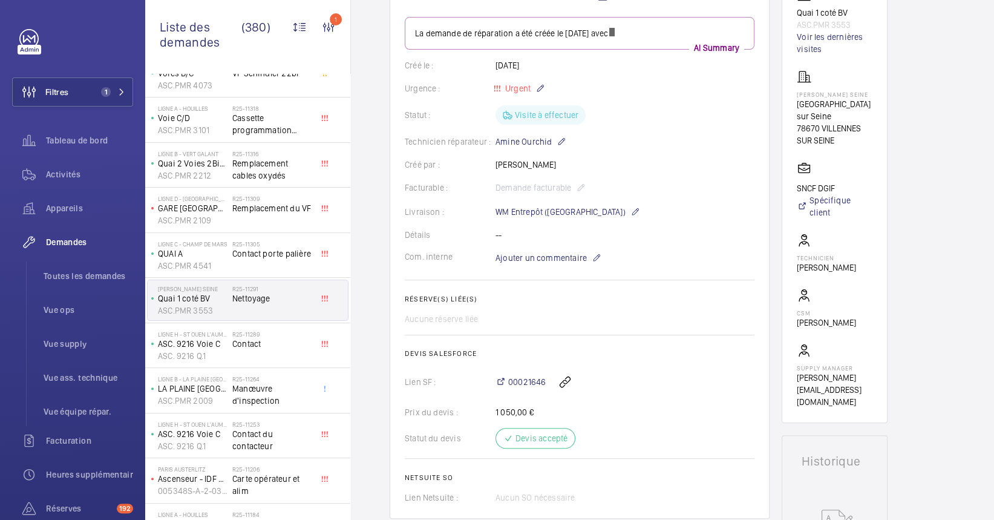
scroll to position [161, 0]
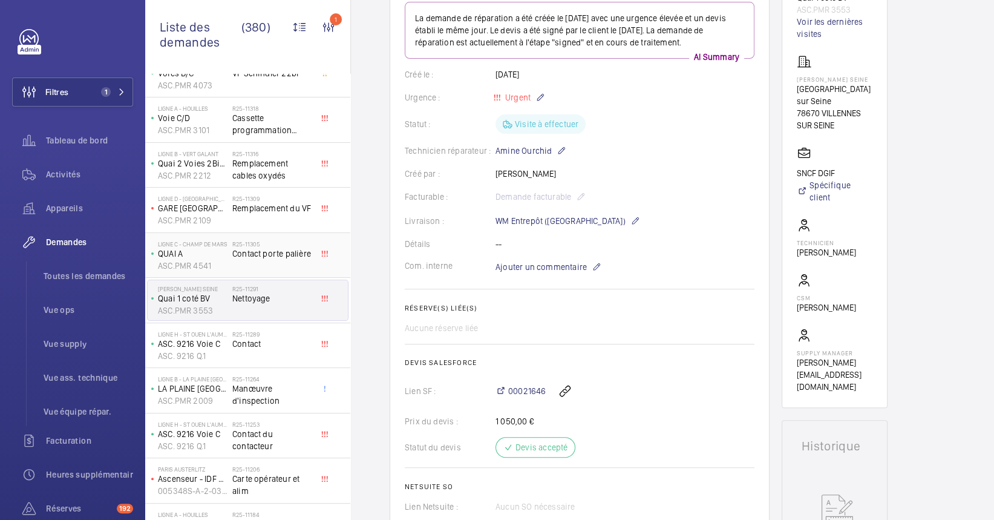
click at [272, 250] on span "Contact porte palière" at bounding box center [272, 254] width 80 height 12
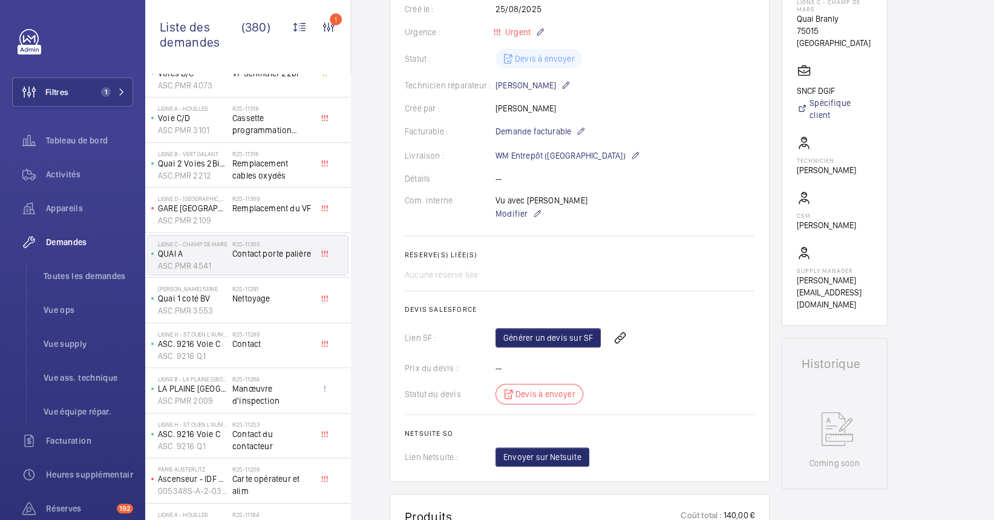
scroll to position [242, 0]
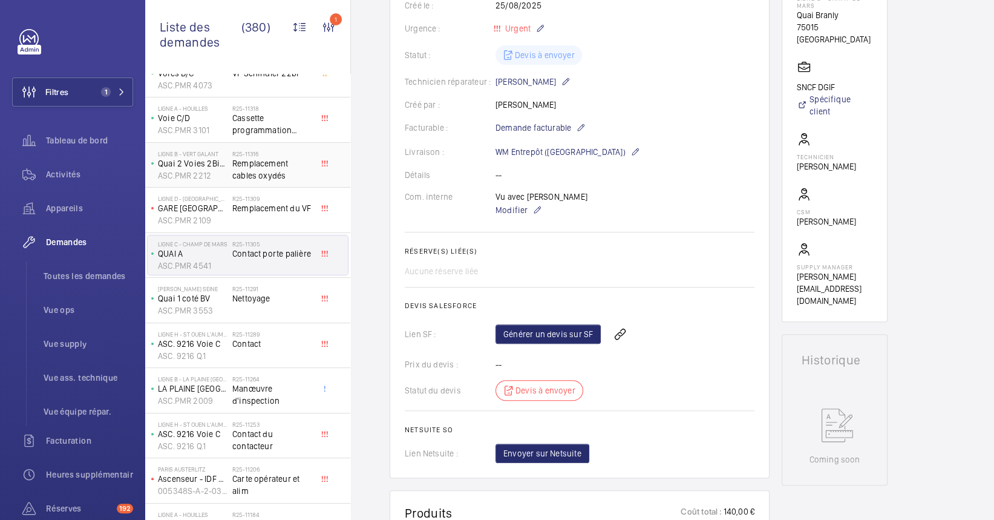
click at [240, 150] on h2 "R25-11316" at bounding box center [272, 153] width 80 height 7
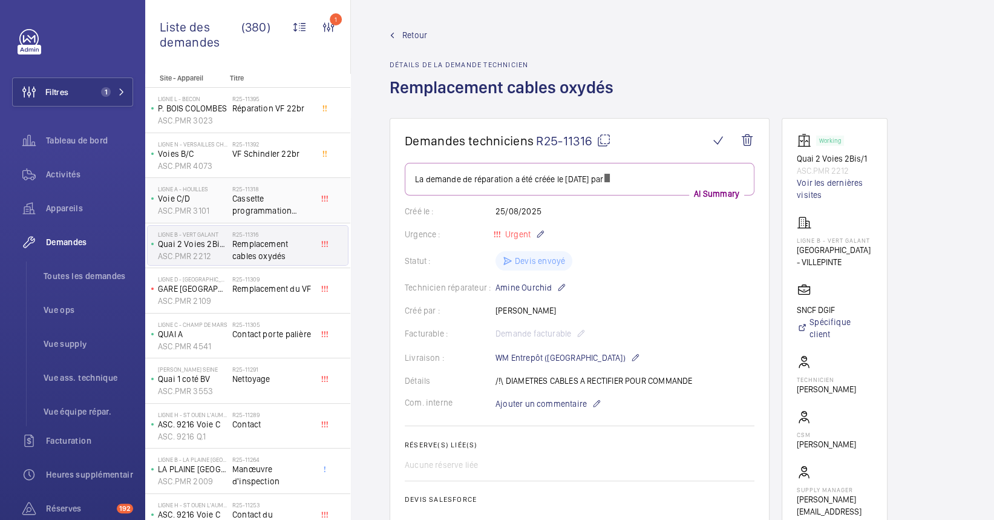
click at [274, 214] on span "Cassette programmation Thyssen" at bounding box center [272, 204] width 80 height 24
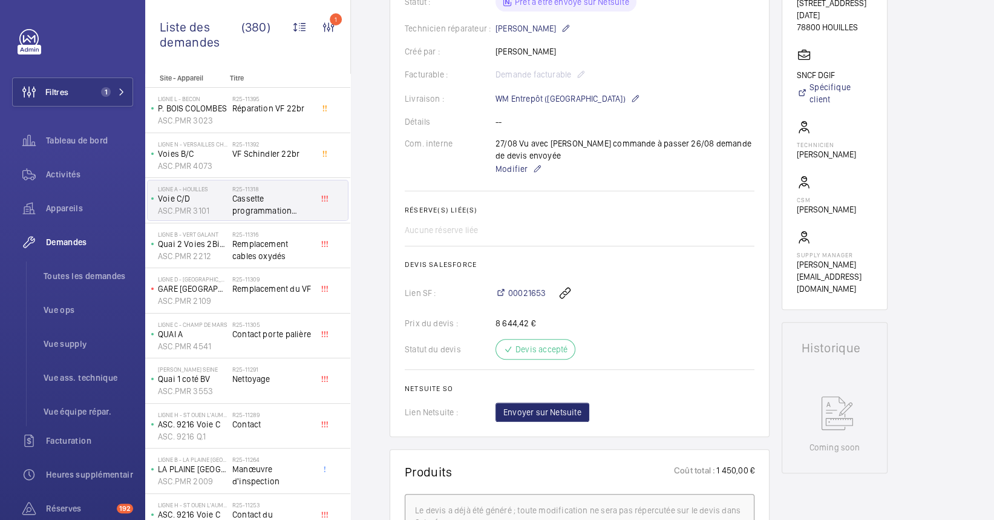
scroll to position [80, 0]
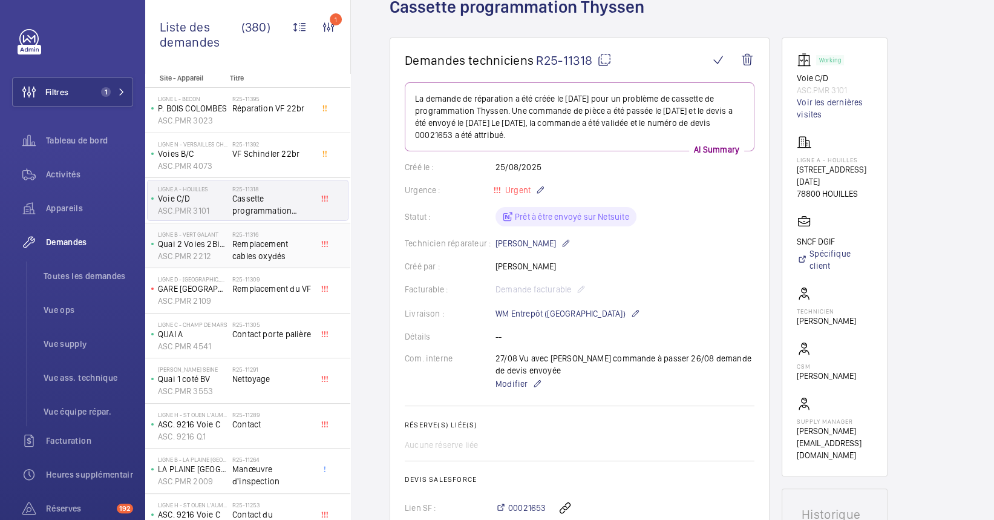
click at [251, 240] on span "Remplacement cables oxydés" at bounding box center [272, 250] width 80 height 24
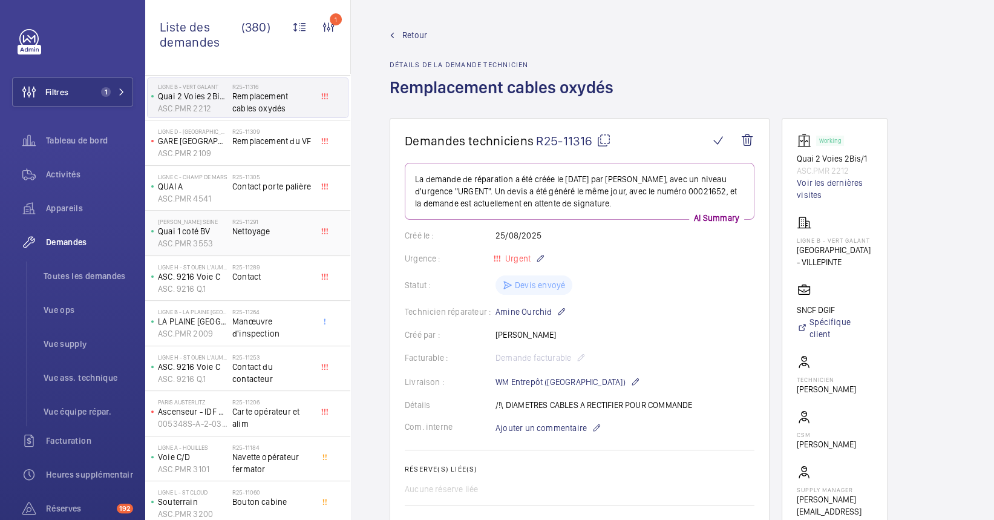
scroll to position [161, 0]
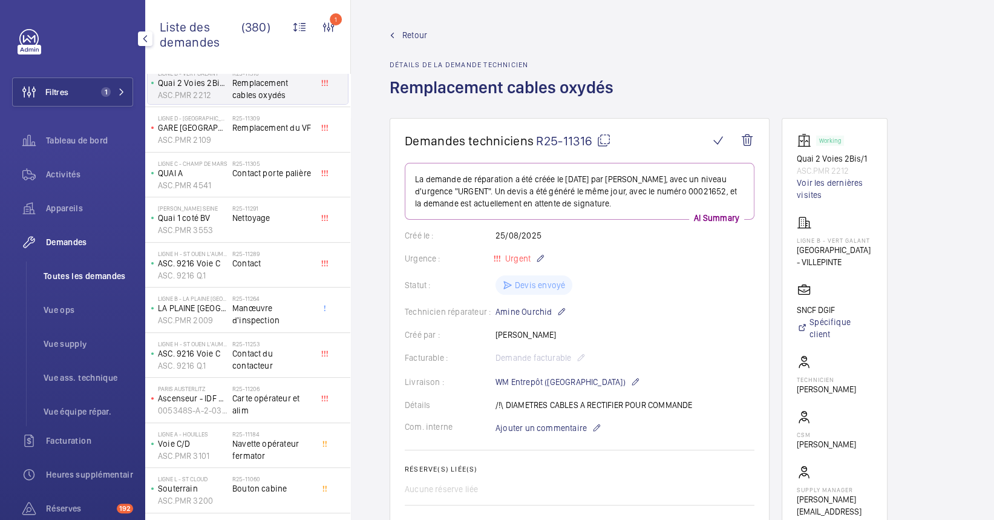
click at [107, 266] on li "Toutes les demandes" at bounding box center [83, 275] width 99 height 29
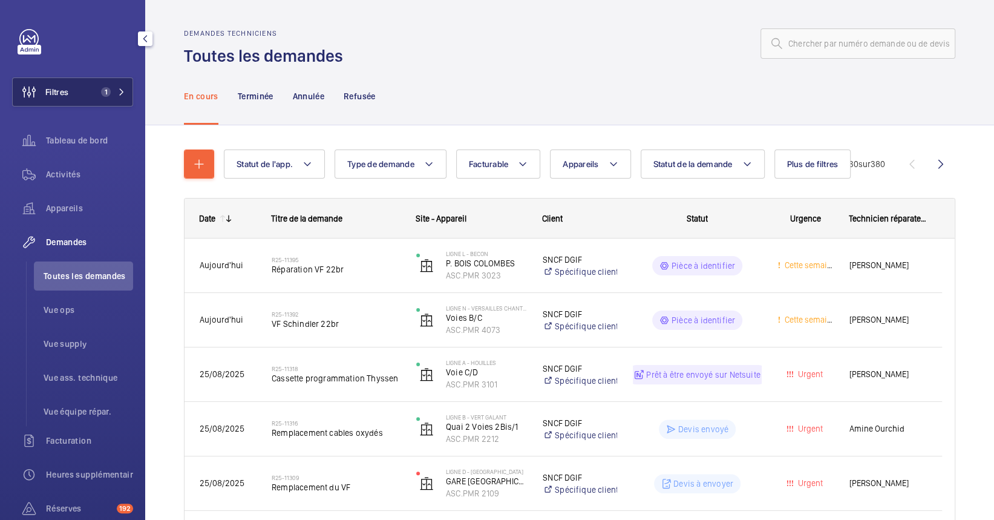
click at [58, 87] on span "Filtres" at bounding box center [56, 92] width 23 height 12
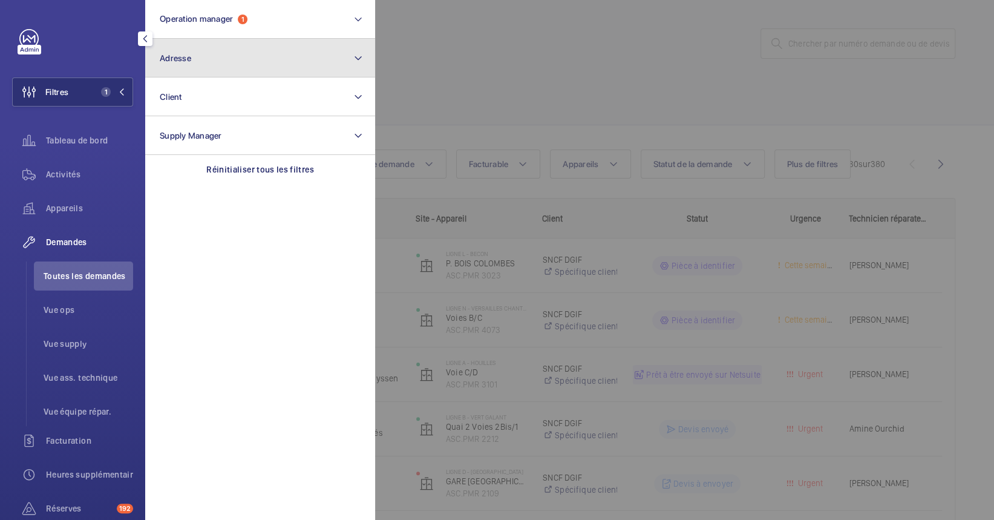
click at [182, 45] on button "Adresse" at bounding box center [260, 58] width 230 height 39
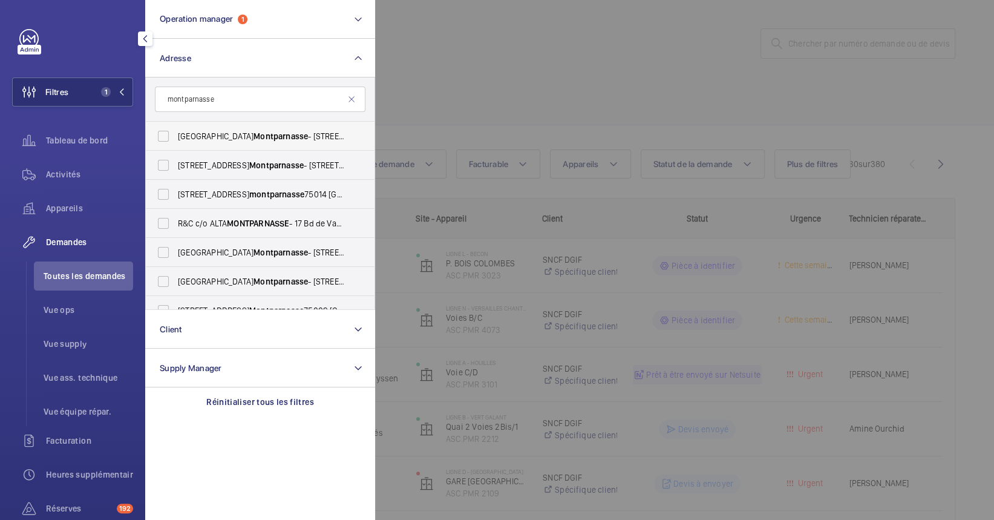
type input "montparnasse"
click at [291, 145] on label "[GEOGRAPHIC_DATA] - [STREET_ADDRESS]" at bounding box center [251, 136] width 211 height 29
click at [176, 145] on input "[GEOGRAPHIC_DATA] - [STREET_ADDRESS]" at bounding box center [163, 136] width 24 height 24
checkbox input "true"
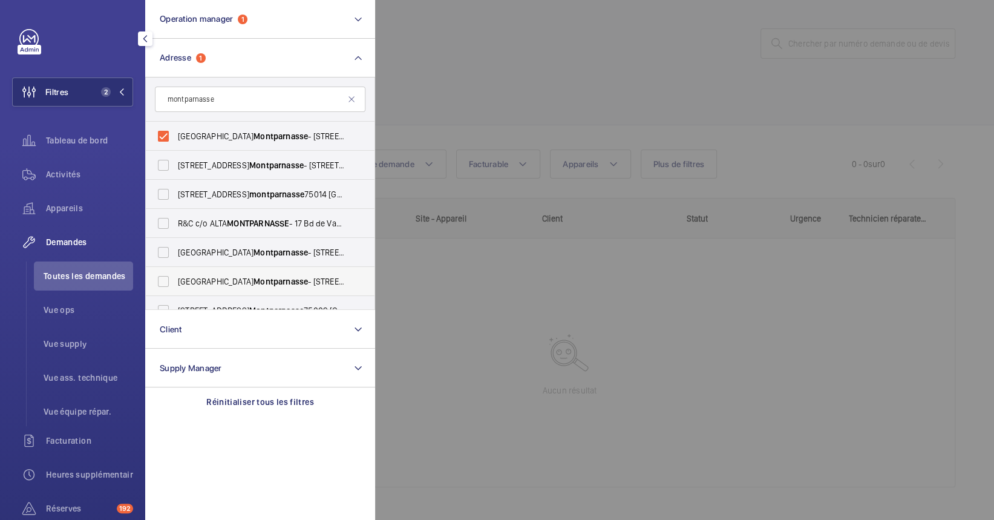
click at [344, 276] on label "[GEOGRAPHIC_DATA] - [STREET_ADDRESS]" at bounding box center [251, 281] width 211 height 29
click at [176, 276] on input "[GEOGRAPHIC_DATA] - [STREET_ADDRESS]" at bounding box center [163, 281] width 24 height 24
checkbox input "true"
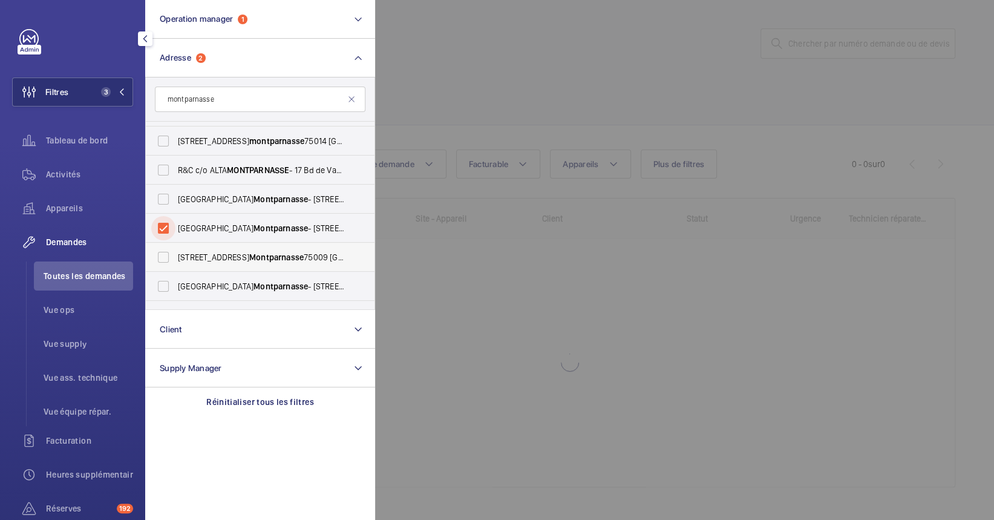
scroll to position [73, 0]
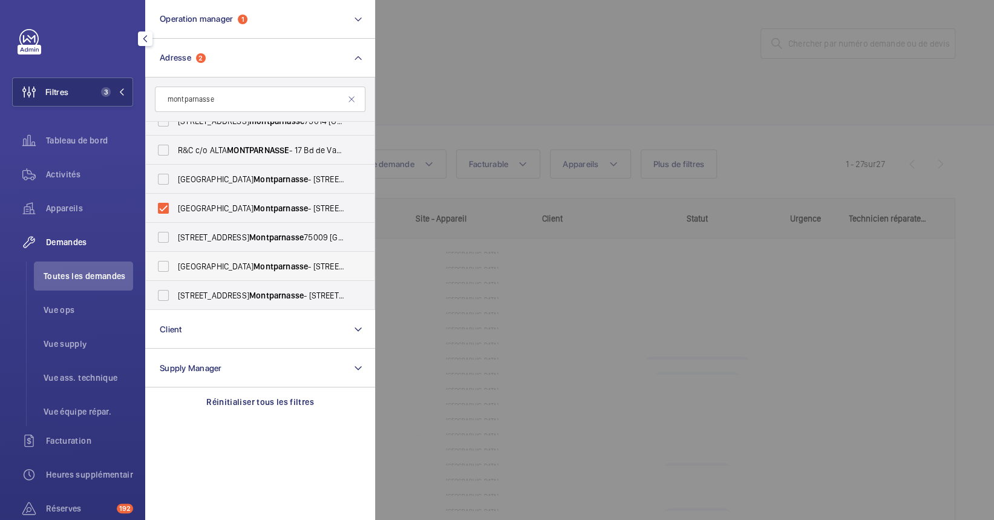
click at [306, 264] on span "[GEOGRAPHIC_DATA] - [STREET_ADDRESS]" at bounding box center [261, 266] width 166 height 12
click at [176, 264] on input "[GEOGRAPHIC_DATA] - [STREET_ADDRESS]" at bounding box center [163, 266] width 24 height 24
checkbox input "true"
click at [691, 51] on div at bounding box center [872, 260] width 994 height 520
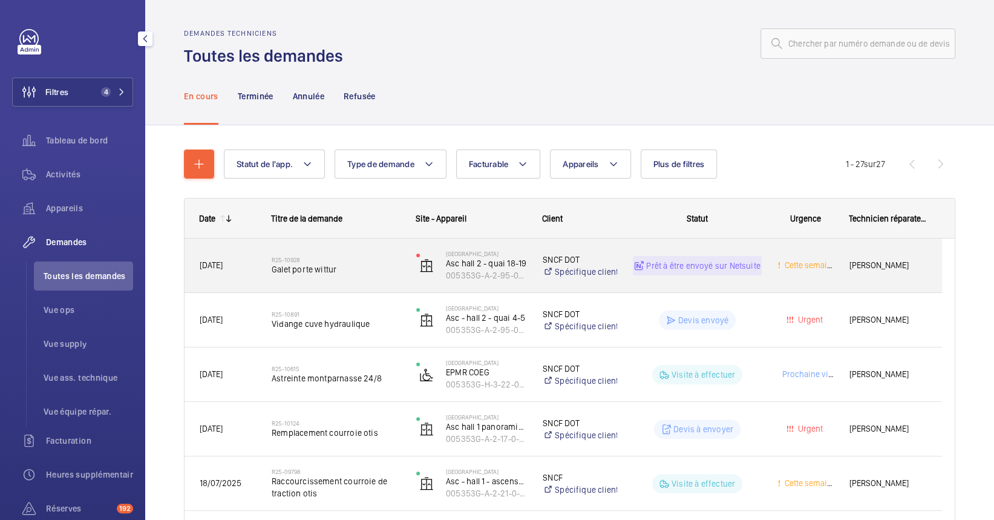
click at [381, 261] on h2 "R25-10928" at bounding box center [336, 259] width 129 height 7
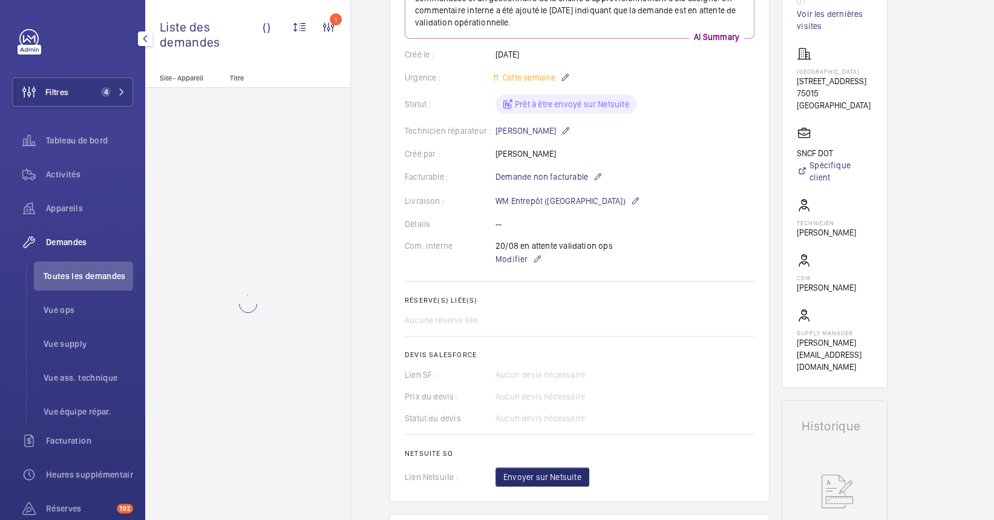
scroll to position [242, 0]
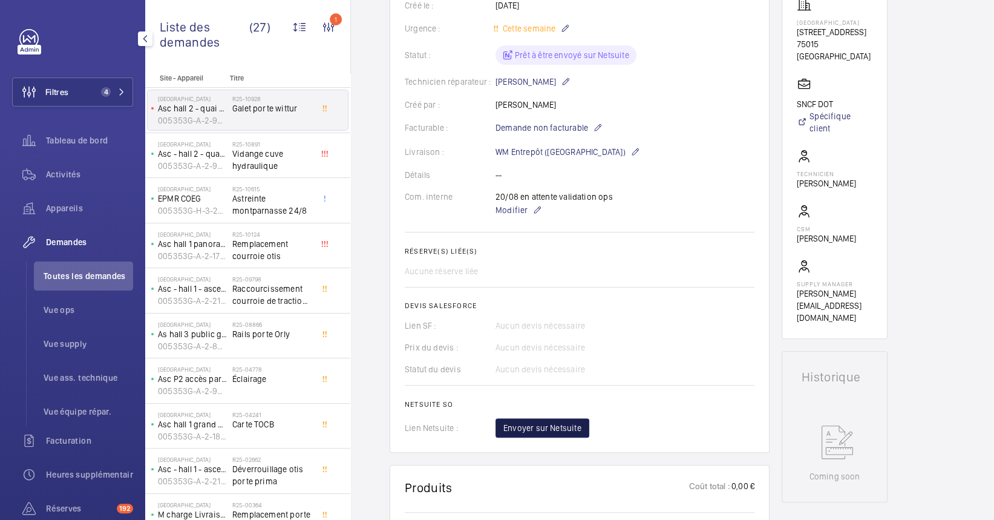
click at [572, 425] on span "Envoyer sur Netsuite" at bounding box center [543, 428] width 78 height 12
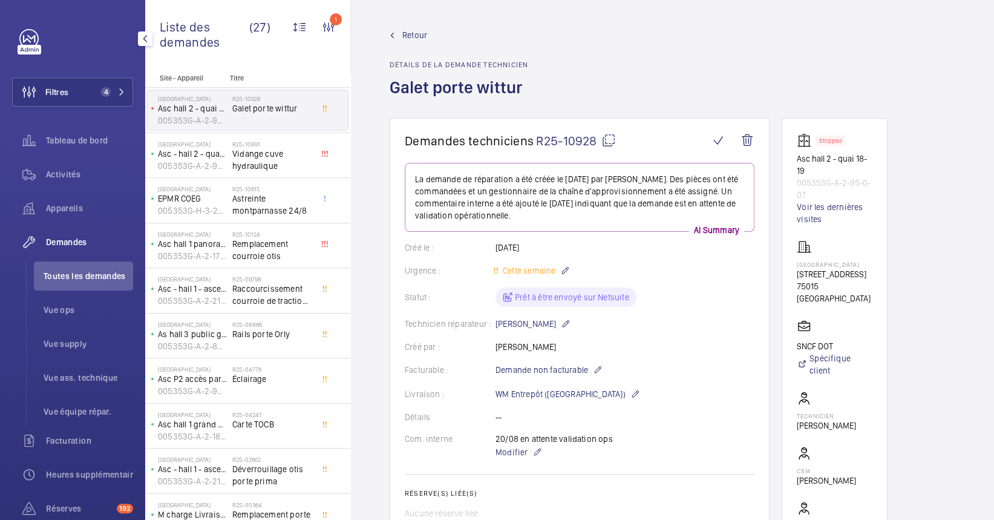
click at [608, 140] on mat-icon at bounding box center [609, 140] width 15 height 15
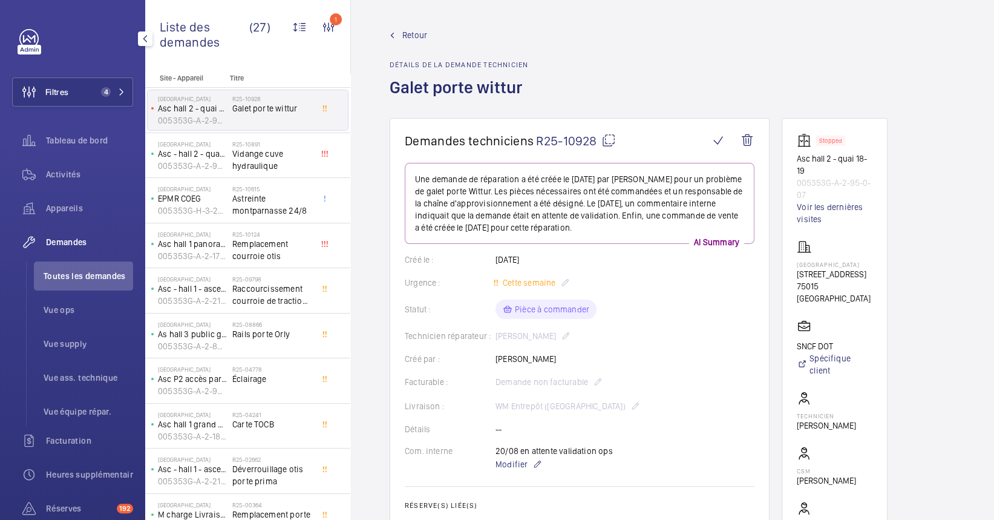
click at [634, 34] on div "Retour Détails de la demande technicien Galet porte wittur" at bounding box center [673, 73] width 566 height 89
click at [250, 140] on h2 "R25-10891" at bounding box center [272, 143] width 80 height 7
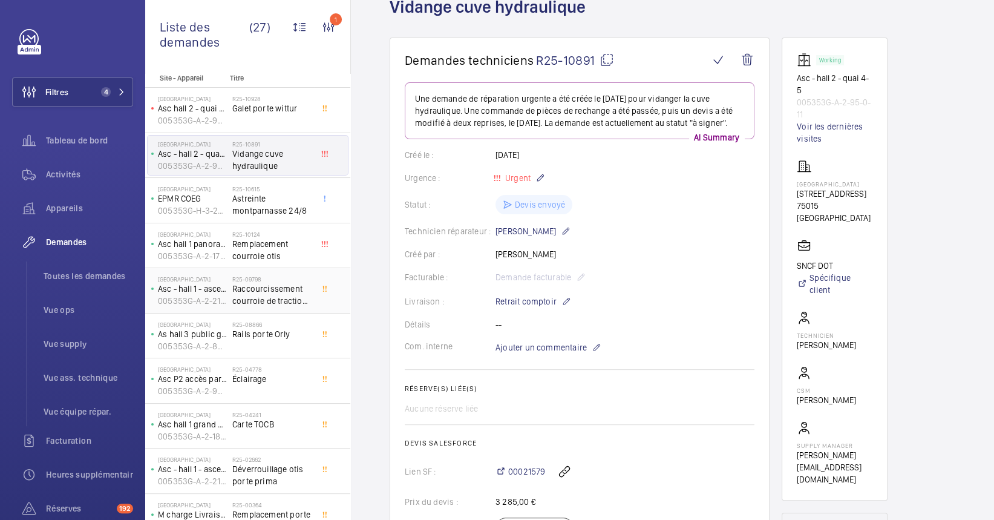
click at [257, 280] on h2 "R25-09798" at bounding box center [272, 278] width 80 height 7
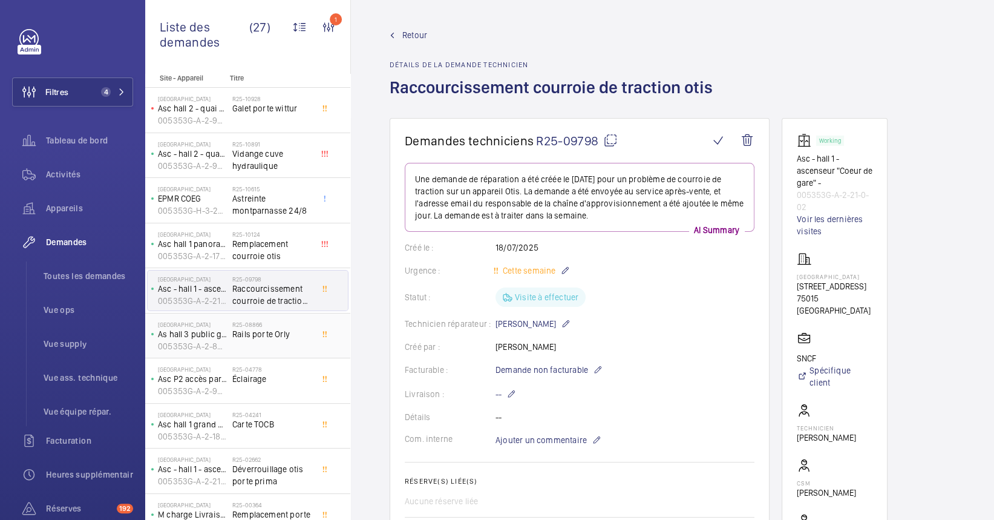
click at [296, 334] on span "Rails porte Orly" at bounding box center [272, 334] width 80 height 12
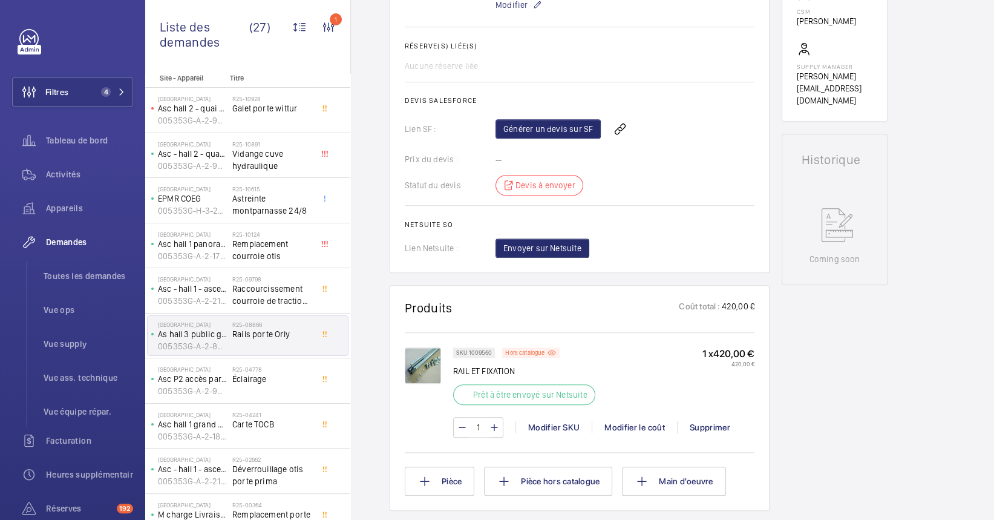
scroll to position [484, 0]
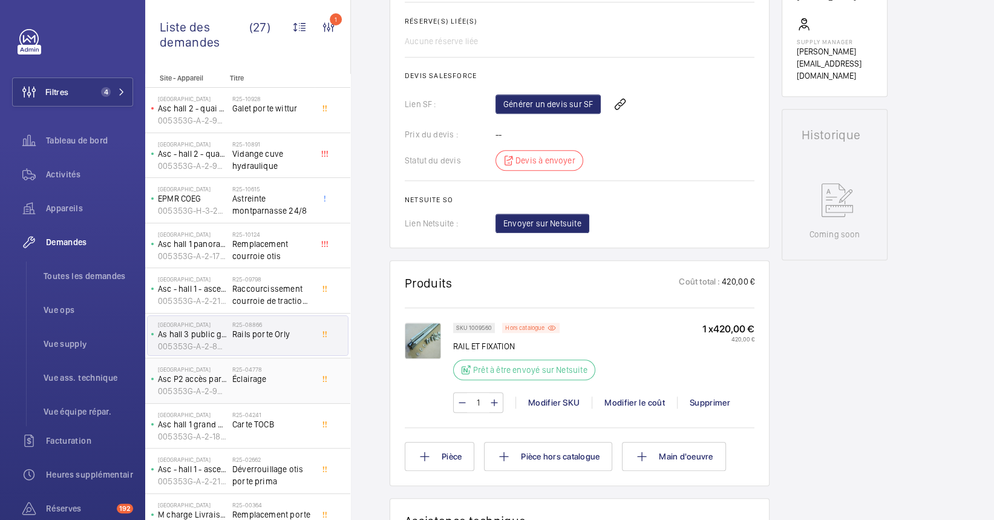
click at [260, 375] on span "Éclairage" at bounding box center [272, 379] width 80 height 12
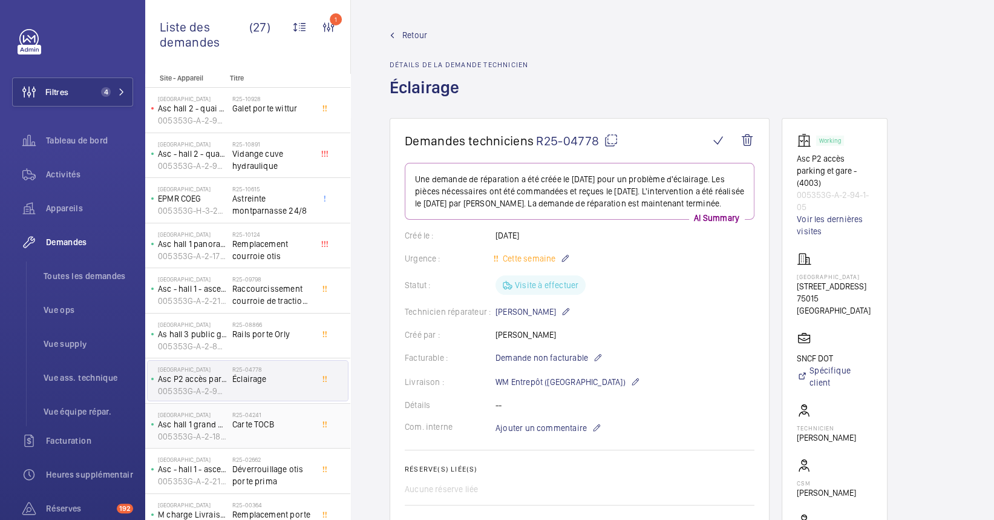
click at [284, 433] on div "R25-04241 Carte TOCB" at bounding box center [272, 428] width 80 height 35
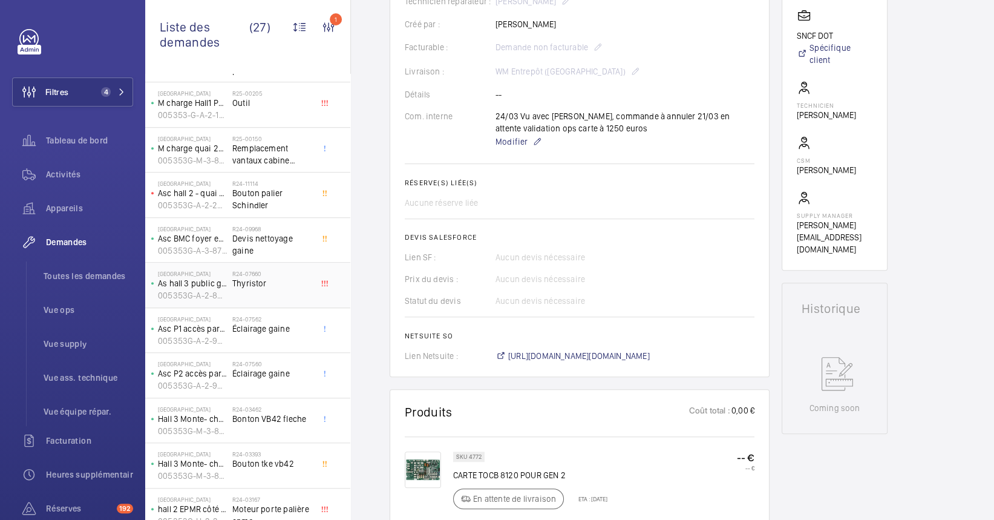
scroll to position [481, 0]
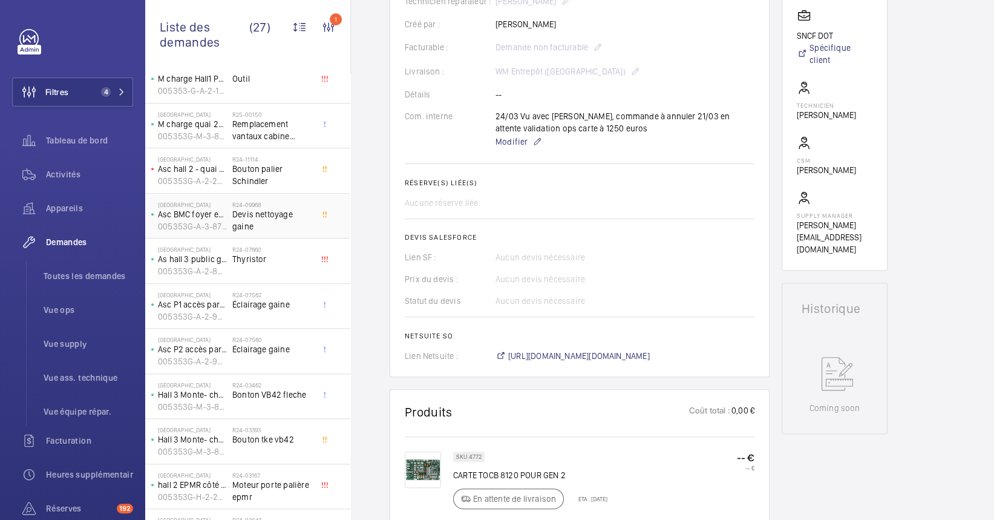
click at [271, 210] on span "Devis nettoyage gaine" at bounding box center [272, 220] width 80 height 24
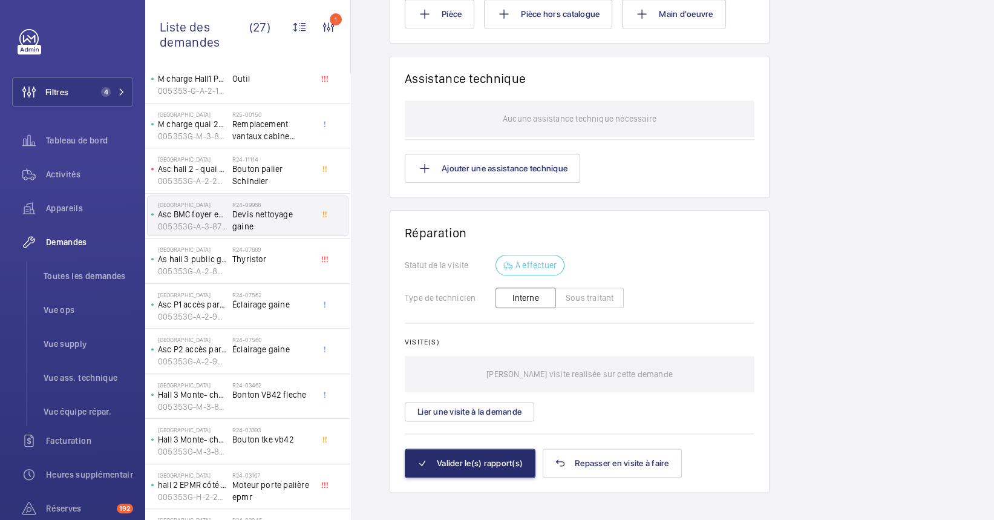
scroll to position [116, 0]
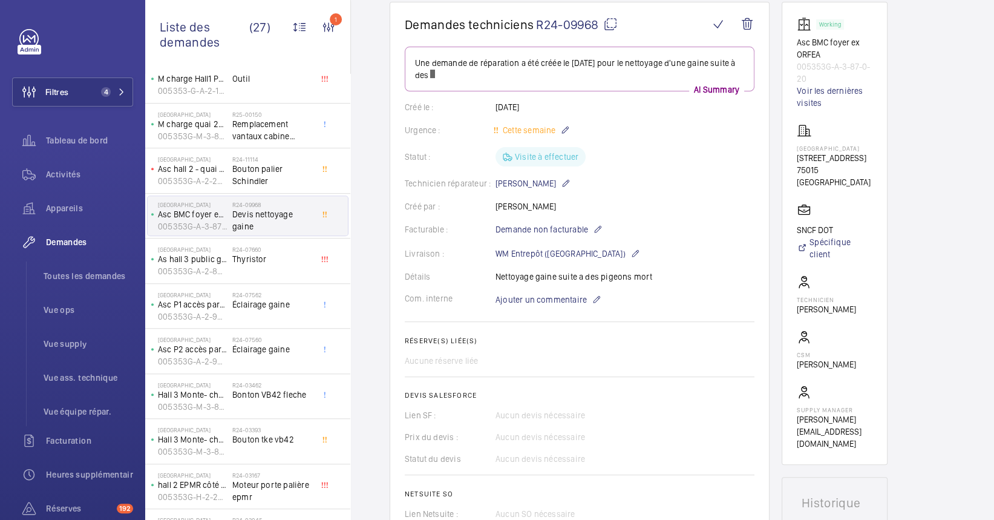
click at [597, 218] on wm-front-card-body "Une demande de réparation a été créée le [DATE] pour le nettoyage d'une gaine s…" at bounding box center [580, 283] width 350 height 473
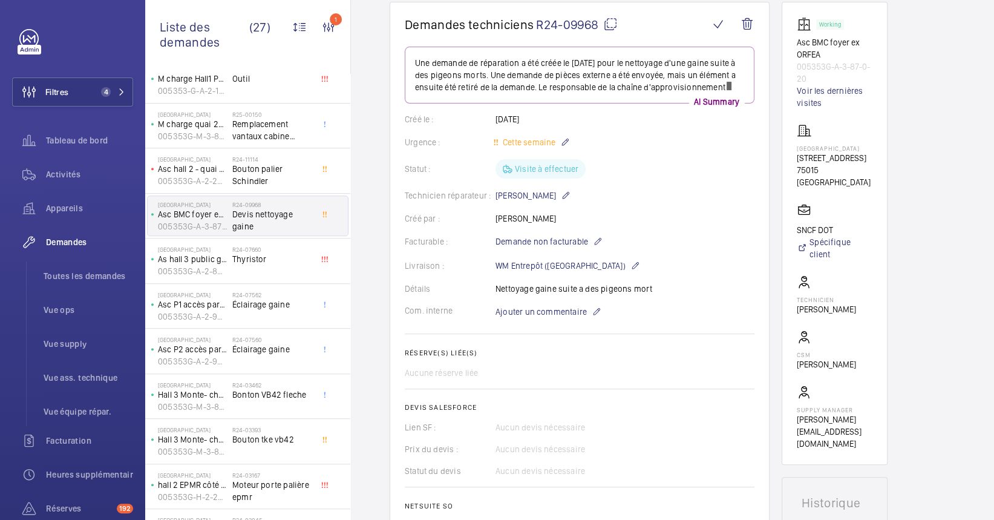
click at [604, 247] on div "Facturable : Demande non facturable" at bounding box center [580, 241] width 350 height 15
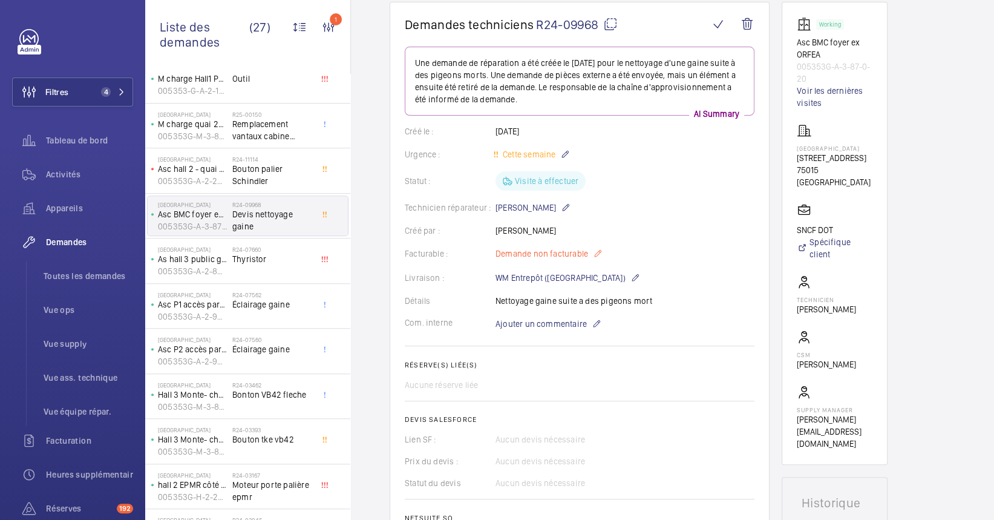
click at [600, 250] on mat-icon at bounding box center [598, 253] width 10 height 15
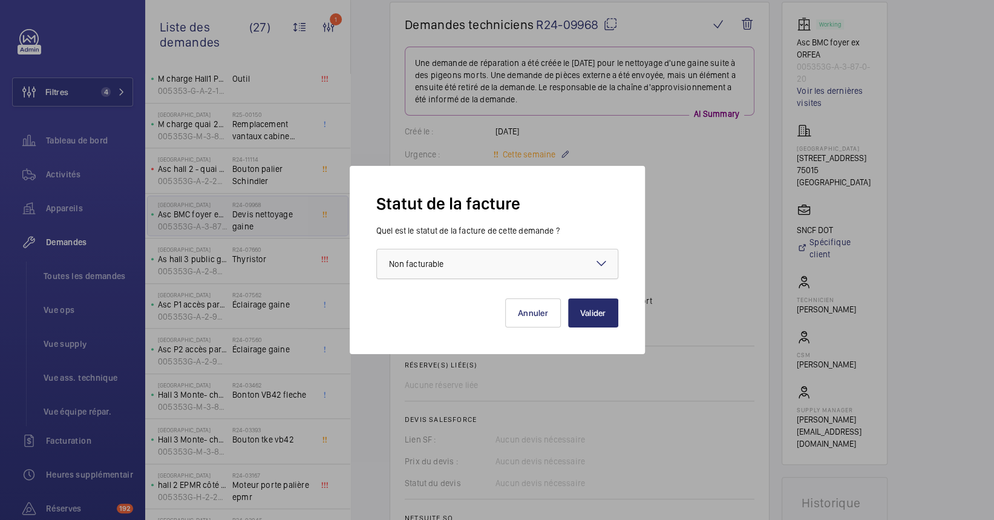
click at [545, 254] on div at bounding box center [497, 263] width 241 height 29
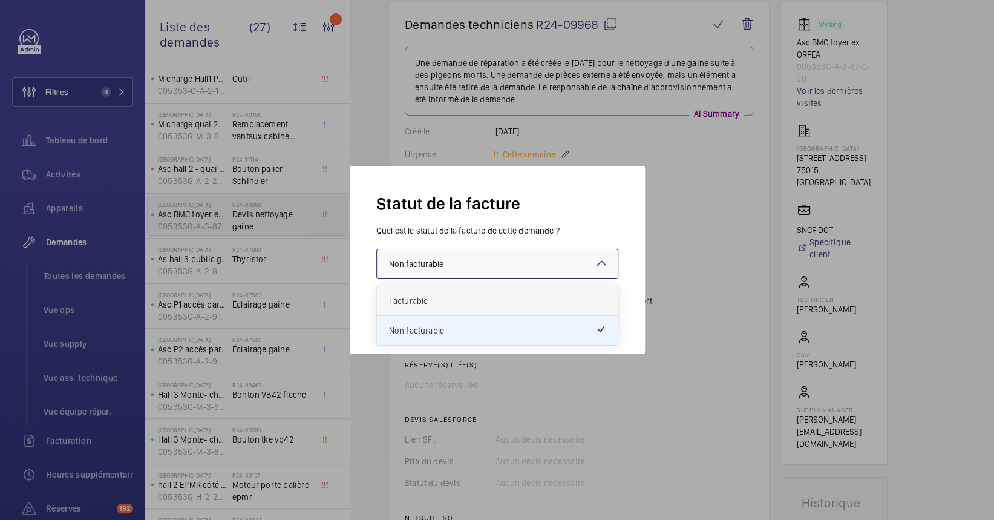
drag, startPoint x: 484, startPoint y: 319, endPoint x: 491, endPoint y: 295, distance: 25.3
click at [491, 295] on div "Facturable Non facturable" at bounding box center [497, 315] width 241 height 59
click at [491, 295] on span "Facturable" at bounding box center [497, 301] width 217 height 12
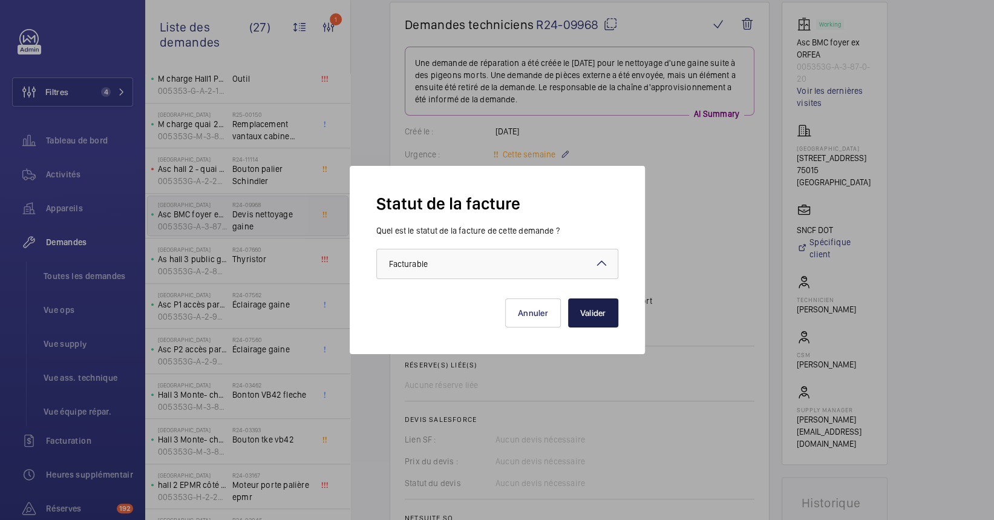
click at [603, 308] on button "Valider" at bounding box center [593, 312] width 50 height 29
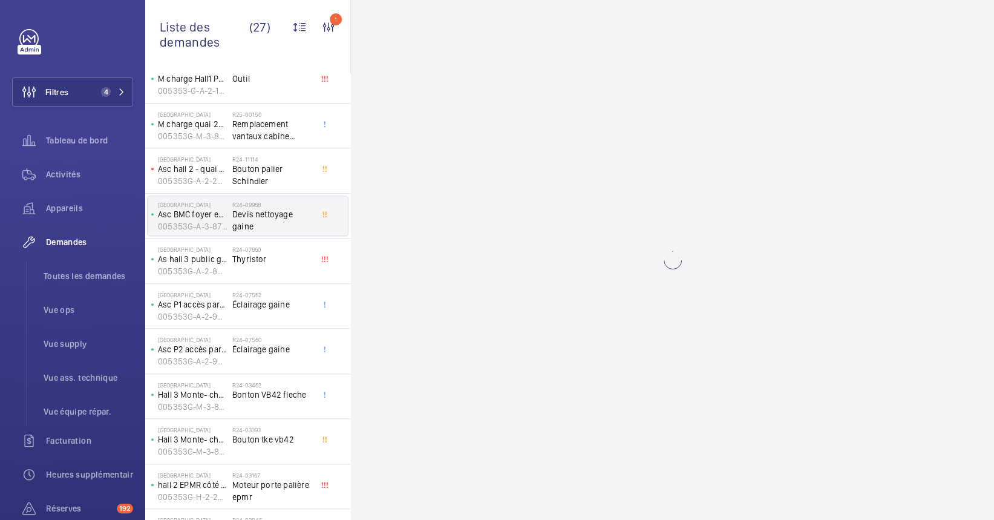
scroll to position [0, 0]
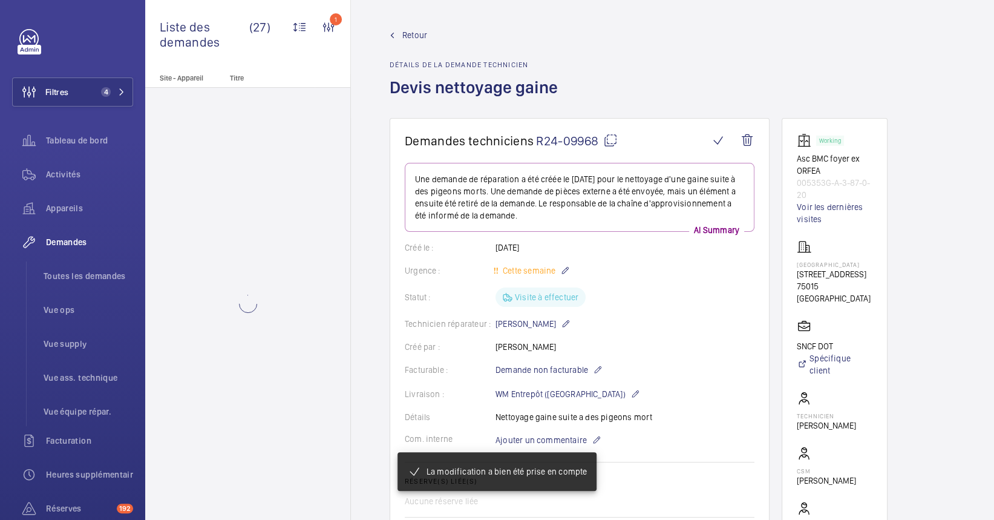
click at [648, 344] on div "Créé par : [PERSON_NAME]" at bounding box center [580, 347] width 350 height 12
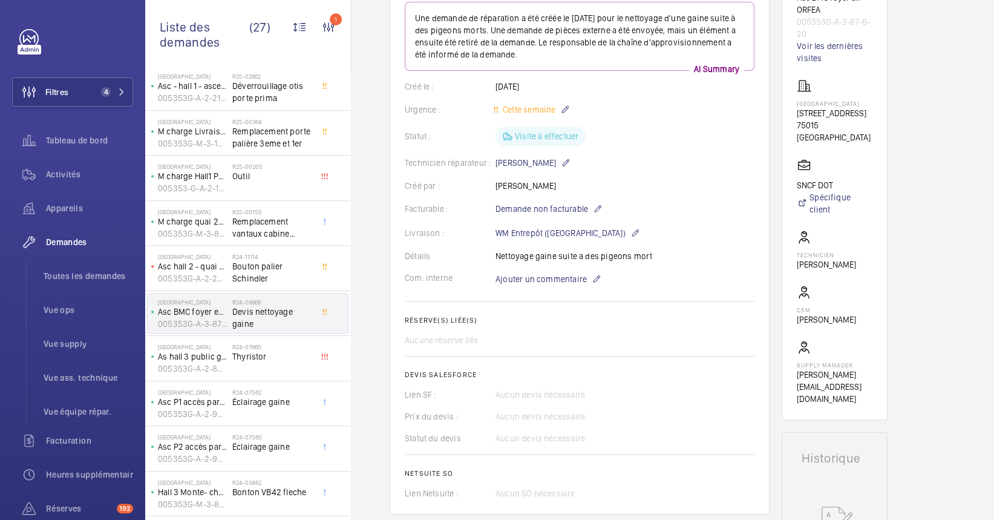
scroll to position [403, 0]
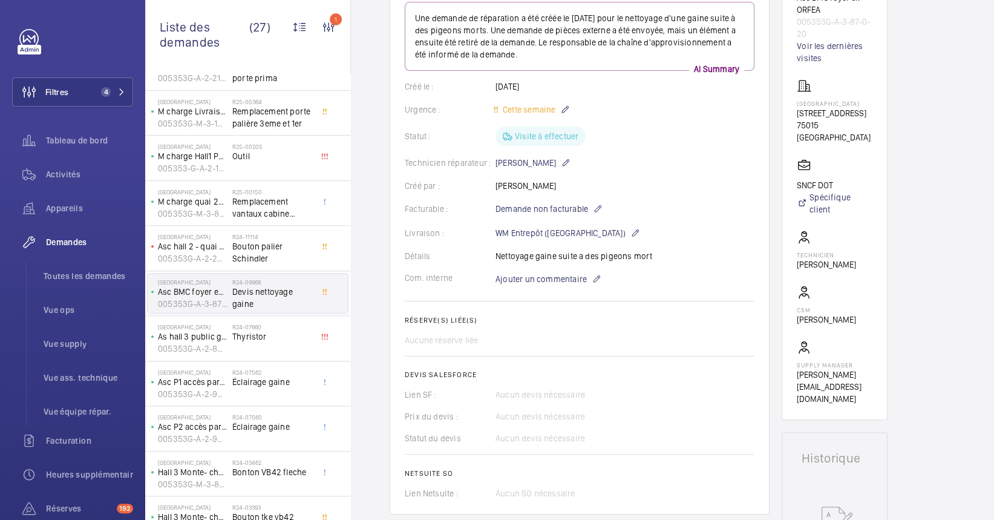
click at [637, 159] on div "Technicien réparateur : [PERSON_NAME]" at bounding box center [580, 163] width 350 height 15
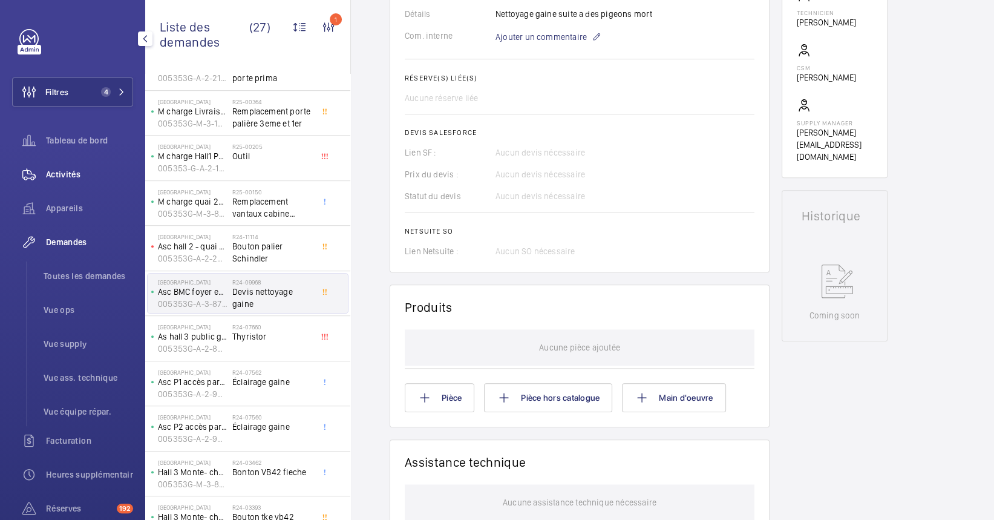
click at [77, 175] on span "Activités" at bounding box center [89, 174] width 87 height 12
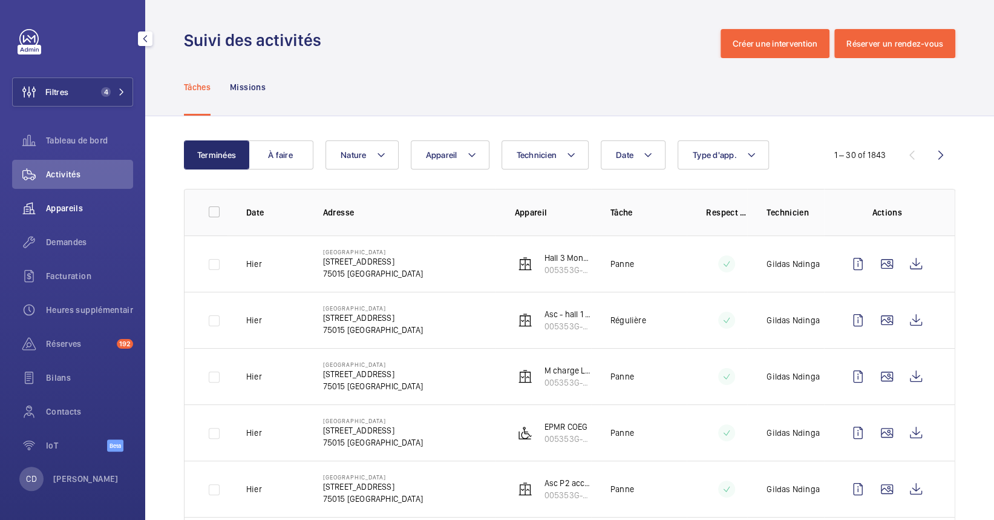
click at [79, 209] on span "Appareils" at bounding box center [89, 208] width 87 height 12
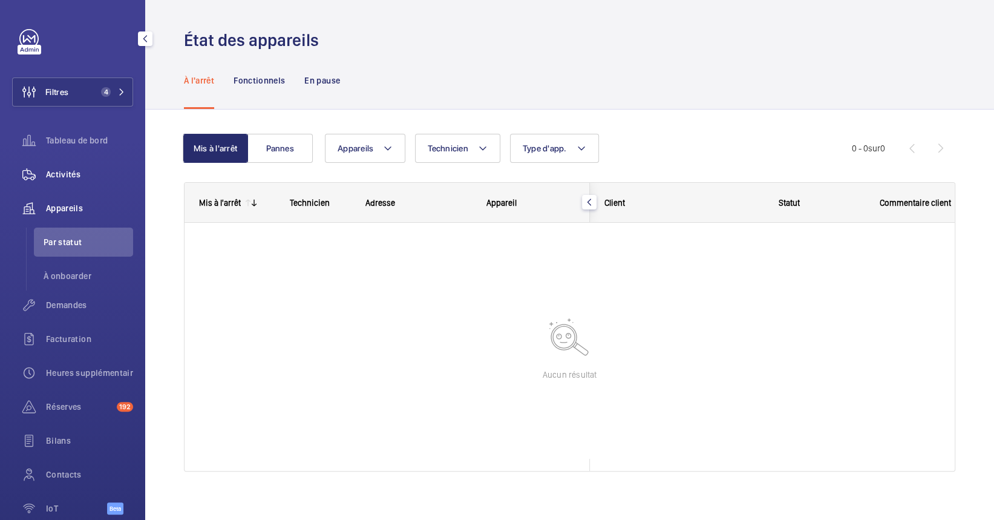
click at [66, 186] on div "Activités" at bounding box center [72, 174] width 121 height 29
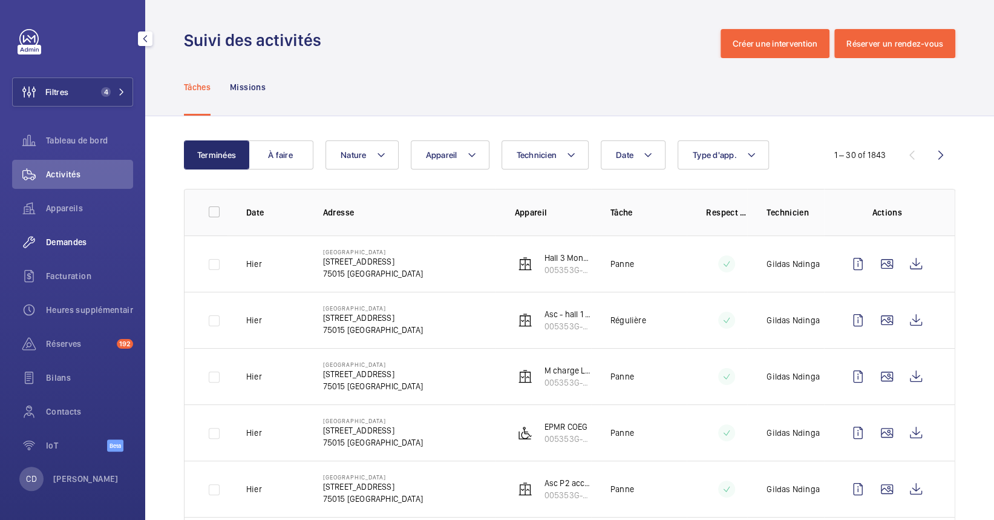
click at [61, 228] on div "Demandes" at bounding box center [72, 242] width 121 height 29
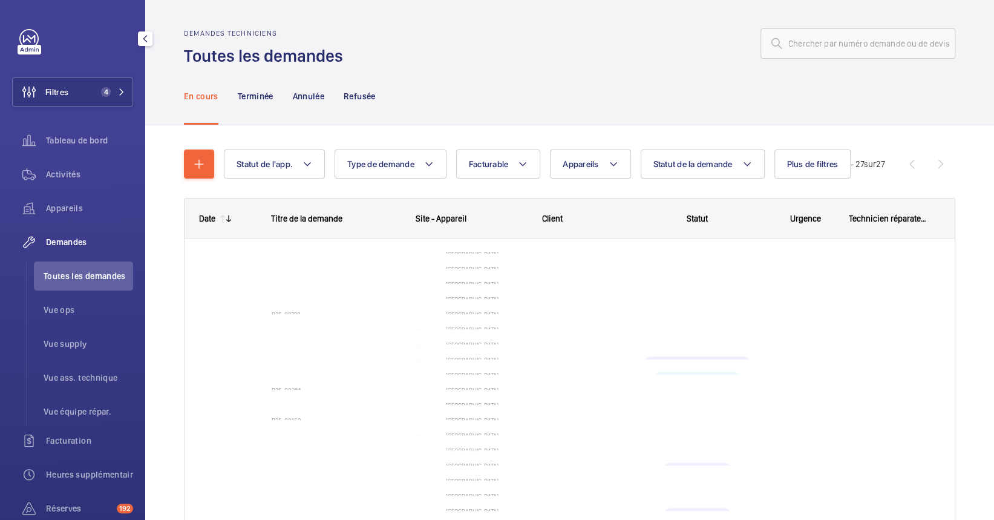
click at [73, 192] on div "Activités" at bounding box center [72, 177] width 121 height 34
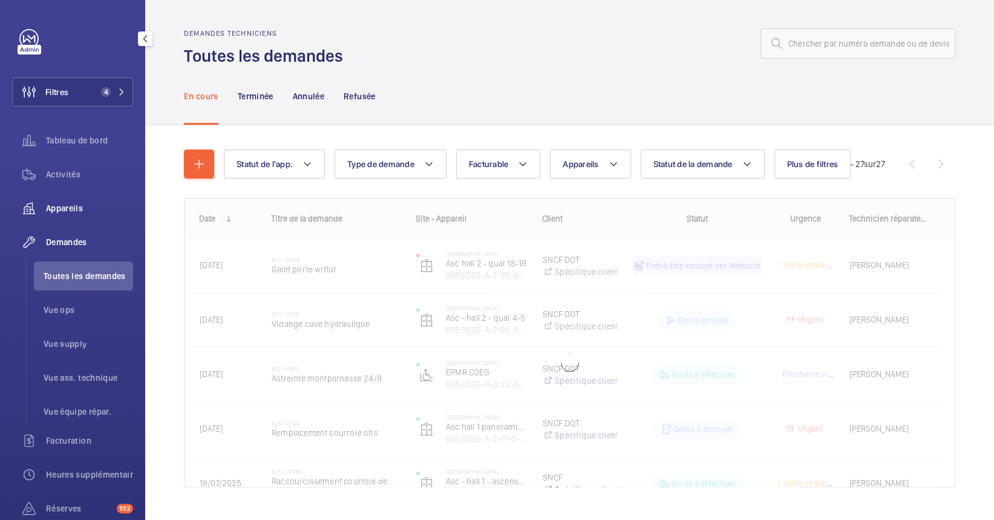
click at [70, 210] on span "Appareils" at bounding box center [89, 208] width 87 height 12
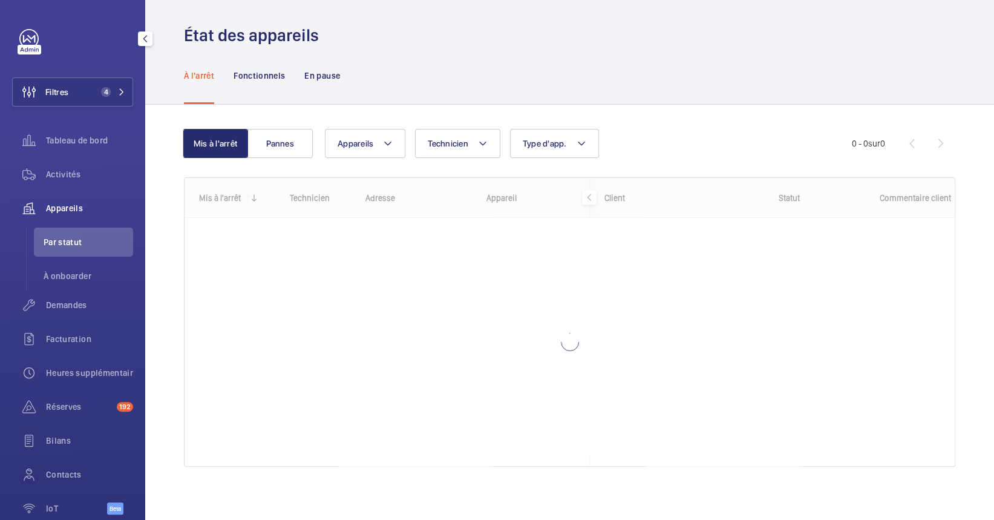
scroll to position [10, 0]
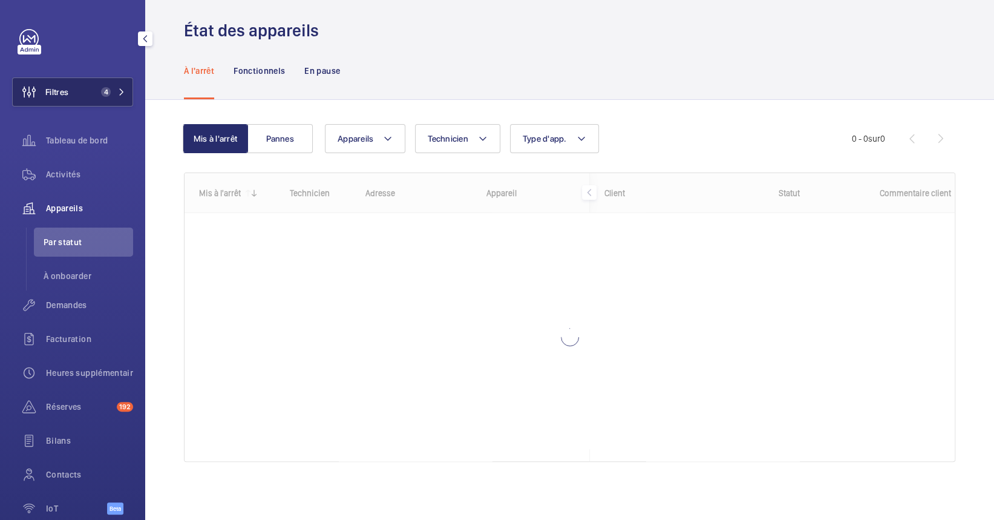
click at [90, 77] on button "Filtres 4" at bounding box center [72, 91] width 121 height 29
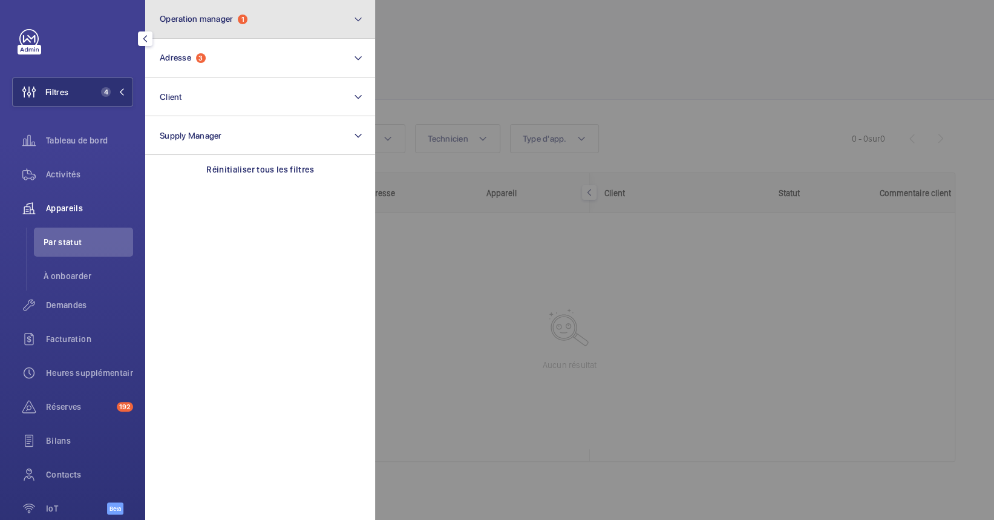
click at [273, 15] on button "Operation manager 1" at bounding box center [260, 19] width 230 height 39
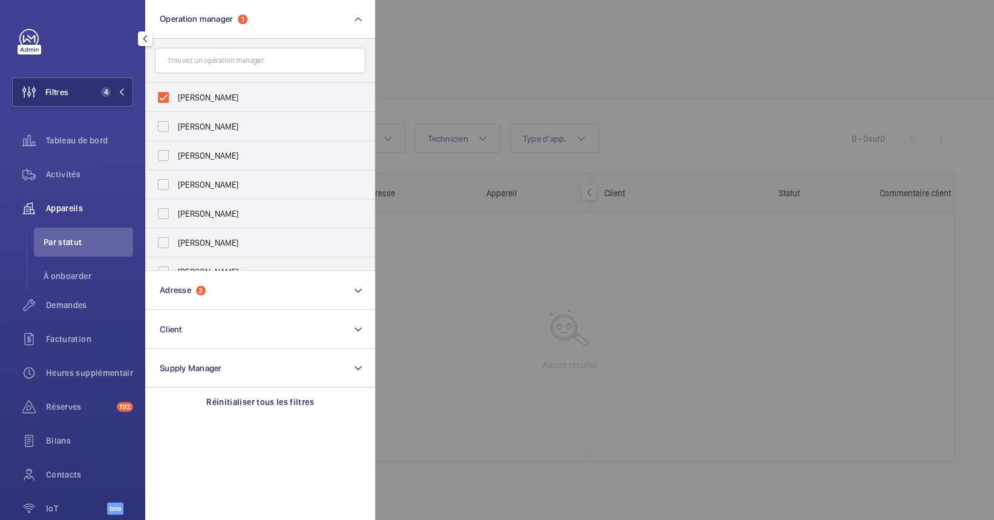
click at [596, 281] on div at bounding box center [872, 260] width 994 height 520
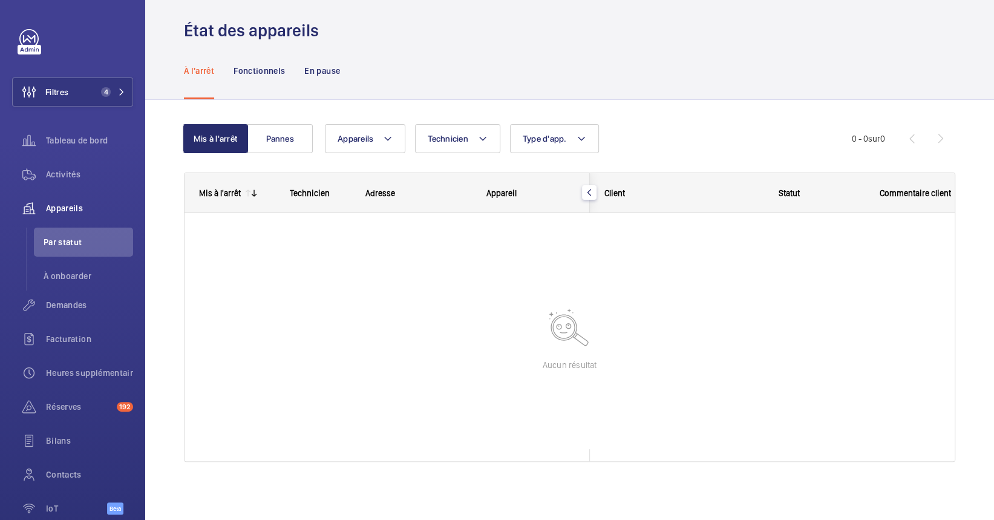
click at [238, 276] on div at bounding box center [570, 331] width 770 height 236
click at [78, 102] on button "Filtres 4" at bounding box center [72, 91] width 121 height 29
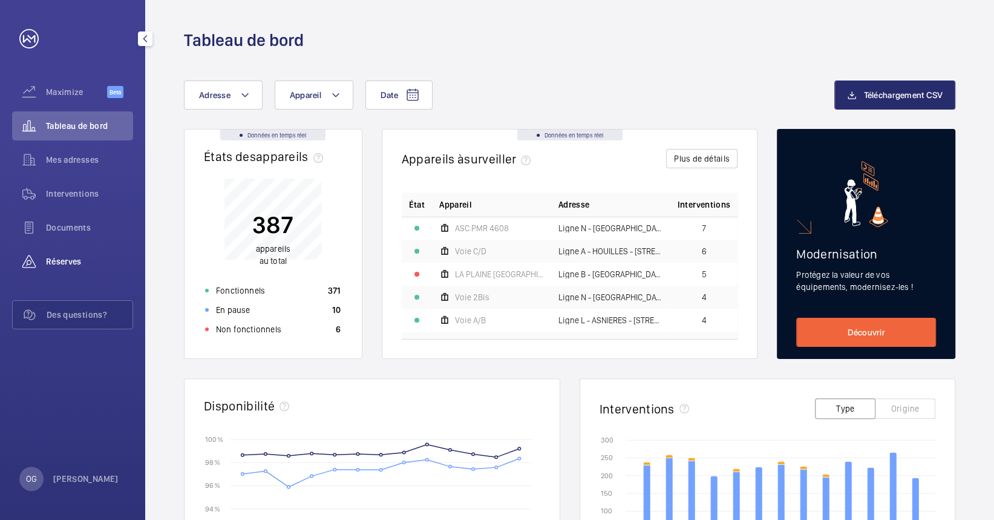
click at [44, 268] on wm-front-icon-button at bounding box center [29, 261] width 34 height 29
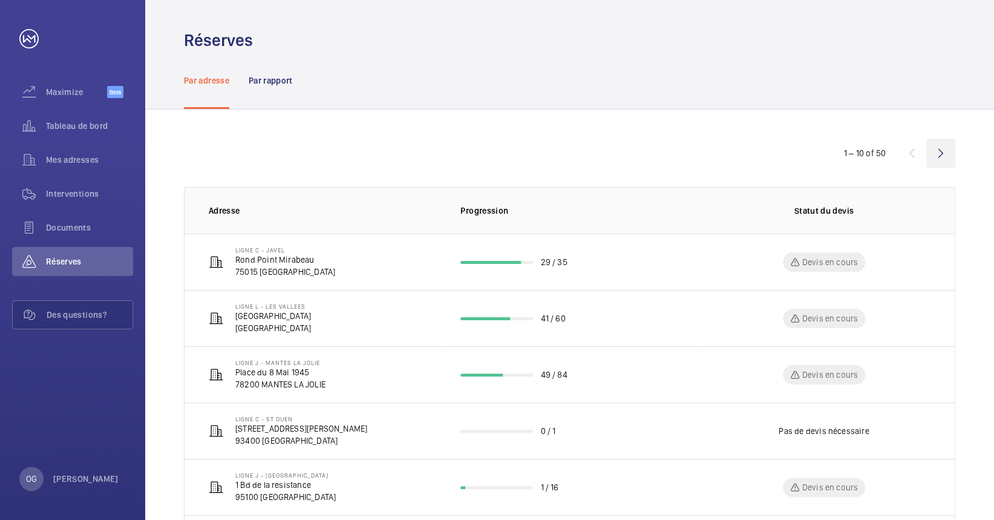
click at [952, 156] on wm-front-icon-button at bounding box center [941, 153] width 29 height 29
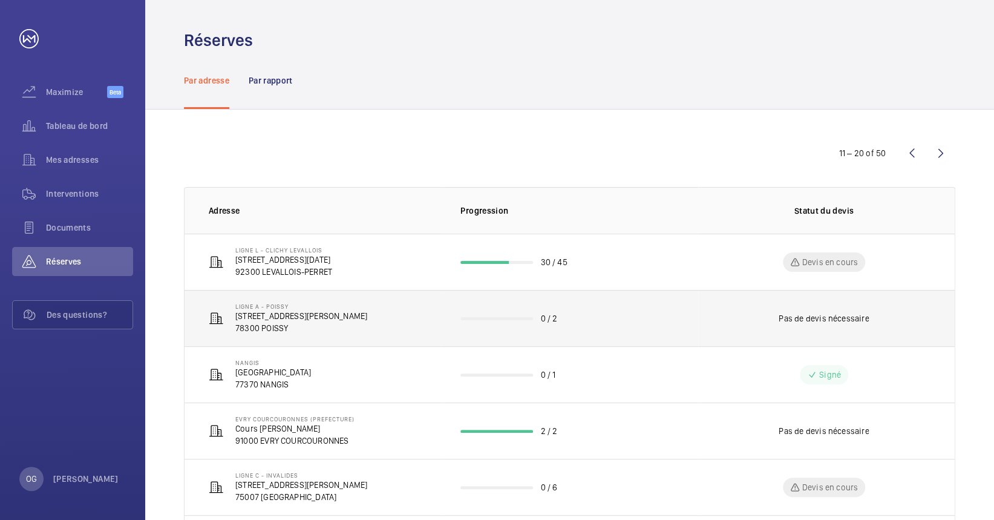
click at [320, 313] on p "[STREET_ADDRESS][PERSON_NAME]" at bounding box center [301, 316] width 132 height 12
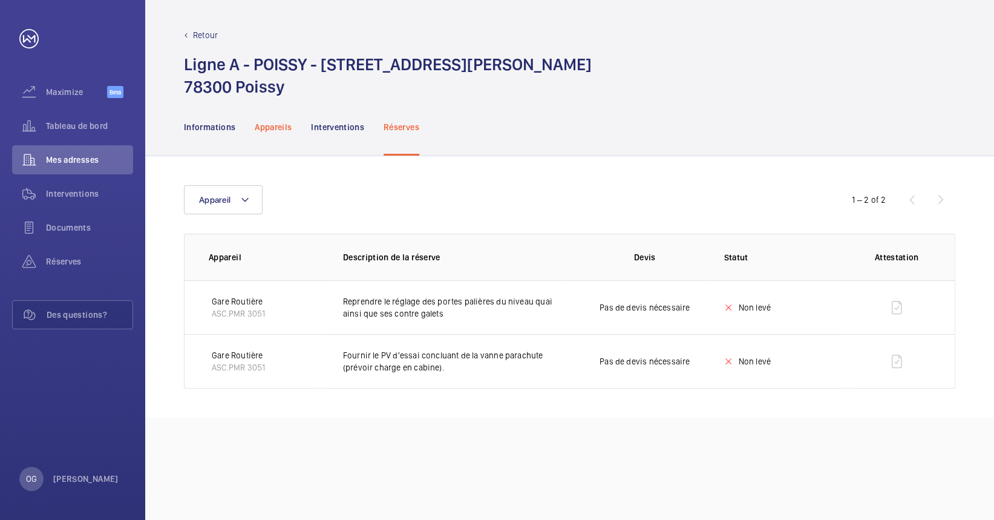
click at [283, 114] on div "Appareils" at bounding box center [273, 126] width 37 height 57
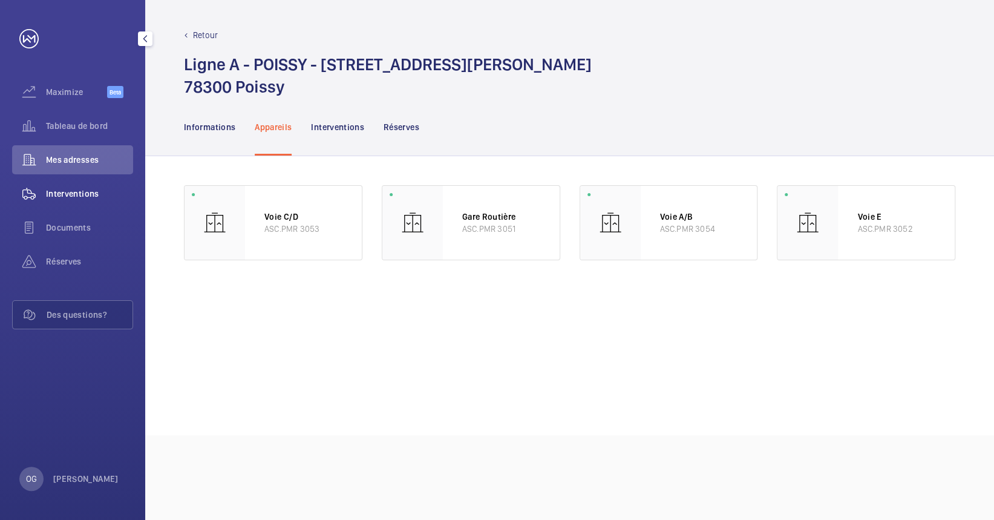
click at [80, 189] on span "Interventions" at bounding box center [89, 194] width 87 height 12
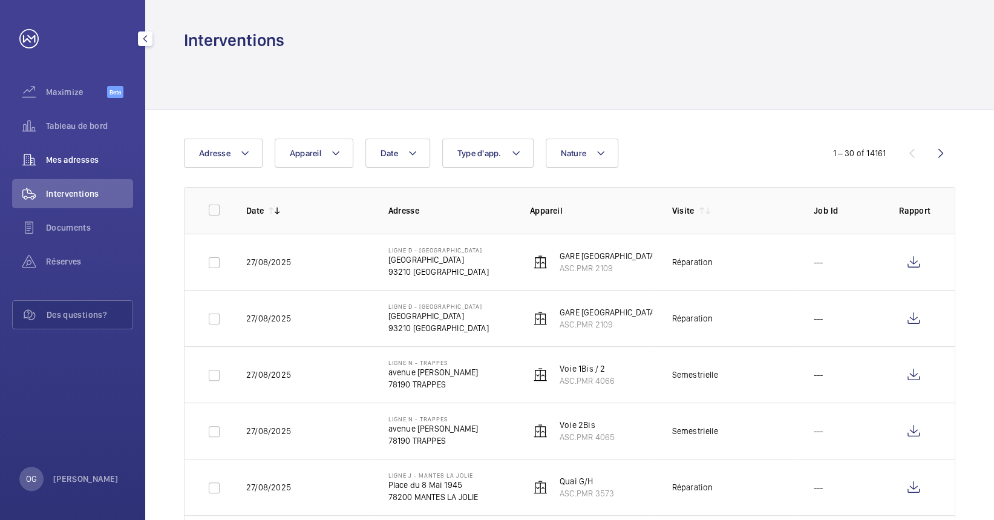
click at [77, 158] on span "Mes adresses" at bounding box center [89, 160] width 87 height 12
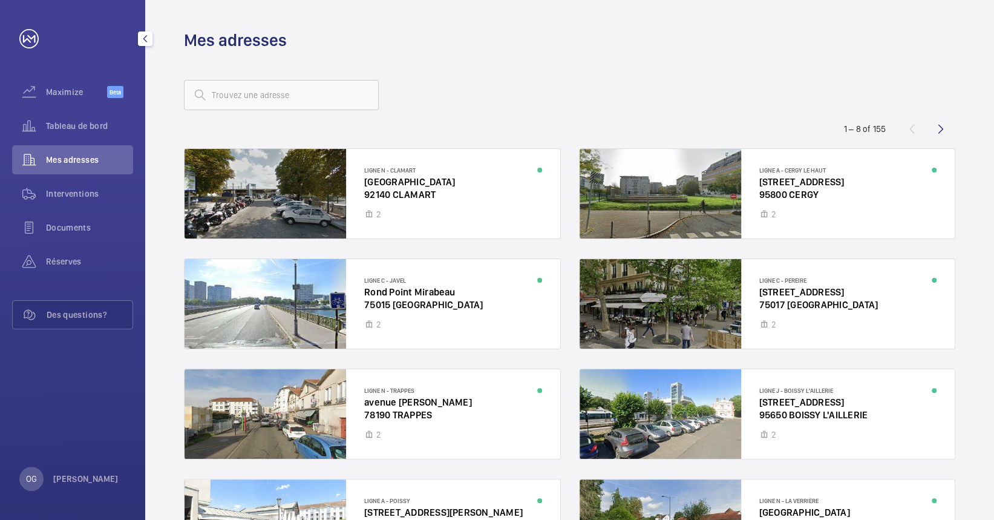
click at [65, 199] on span "Interventions" at bounding box center [89, 194] width 87 height 12
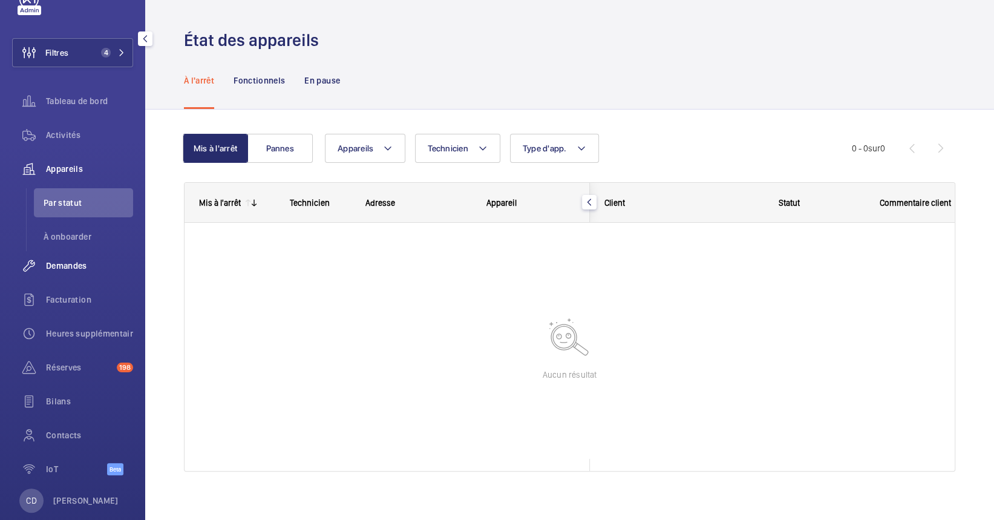
scroll to position [61, 0]
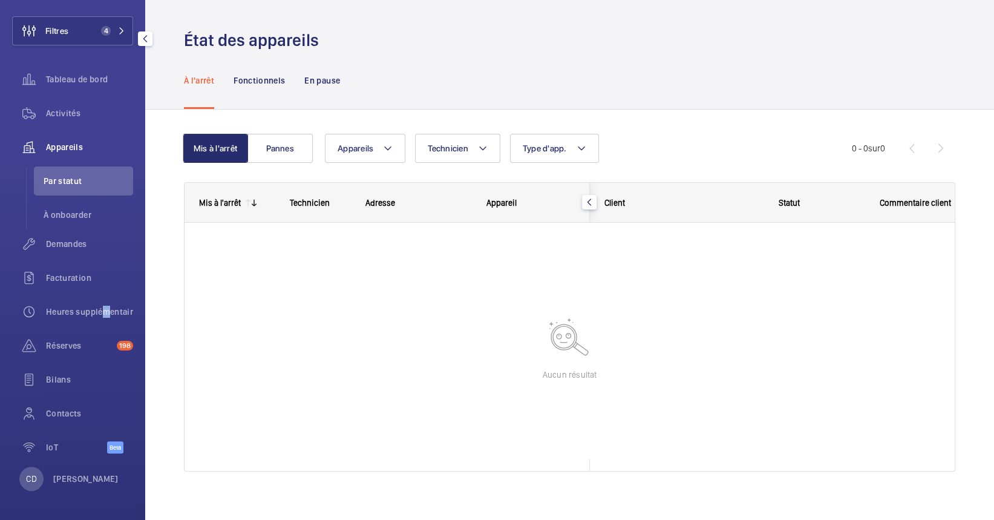
click at [100, 326] on div "Heures supplémentaires" at bounding box center [72, 314] width 121 height 34
drag, startPoint x: 100, startPoint y: 326, endPoint x: 103, endPoint y: 347, distance: 20.7
click at [103, 347] on span "Réserves" at bounding box center [79, 346] width 66 height 12
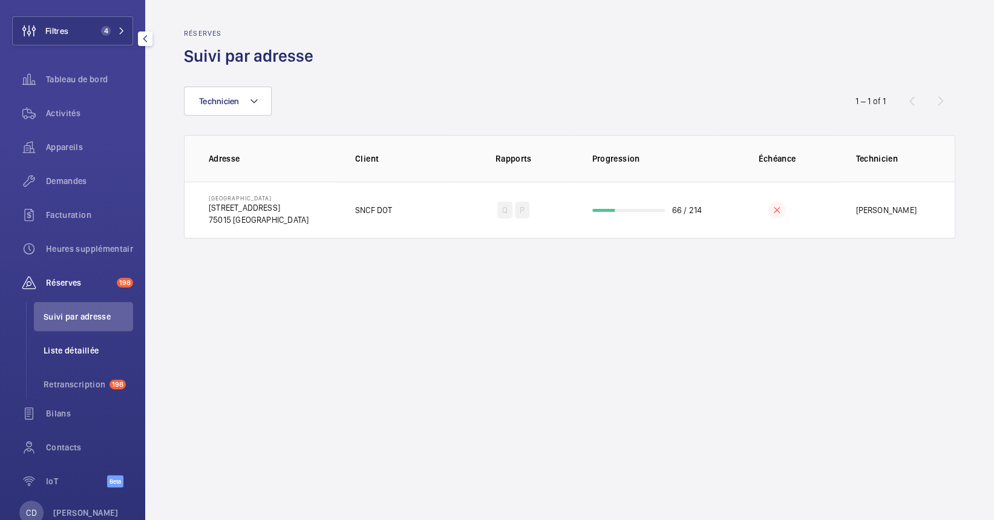
click at [85, 383] on span "Retranscription" at bounding box center [74, 384] width 61 height 12
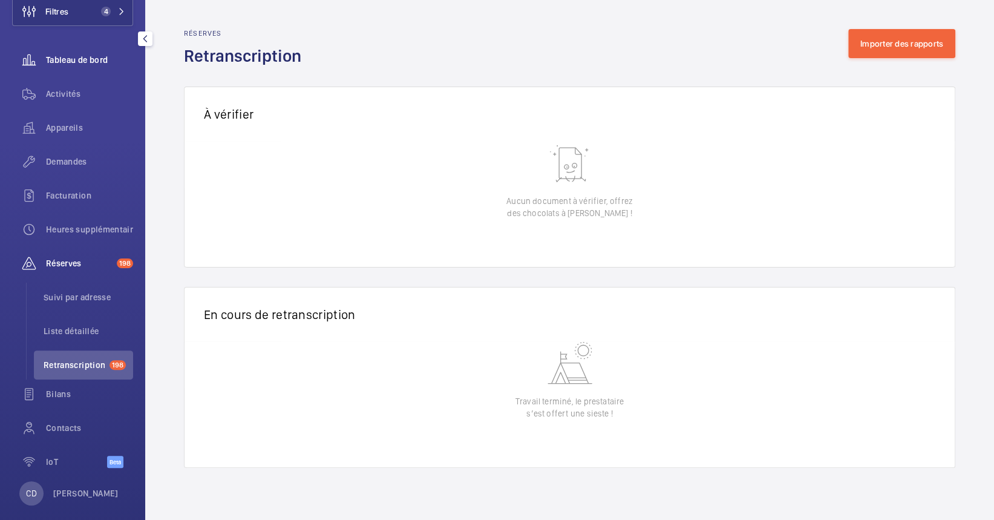
click at [97, 67] on div "Tableau de bord" at bounding box center [72, 59] width 121 height 29
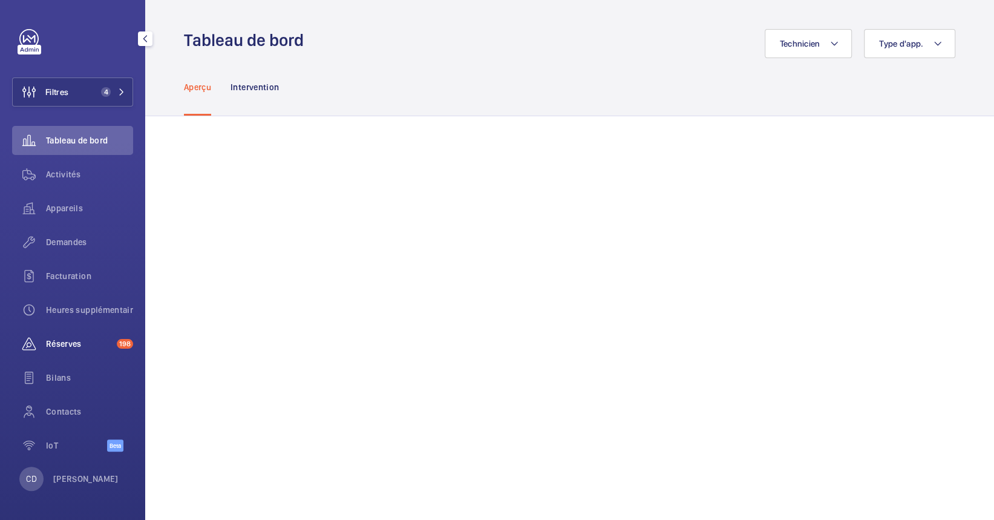
click at [99, 344] on span "Réserves" at bounding box center [79, 344] width 66 height 12
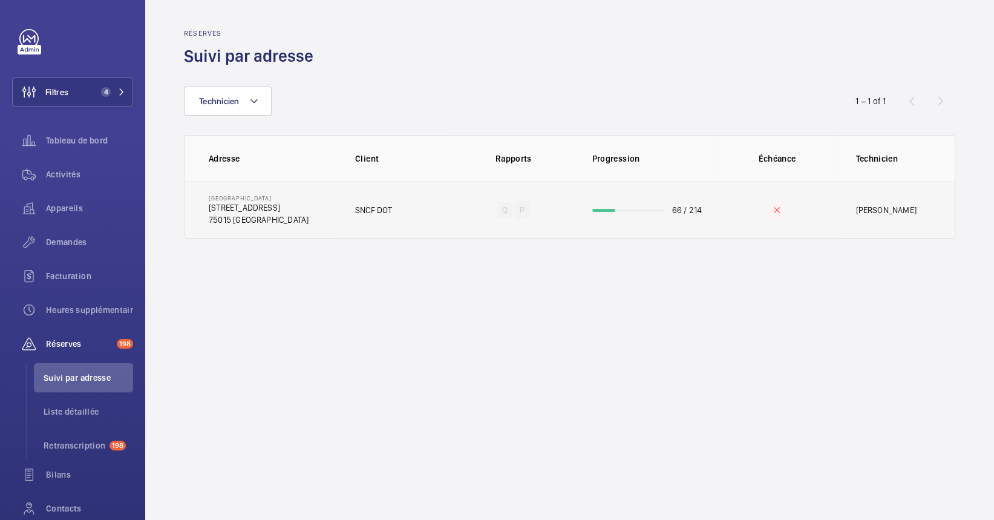
click at [532, 217] on td "Q P" at bounding box center [514, 210] width 119 height 57
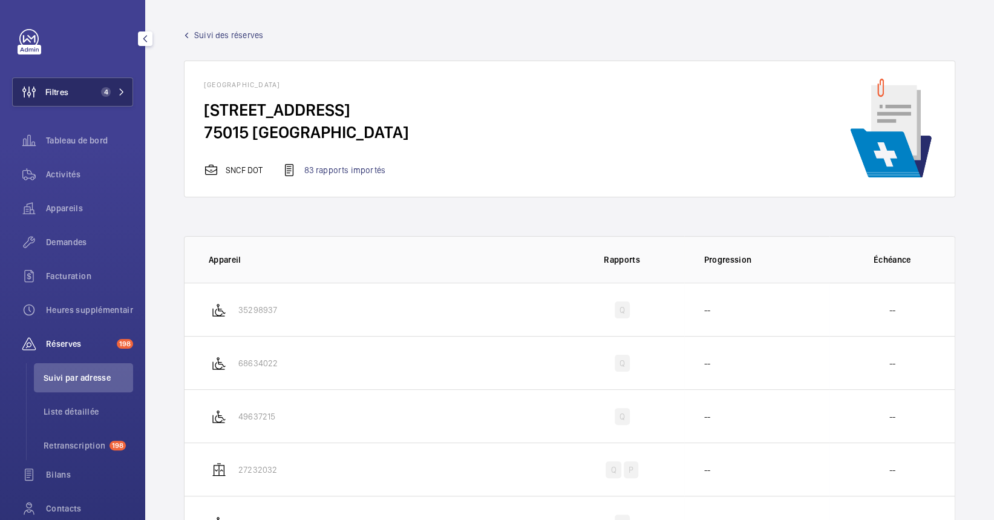
click at [82, 87] on button "Filtres 4" at bounding box center [72, 91] width 121 height 29
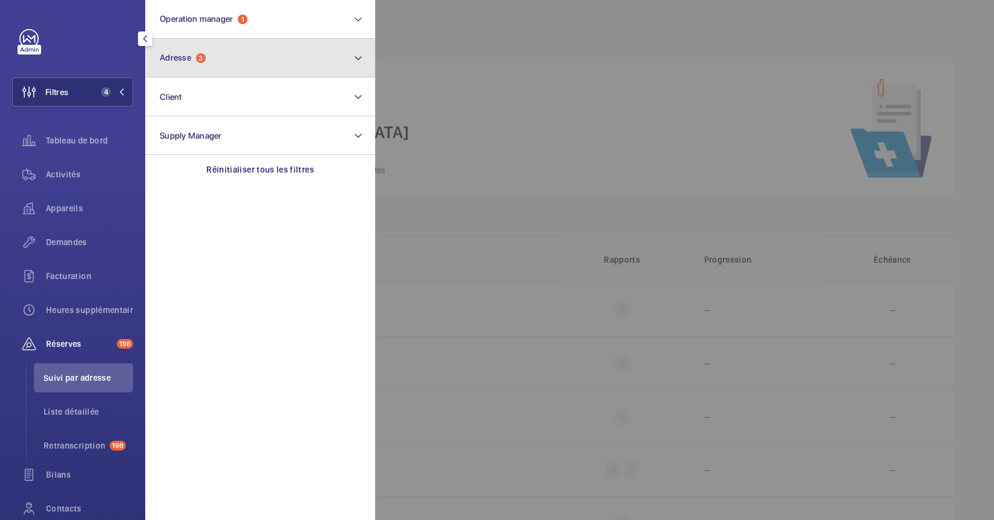
click at [217, 65] on button "Adresse 3" at bounding box center [260, 58] width 230 height 39
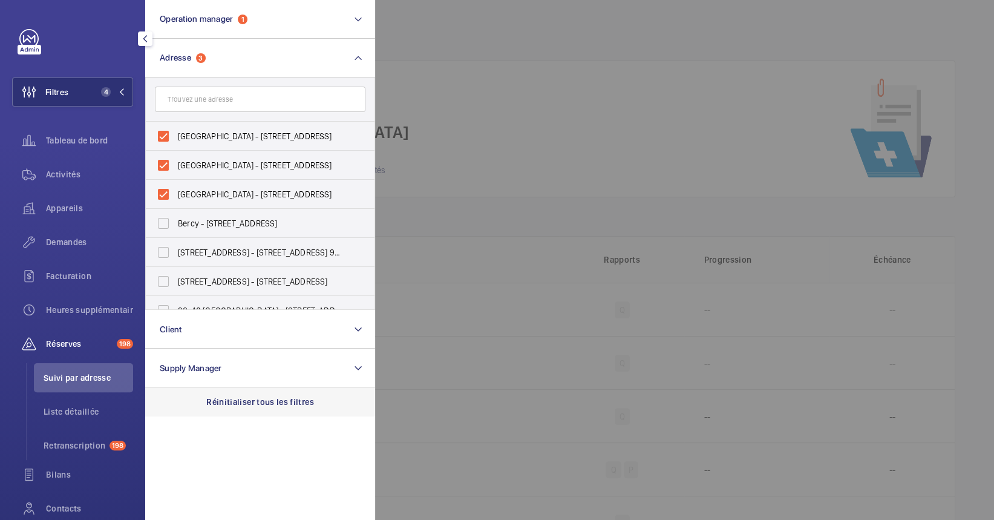
click at [297, 396] on p "Réinitialiser tous les filtres" at bounding box center [260, 402] width 108 height 12
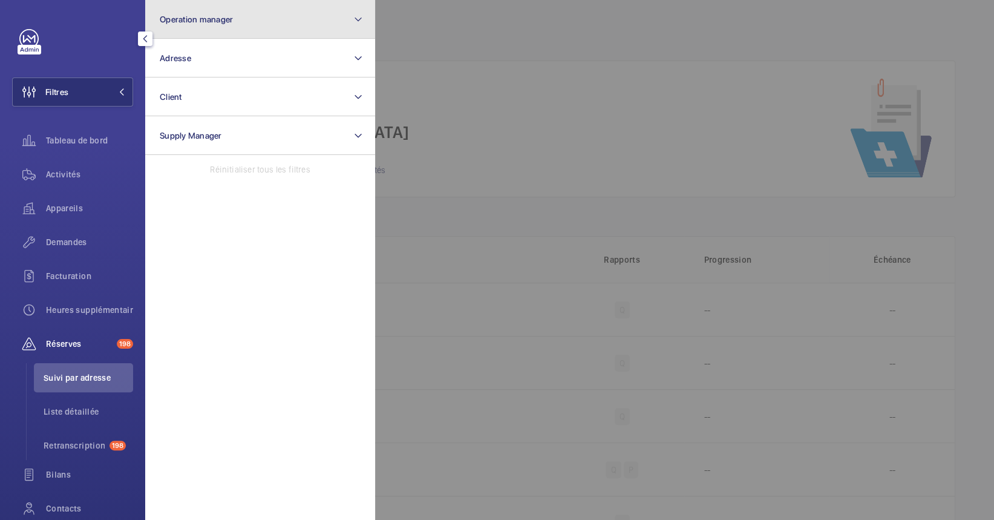
click at [215, 16] on span "Operation manager" at bounding box center [196, 20] width 73 height 10
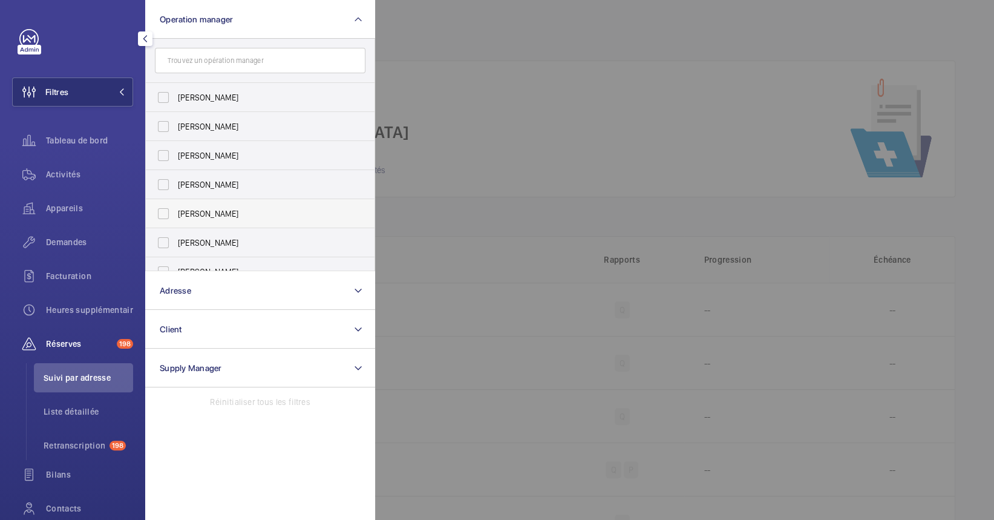
click at [225, 206] on label "[PERSON_NAME]" at bounding box center [251, 213] width 211 height 29
click at [176, 206] on input "[PERSON_NAME]" at bounding box center [163, 214] width 24 height 24
checkbox input "true"
click at [583, 229] on div at bounding box center [872, 260] width 994 height 520
